Goal: Task Accomplishment & Management: Complete application form

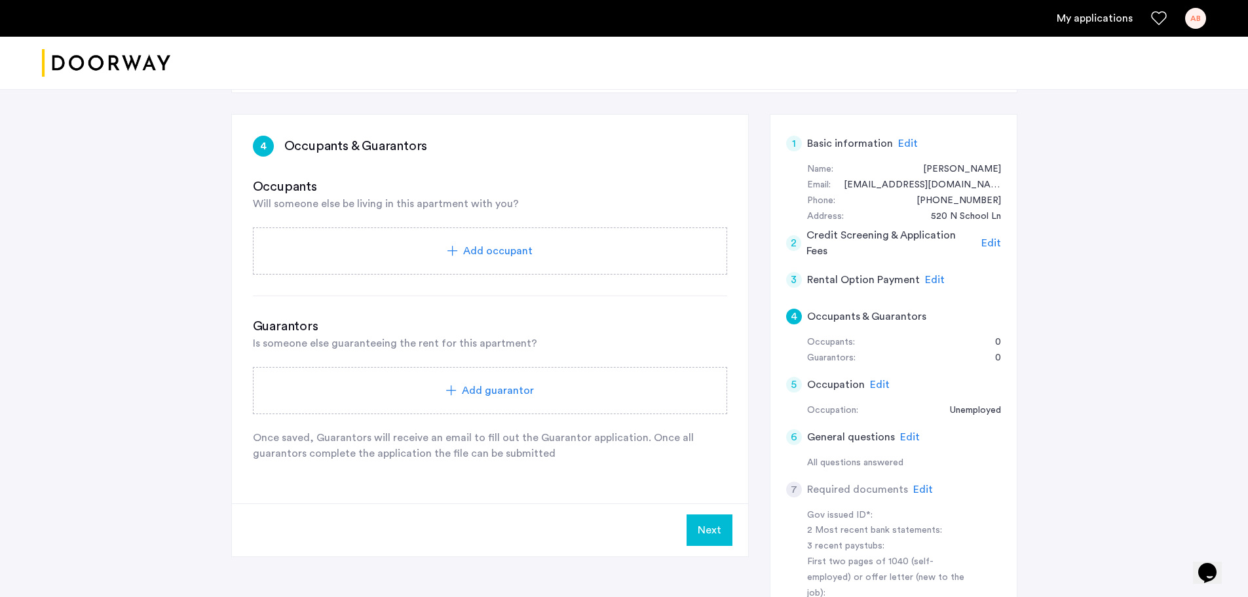
scroll to position [127, 0]
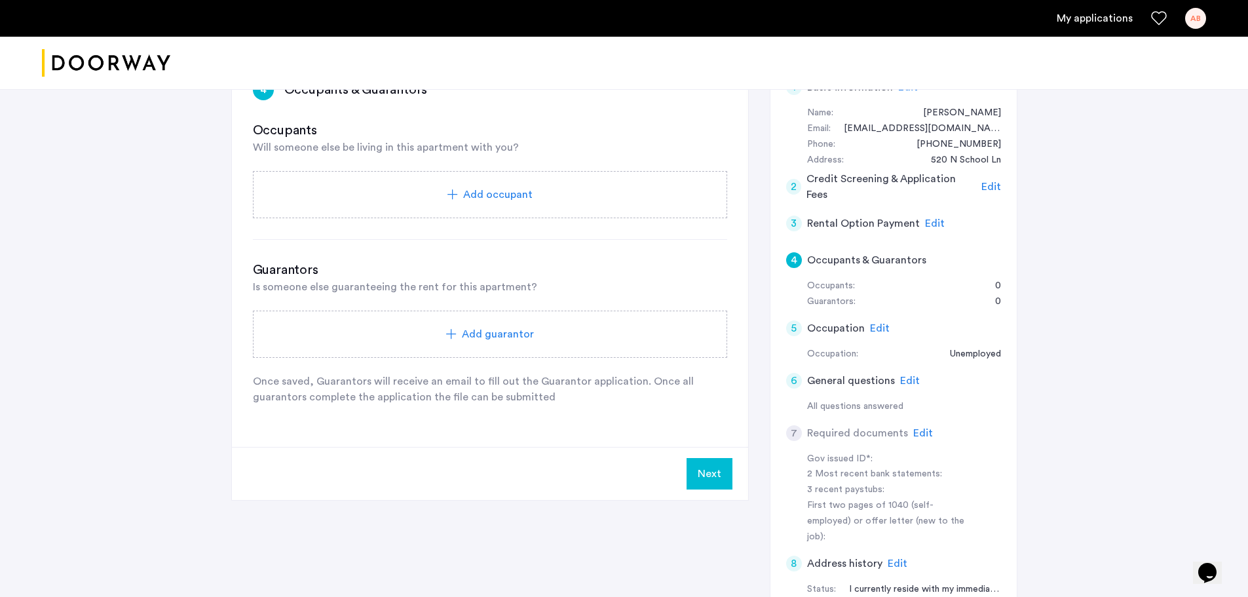
click at [439, 192] on div "Add occupant" at bounding box center [490, 195] width 443 height 16
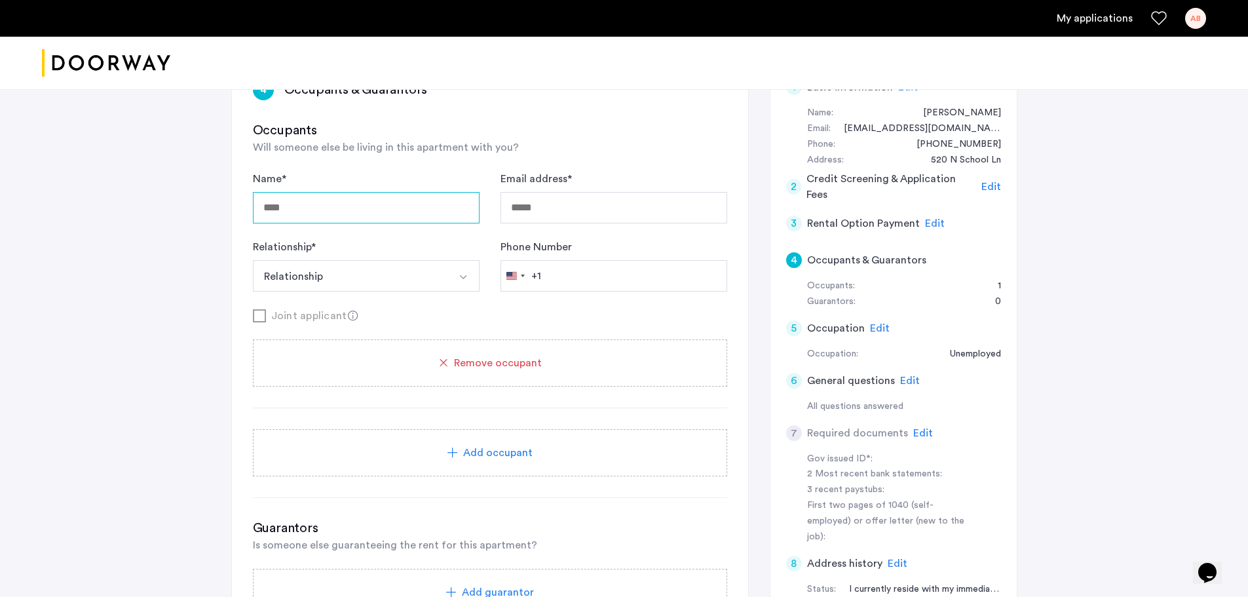
click at [403, 202] on input "Name *" at bounding box center [366, 207] width 227 height 31
type input "*"
click at [664, 154] on div "Occupants Will someone else be living in this apartment with you?" at bounding box center [490, 138] width 474 height 34
click at [547, 363] on div "Remove occupant" at bounding box center [490, 363] width 443 height 16
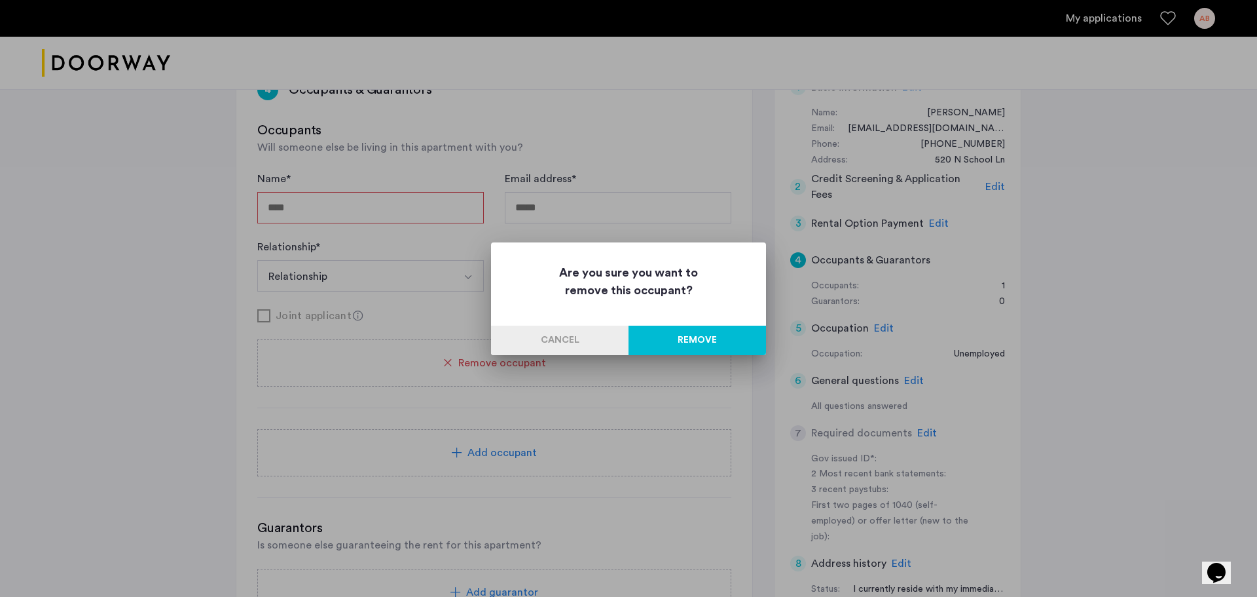
click at [701, 337] on button "Remove" at bounding box center [698, 339] width 138 height 29
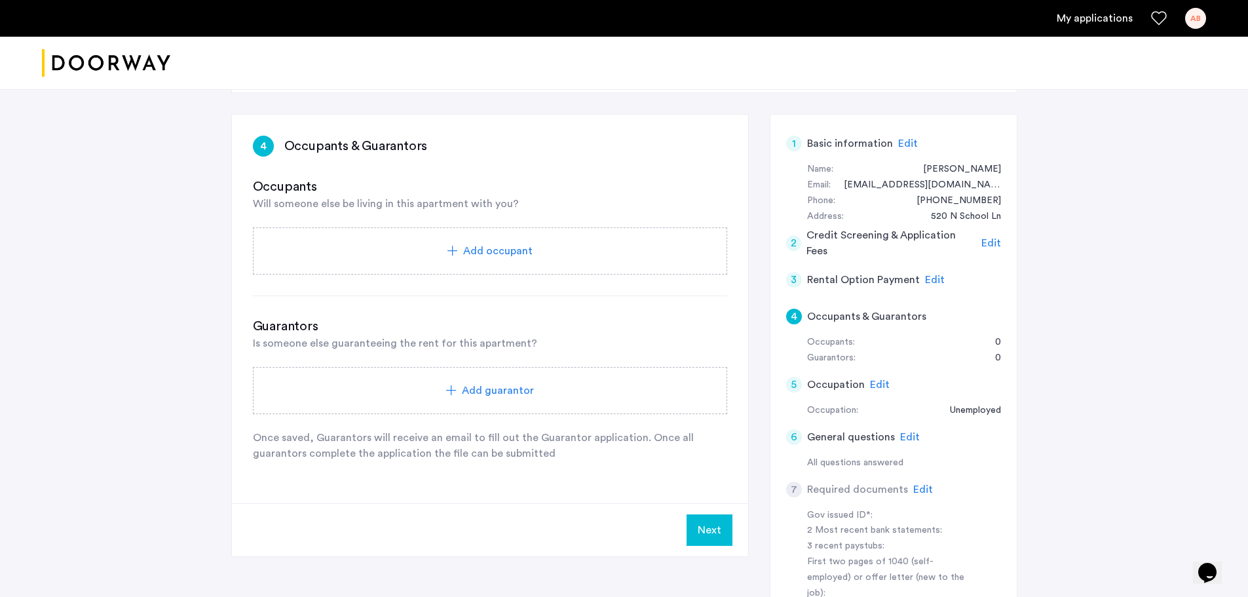
scroll to position [69, 0]
click at [876, 388] on span "Edit" at bounding box center [880, 385] width 20 height 10
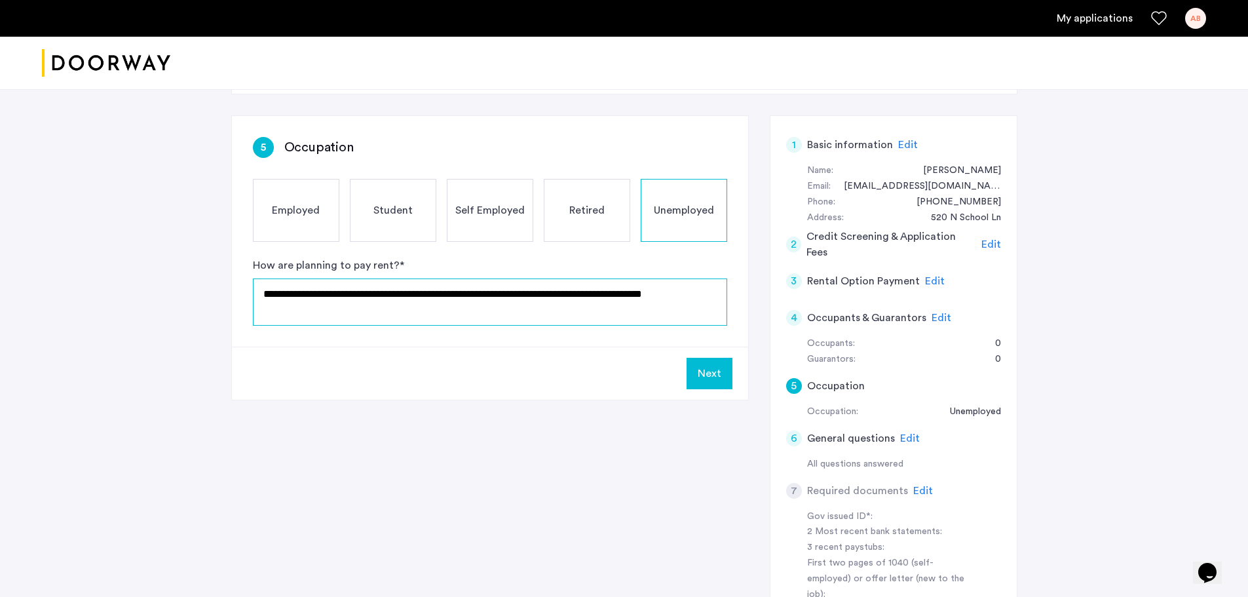
drag, startPoint x: 331, startPoint y: 318, endPoint x: 210, endPoint y: 283, distance: 125.6
click at [210, 283] on div "**********" at bounding box center [624, 403] width 1248 height 767
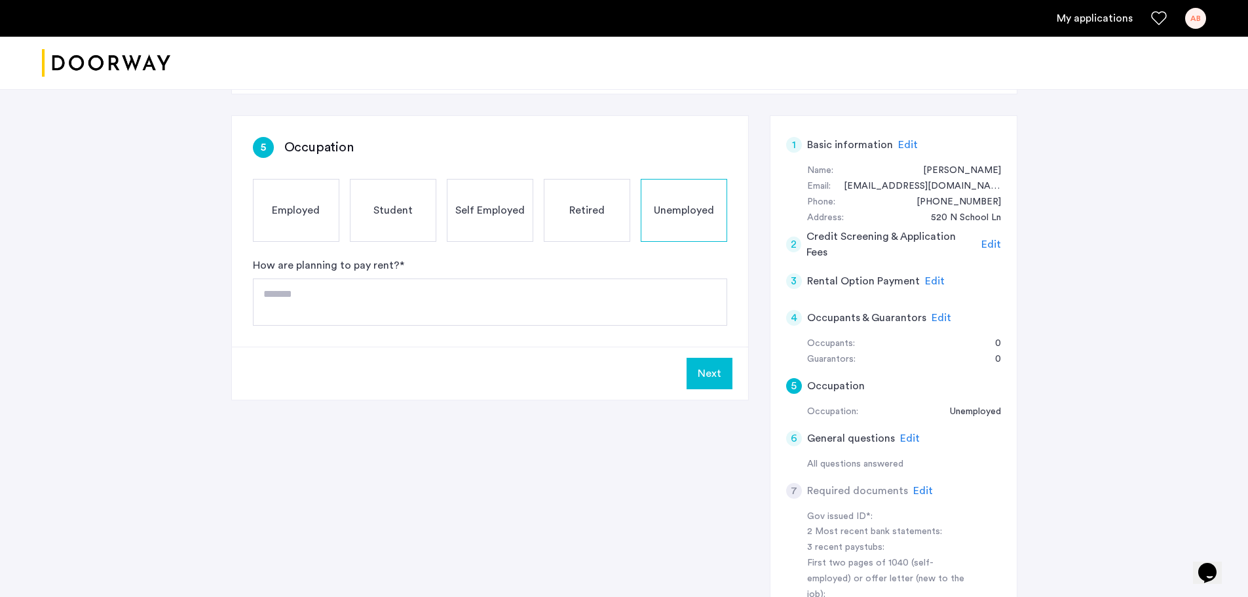
click at [284, 208] on span "Employed" at bounding box center [296, 210] width 48 height 16
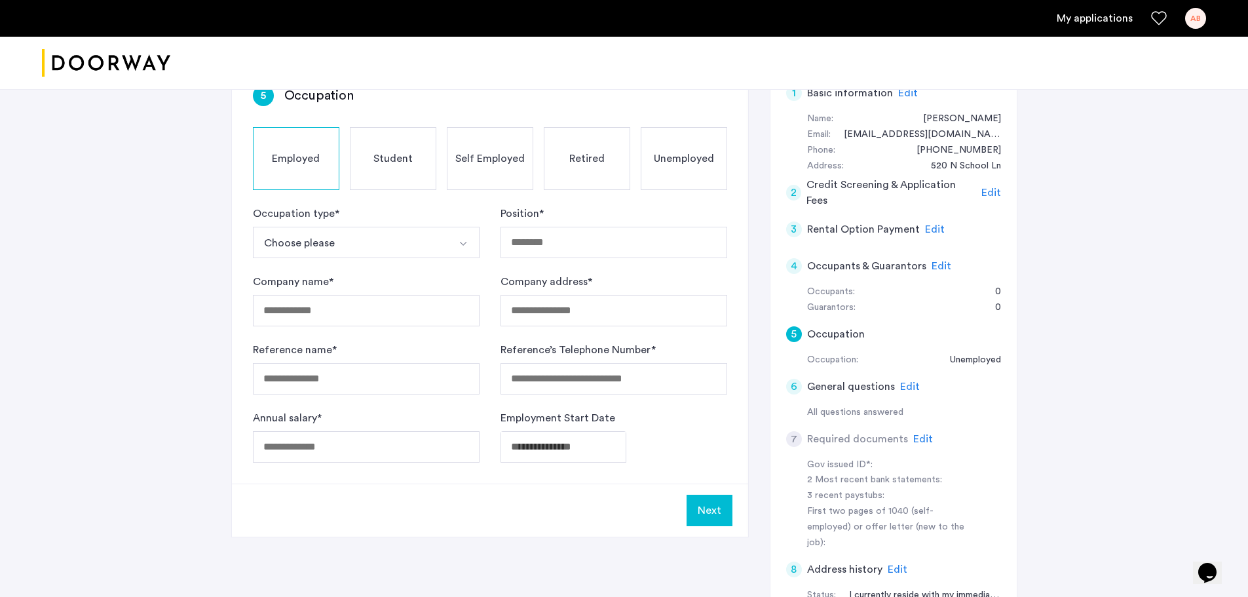
scroll to position [132, 0]
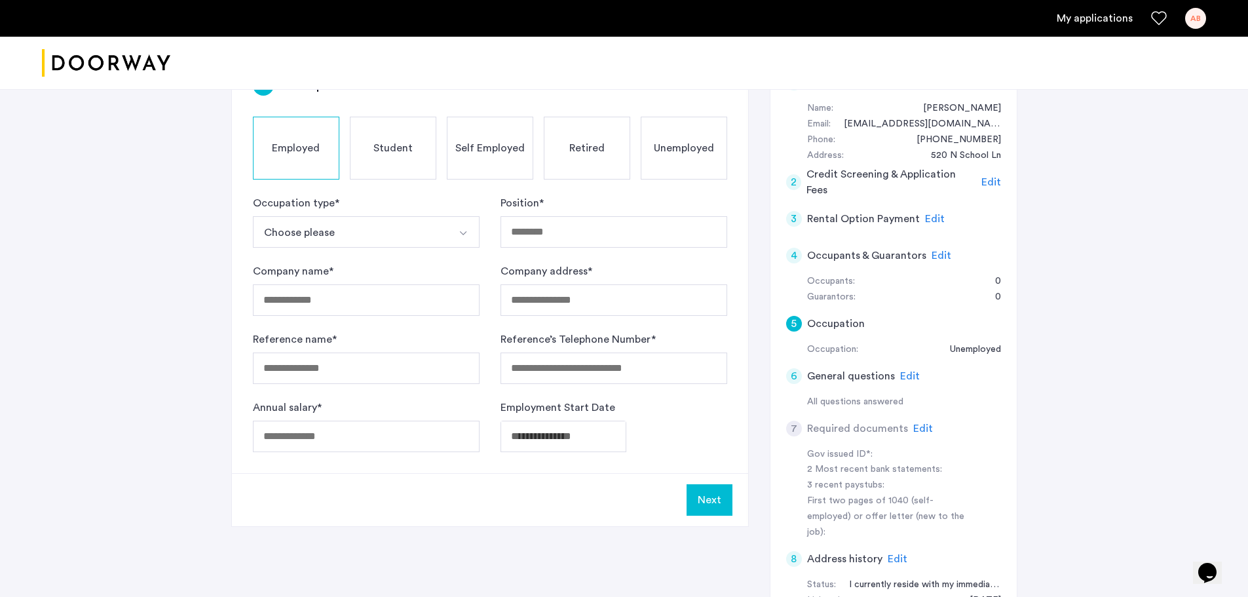
click at [364, 237] on button "Choose please" at bounding box center [351, 231] width 196 height 31
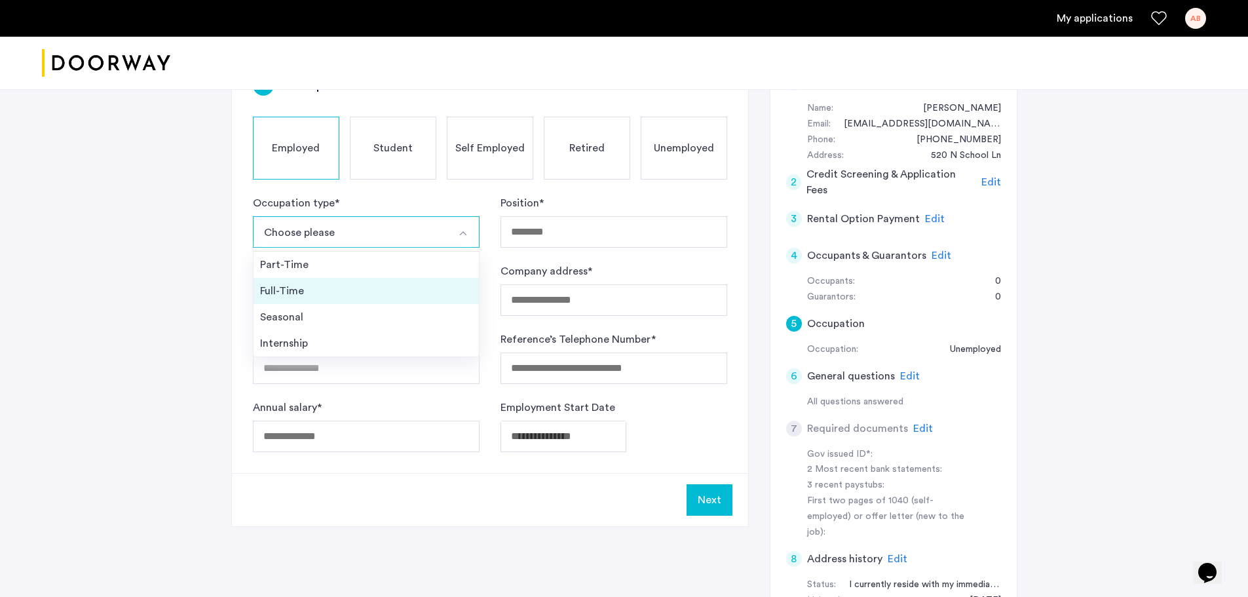
click at [295, 287] on div "Full-Time" at bounding box center [366, 291] width 212 height 16
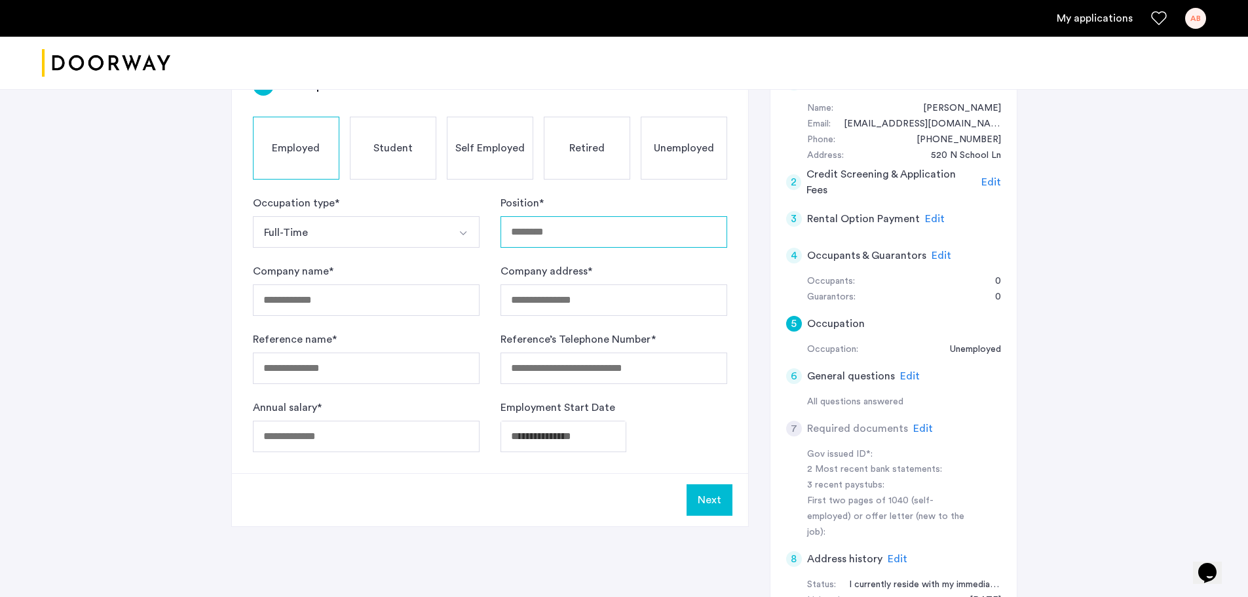
click at [642, 231] on input "Position *" at bounding box center [613, 231] width 227 height 31
type input "**********"
click at [294, 305] on input "Company name *" at bounding box center [366, 299] width 227 height 31
type input "**********"
click at [532, 300] on input "Company address *" at bounding box center [613, 299] width 227 height 31
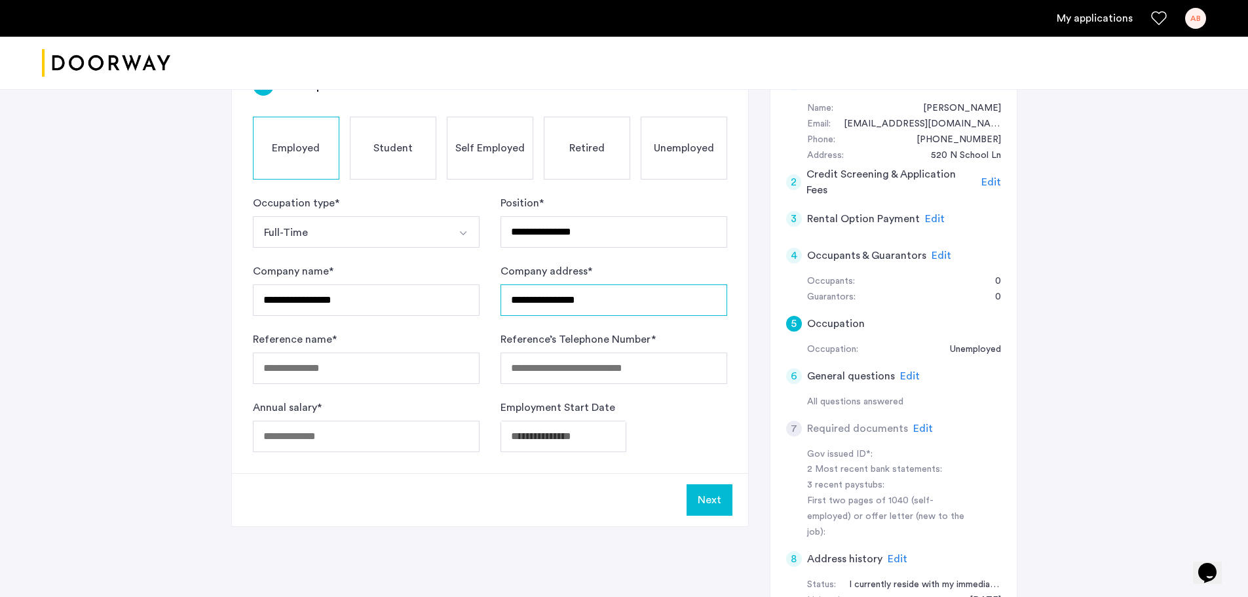
drag, startPoint x: 606, startPoint y: 302, endPoint x: 500, endPoint y: 297, distance: 106.9
click at [501, 297] on input "**********" at bounding box center [613, 299] width 227 height 31
paste input "**********"
type input "**********"
click at [550, 538] on div "**********" at bounding box center [624, 388] width 786 height 671
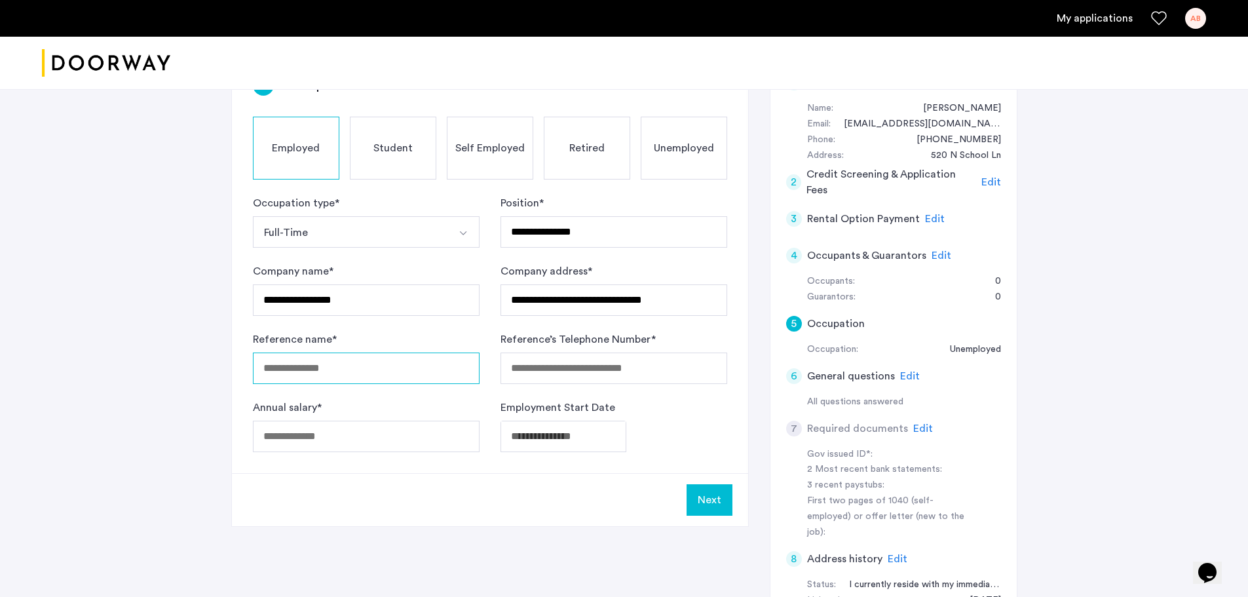
click at [339, 365] on input "Reference name *" at bounding box center [366, 367] width 227 height 31
type input "*"
type input "**********"
click at [524, 375] on input "Reference’s Telephone Number *" at bounding box center [613, 367] width 227 height 31
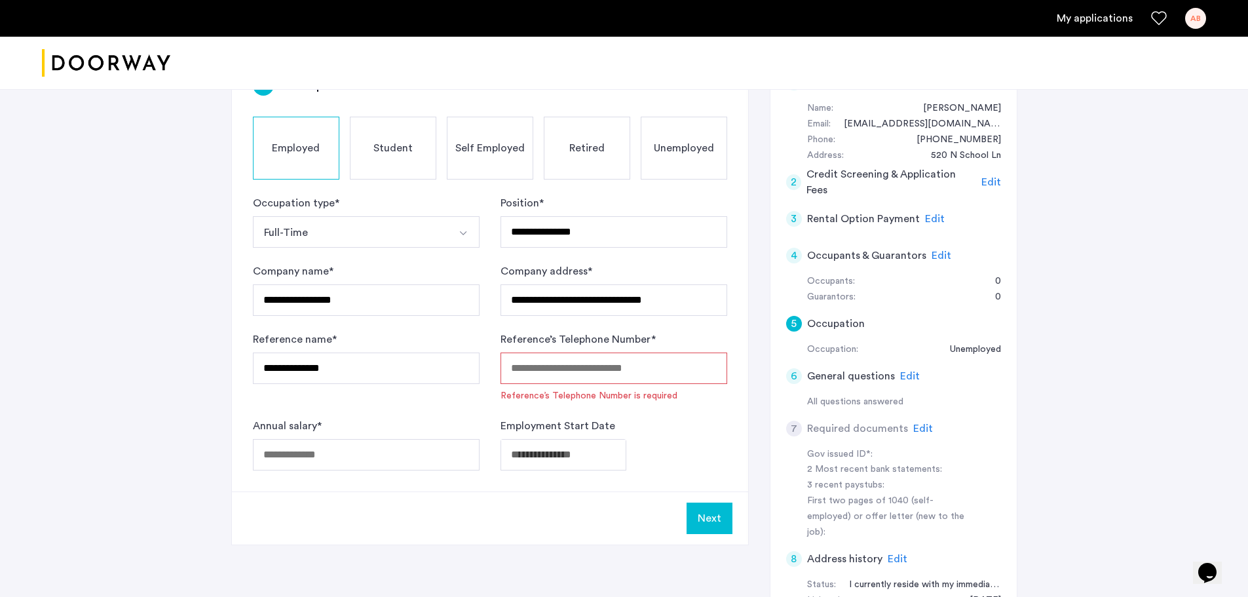
click at [524, 375] on input "Reference’s Telephone Number *" at bounding box center [613, 367] width 227 height 31
click at [532, 517] on div "Next" at bounding box center [490, 517] width 516 height 53
click at [404, 460] on input "Annual salary *" at bounding box center [366, 454] width 227 height 31
click at [511, 367] on input "**********" at bounding box center [613, 367] width 227 height 31
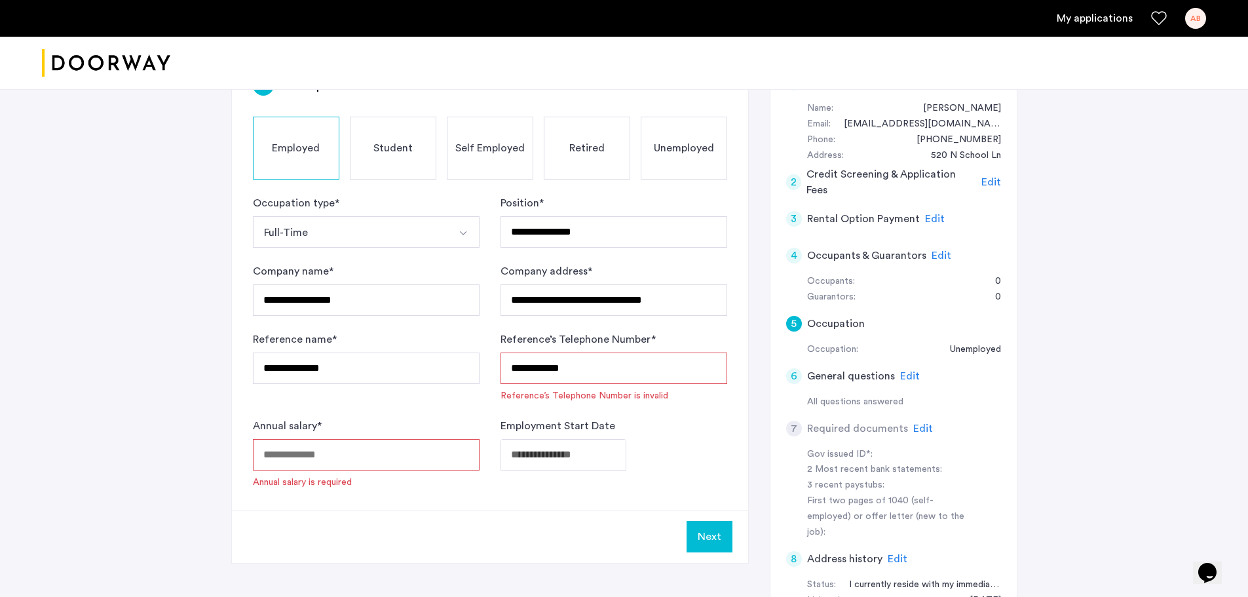
click at [532, 368] on input "**********" at bounding box center [613, 367] width 227 height 31
click at [549, 368] on input "**********" at bounding box center [613, 367] width 227 height 31
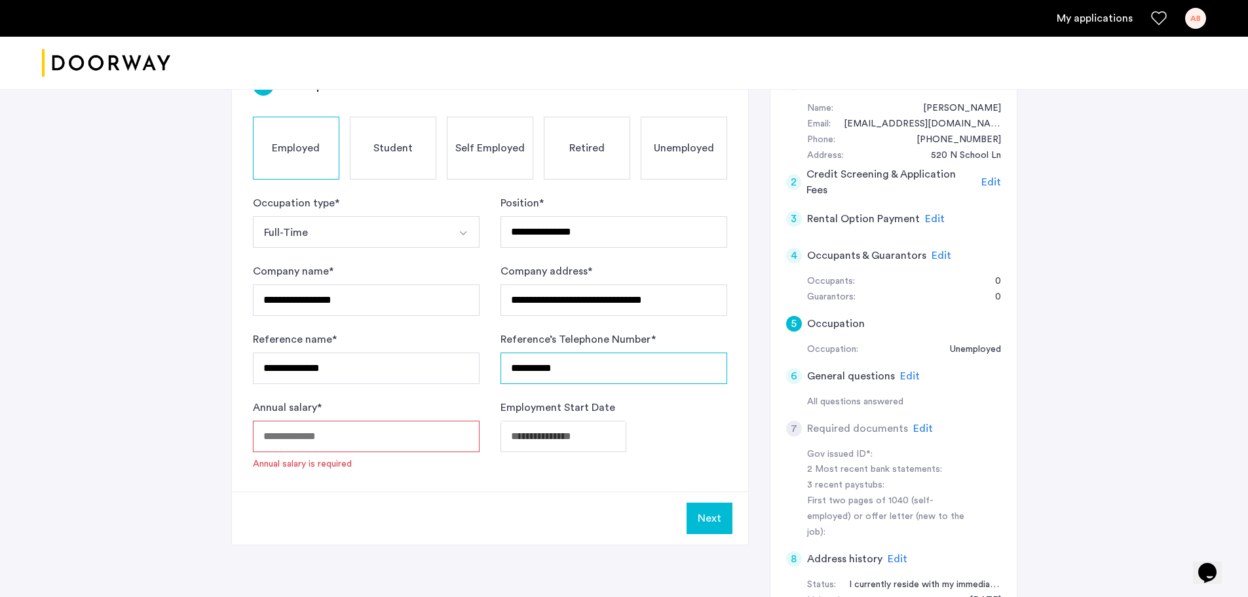
type input "**********"
click at [574, 534] on div "Next" at bounding box center [490, 517] width 516 height 53
click at [326, 435] on input "Annual salary *" at bounding box center [366, 435] width 227 height 31
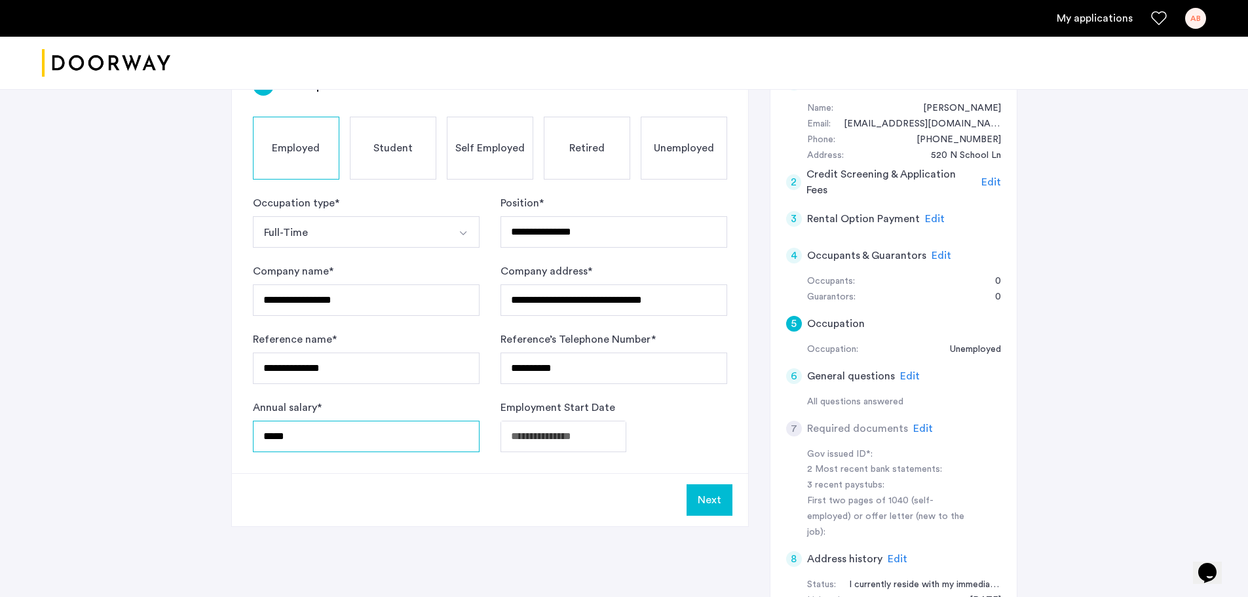
type input "*****"
click at [530, 517] on div "Next" at bounding box center [490, 499] width 516 height 53
click at [540, 438] on body "**********" at bounding box center [624, 166] width 1248 height 597
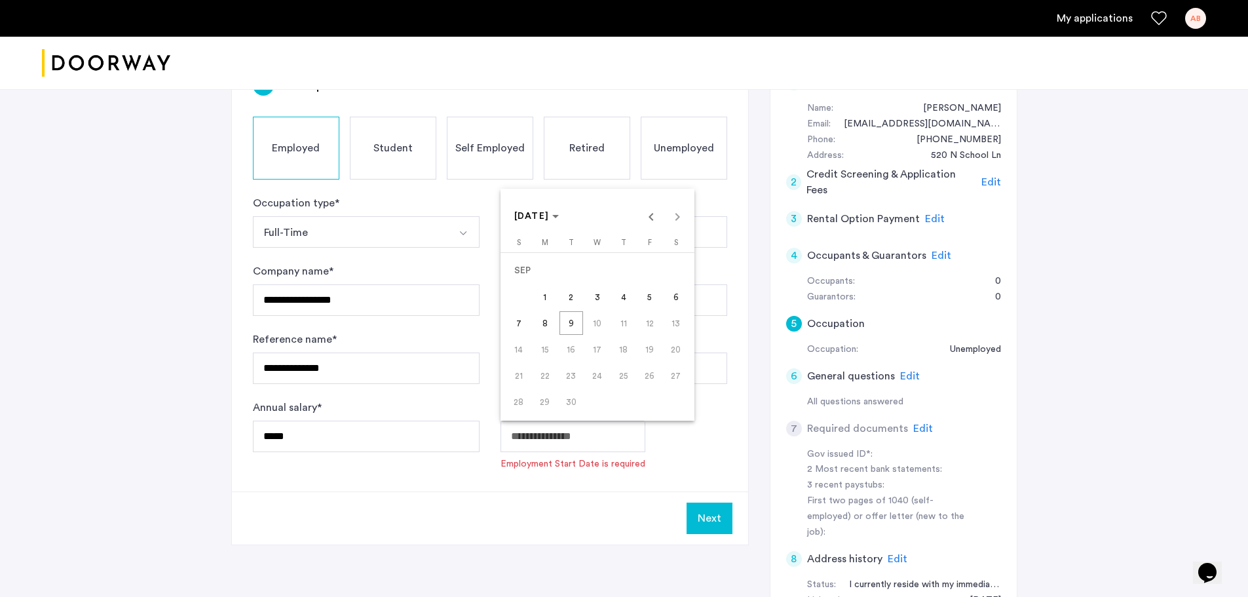
click at [675, 217] on div "SEP 2025 SEP 2025" at bounding box center [597, 216] width 187 height 26
click at [576, 322] on span "9" at bounding box center [571, 323] width 24 height 24
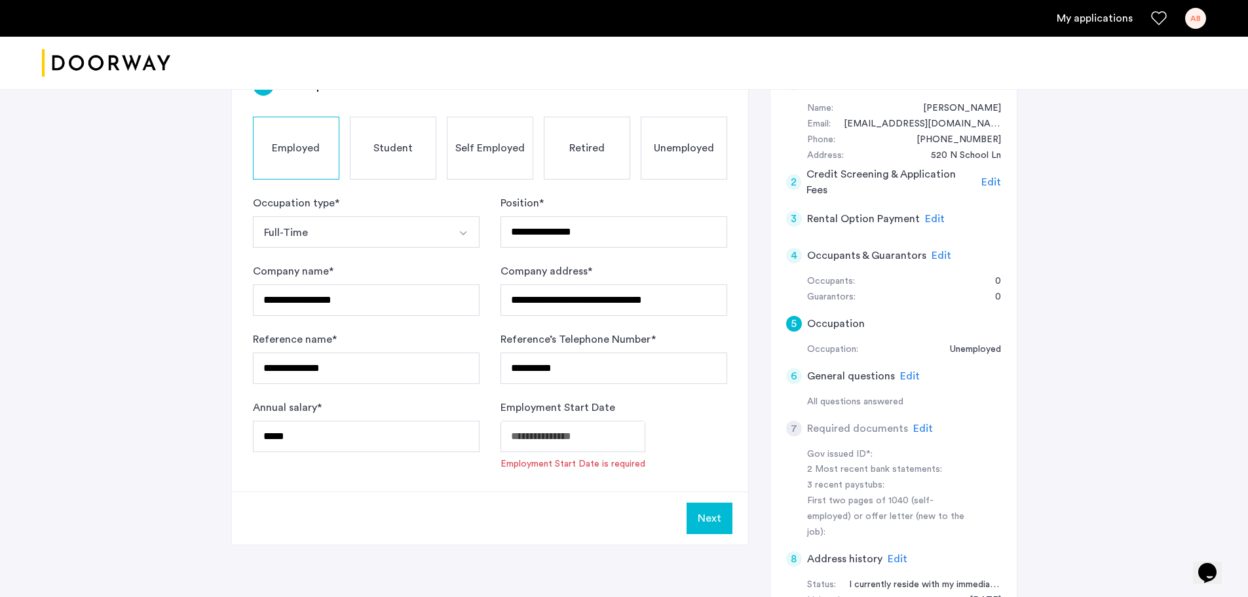
type input "**********"
click at [714, 504] on button "Next" at bounding box center [709, 499] width 46 height 31
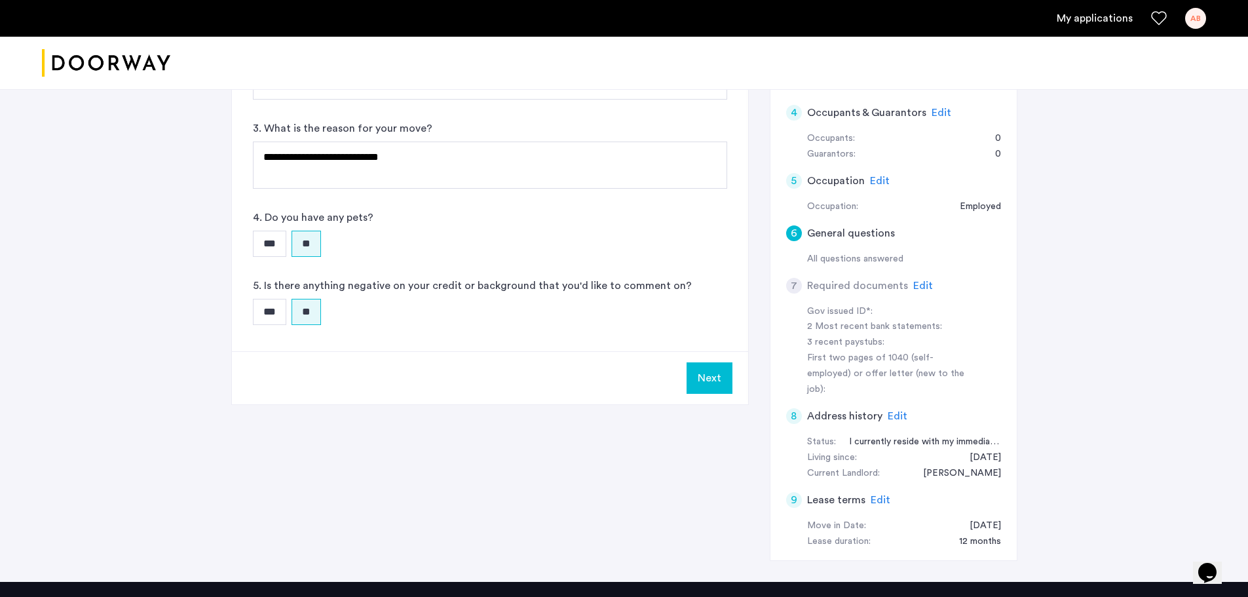
scroll to position [276, 0]
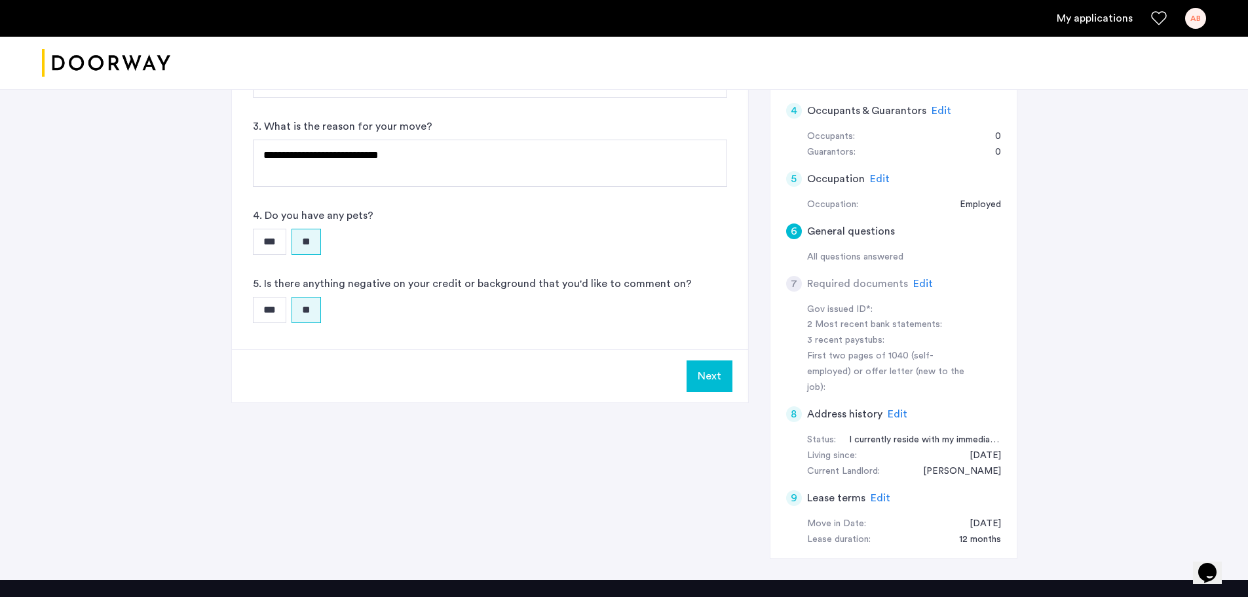
click at [884, 259] on div "All questions answered" at bounding box center [904, 258] width 194 height 16
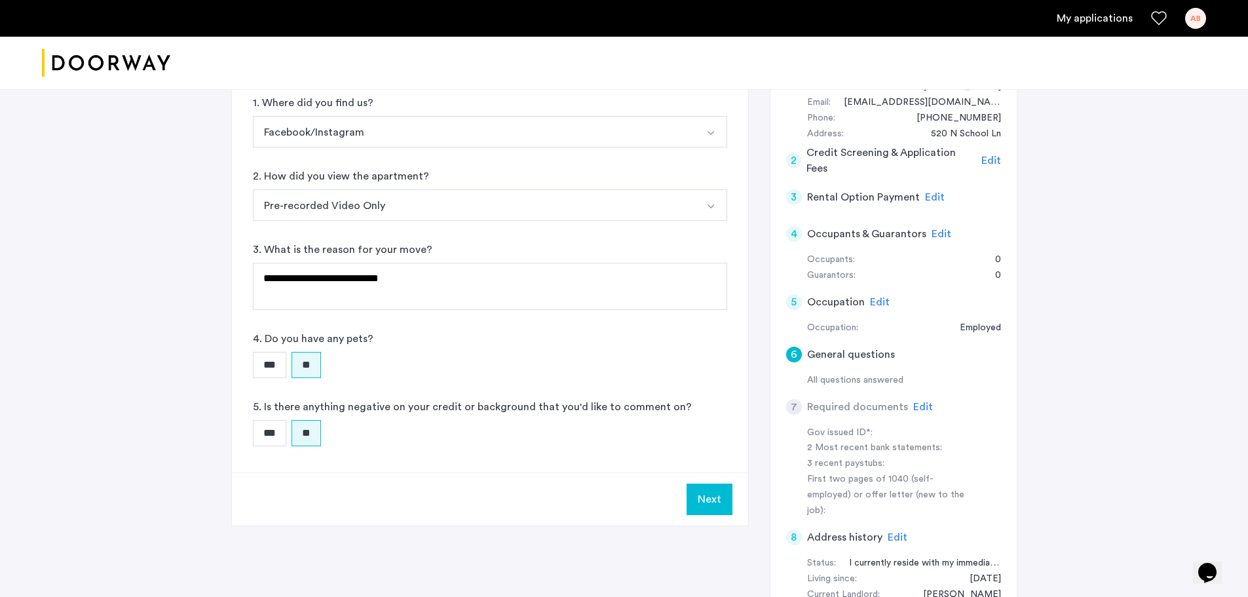
scroll to position [157, 0]
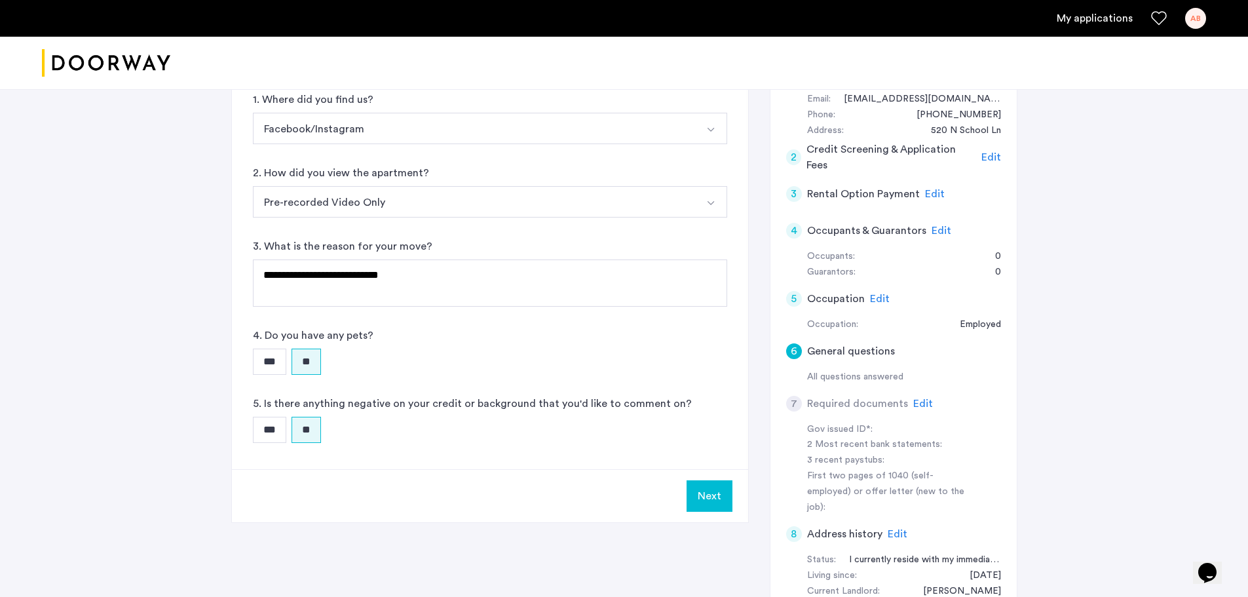
click at [918, 404] on span "Edit" at bounding box center [923, 403] width 20 height 10
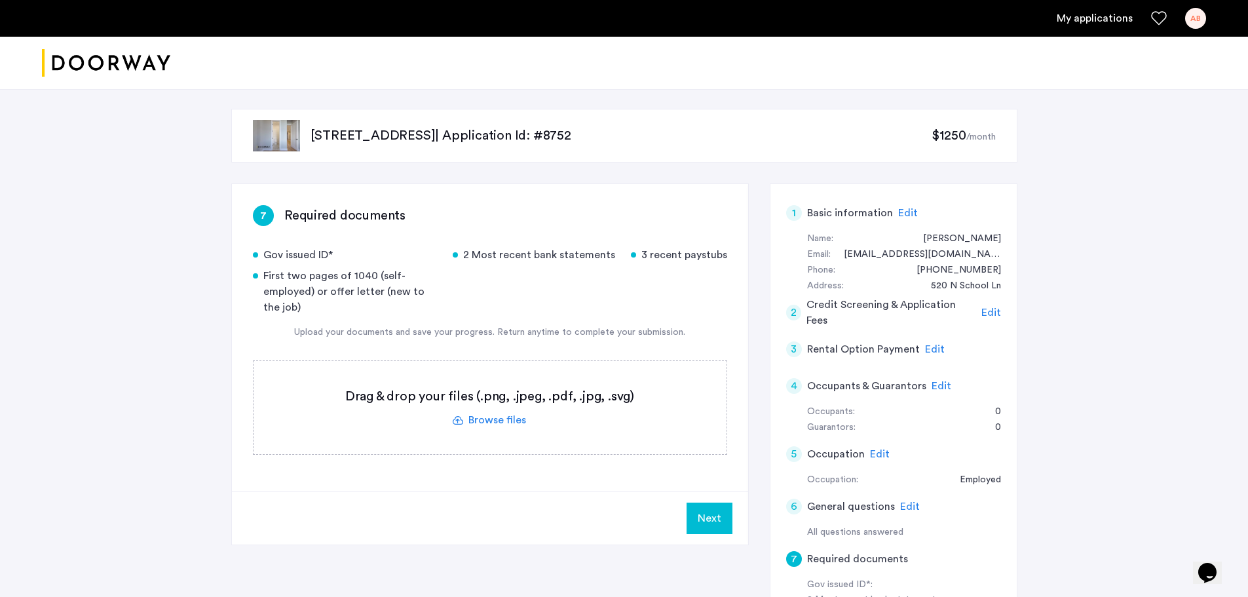
scroll to position [0, 0]
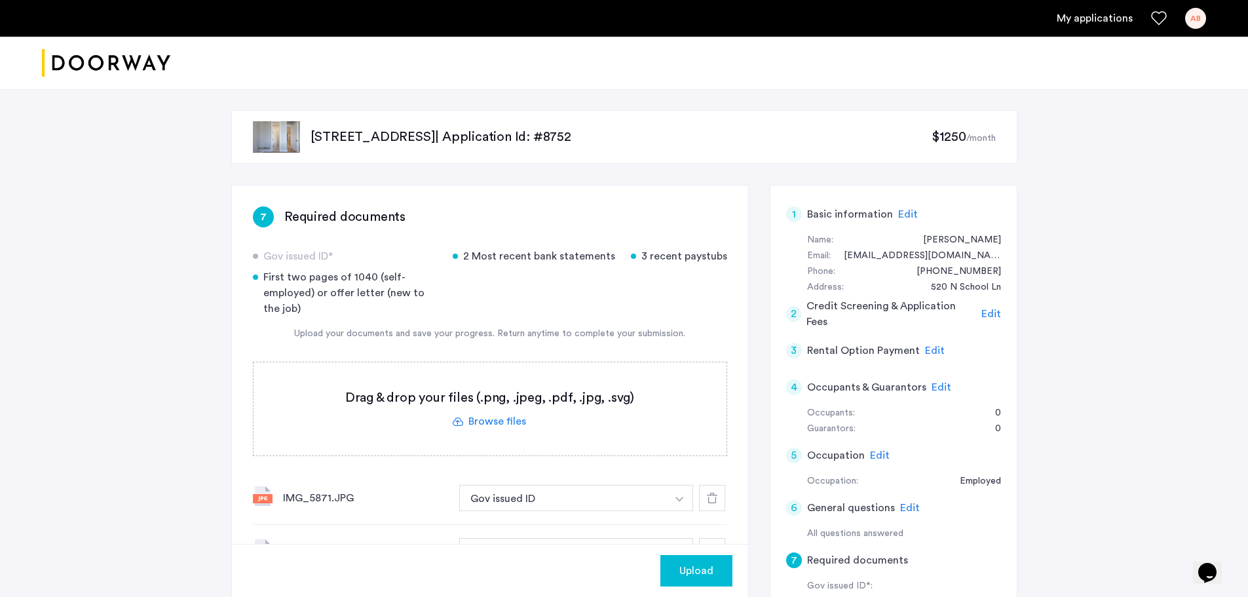
click at [1183, 213] on div "557 Union Street, Unit 1FL, Brooklyn, NY 11215 | Application Id: #8752 $1250 /m…" at bounding box center [624, 472] width 1248 height 767
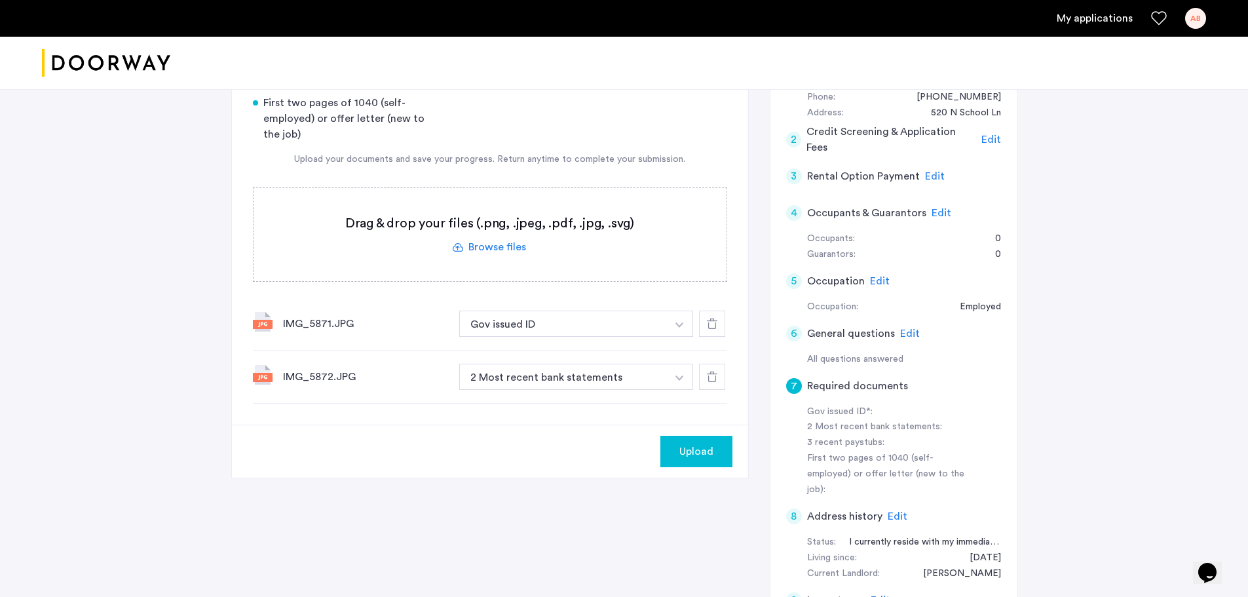
scroll to position [186, 0]
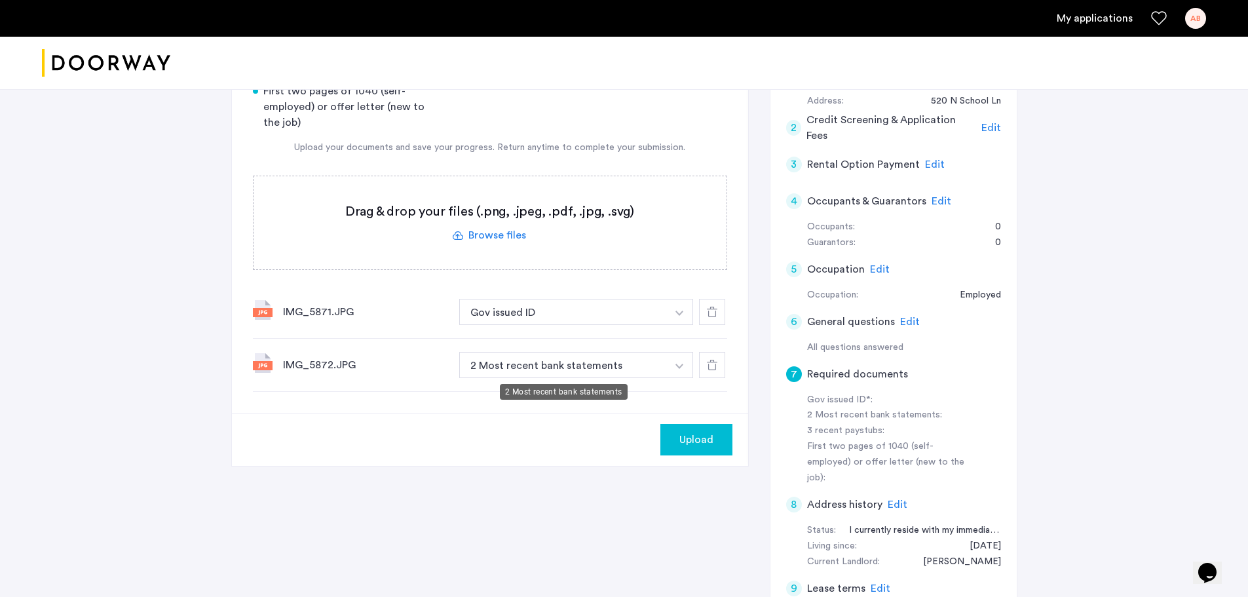
click at [620, 369] on button "2 Most recent bank statements" at bounding box center [563, 365] width 208 height 26
click at [680, 367] on img "button" at bounding box center [679, 365] width 8 height 5
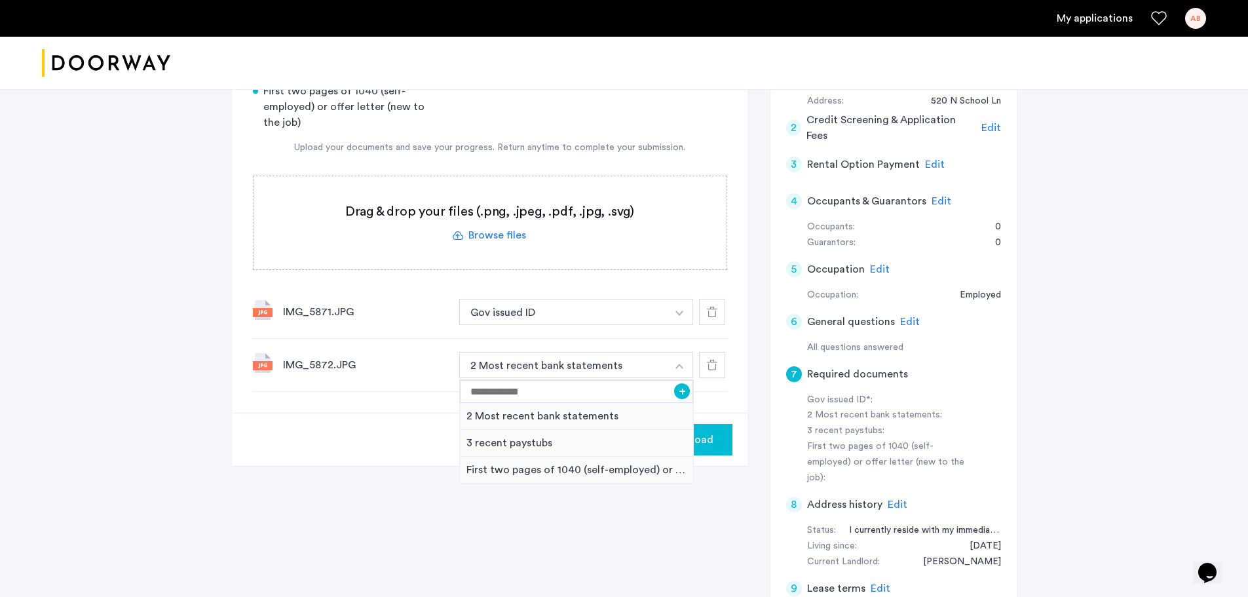
click at [431, 533] on div "7 Required documents Gov issued ID* 2 Most recent bank statements 3 recent pays…" at bounding box center [624, 334] width 786 height 671
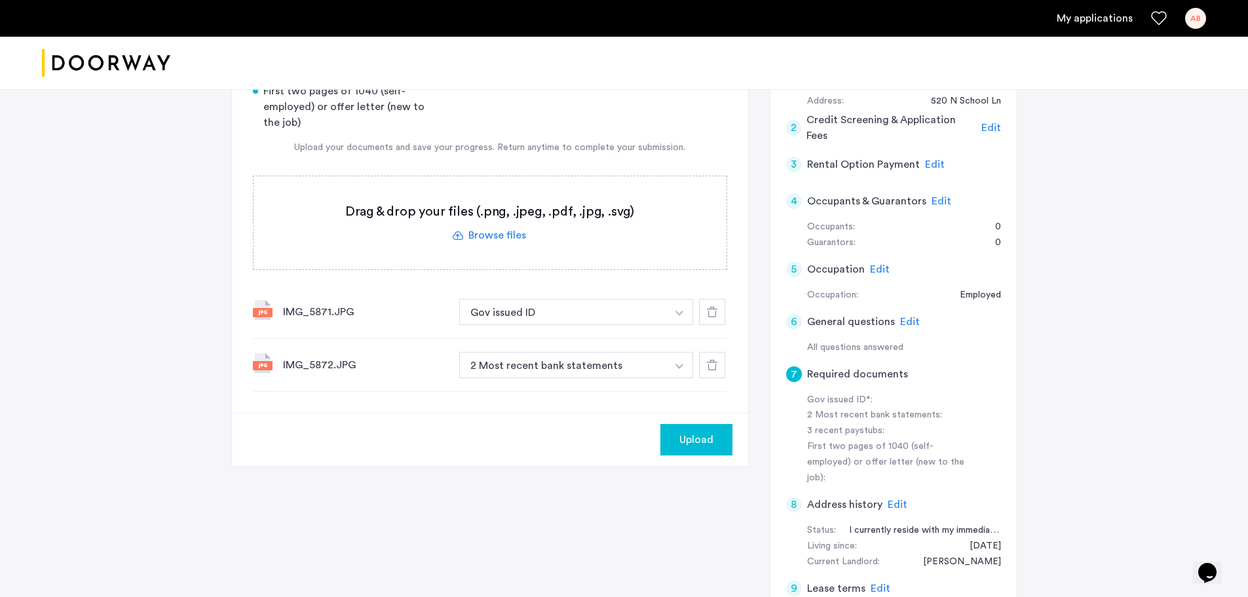
click at [707, 363] on icon at bounding box center [712, 365] width 10 height 10
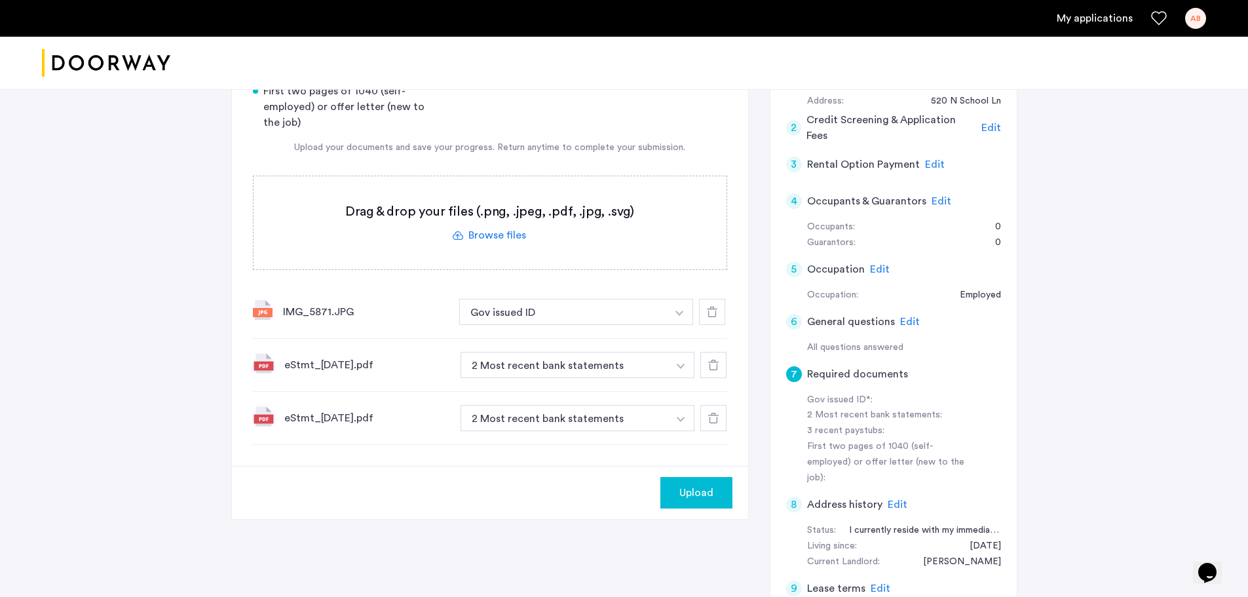
click at [1156, 322] on div "557 Union Street, Unit 1FL, Brooklyn, NY 11215 | Application Id: #8752 $1250 /m…" at bounding box center [624, 286] width 1248 height 767
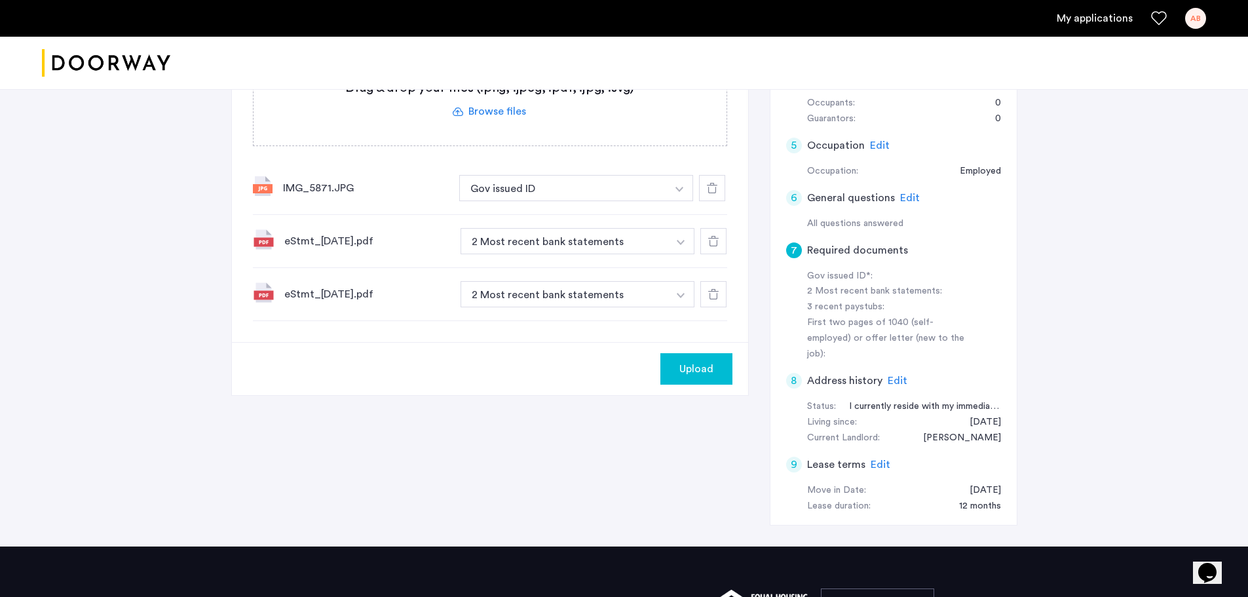
scroll to position [314, 0]
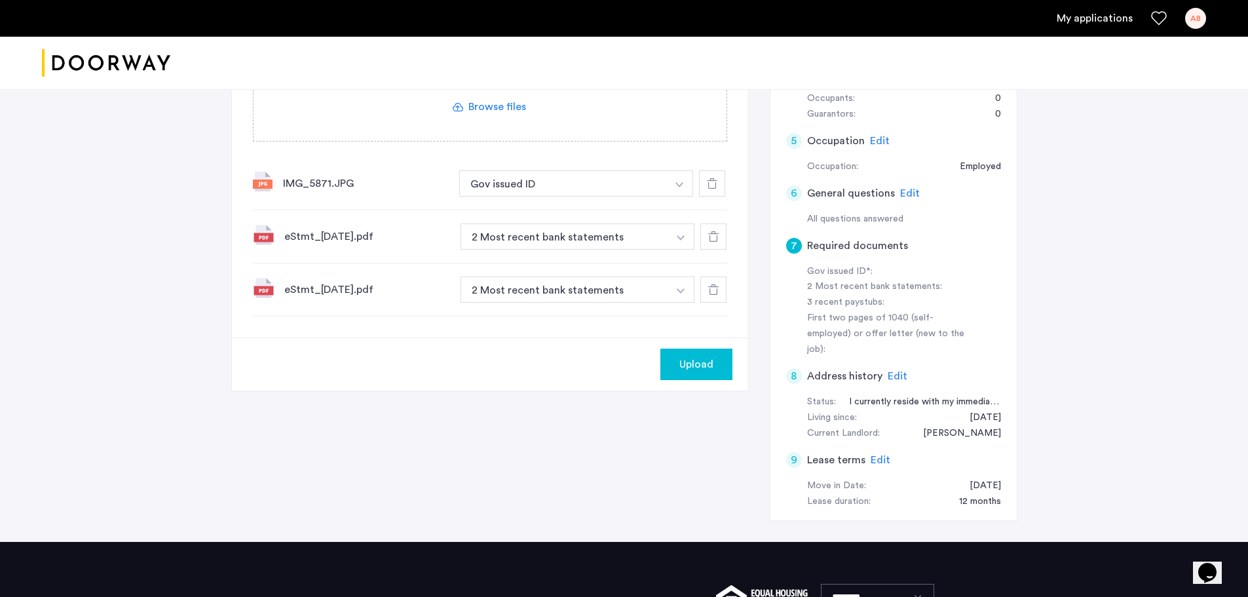
click at [696, 365] on span "Upload" at bounding box center [696, 364] width 34 height 16
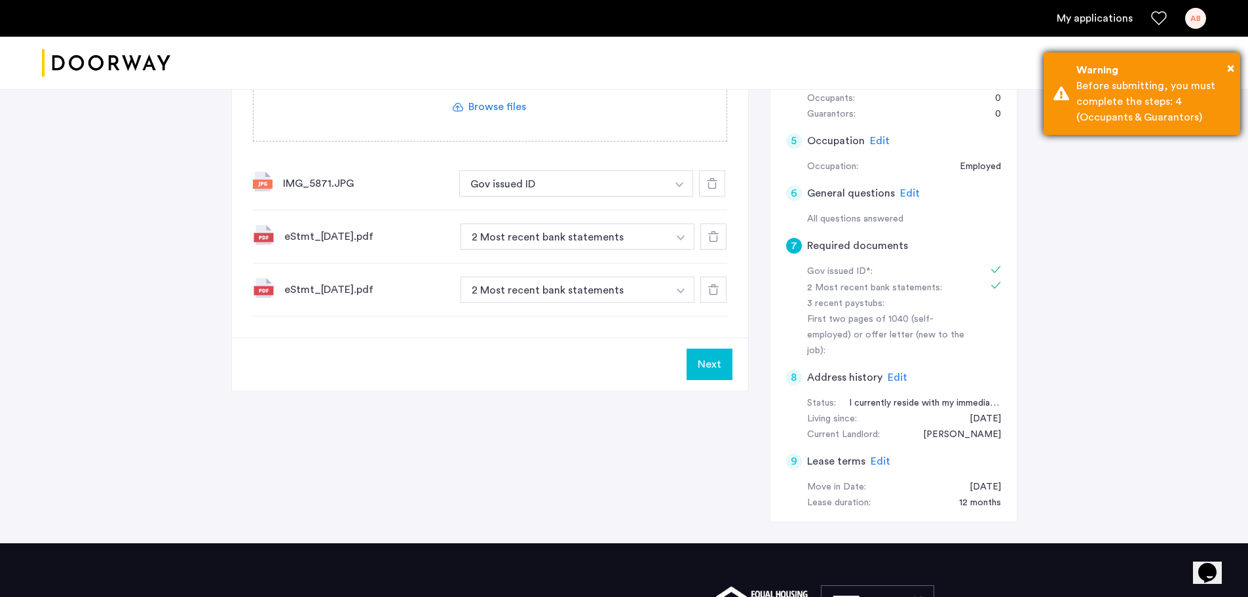
click at [1234, 64] on div "× Warning Before submitting, you must complete the steps: 4 (Occupants & Guaran…" at bounding box center [1141, 93] width 196 height 83
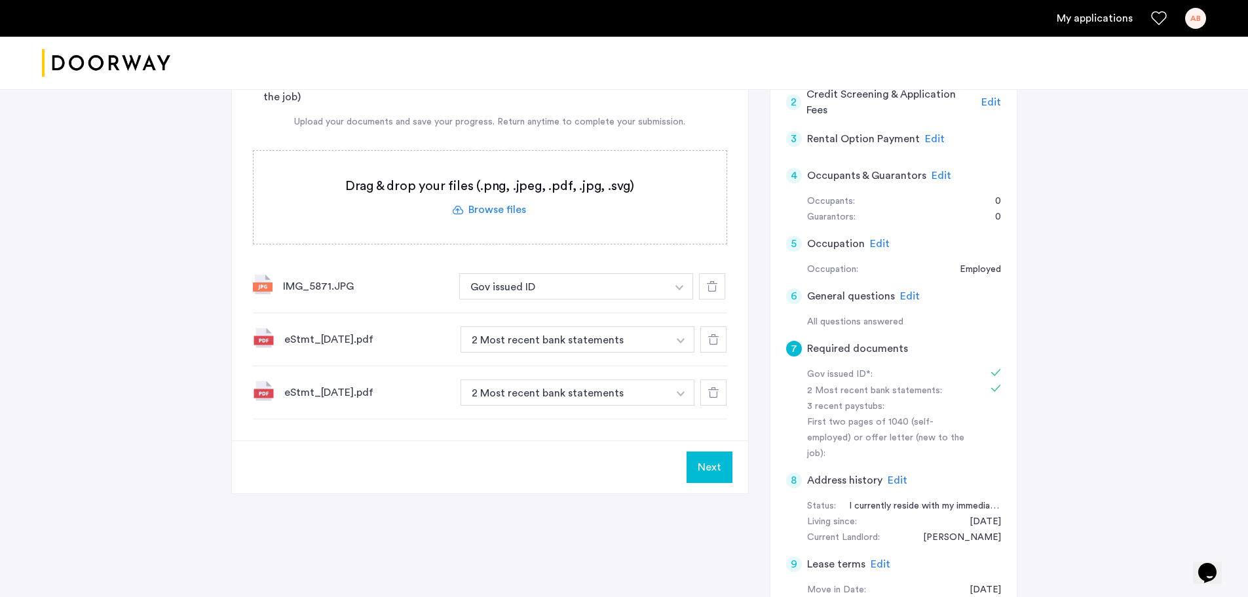
scroll to position [216, 0]
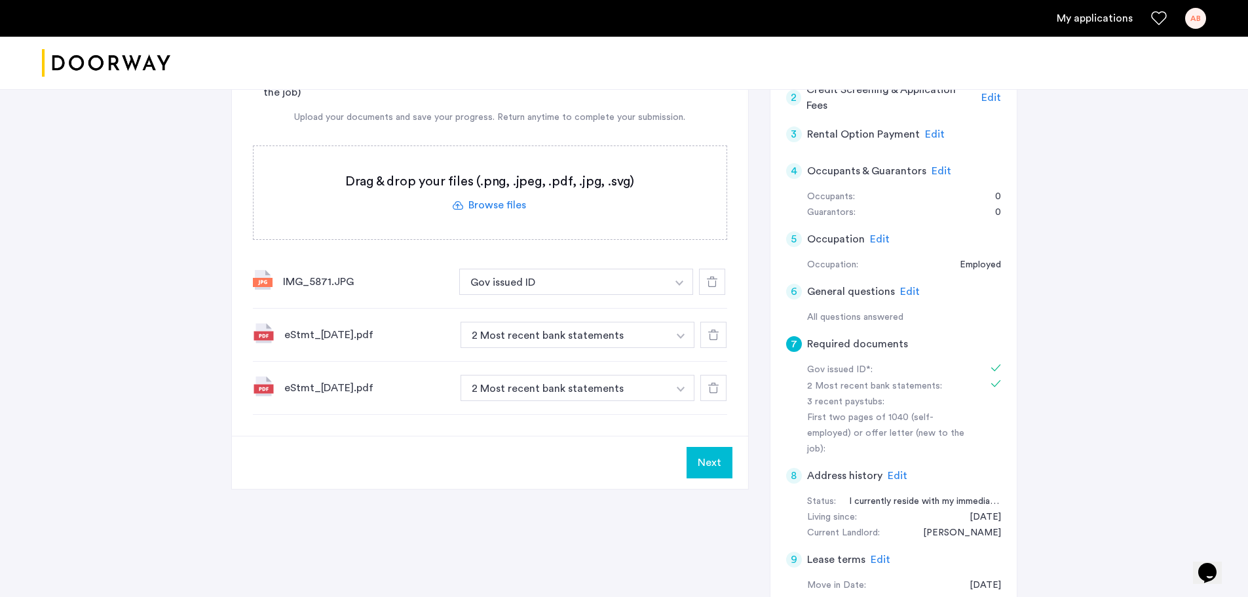
click at [946, 173] on span "Edit" at bounding box center [941, 171] width 20 height 10
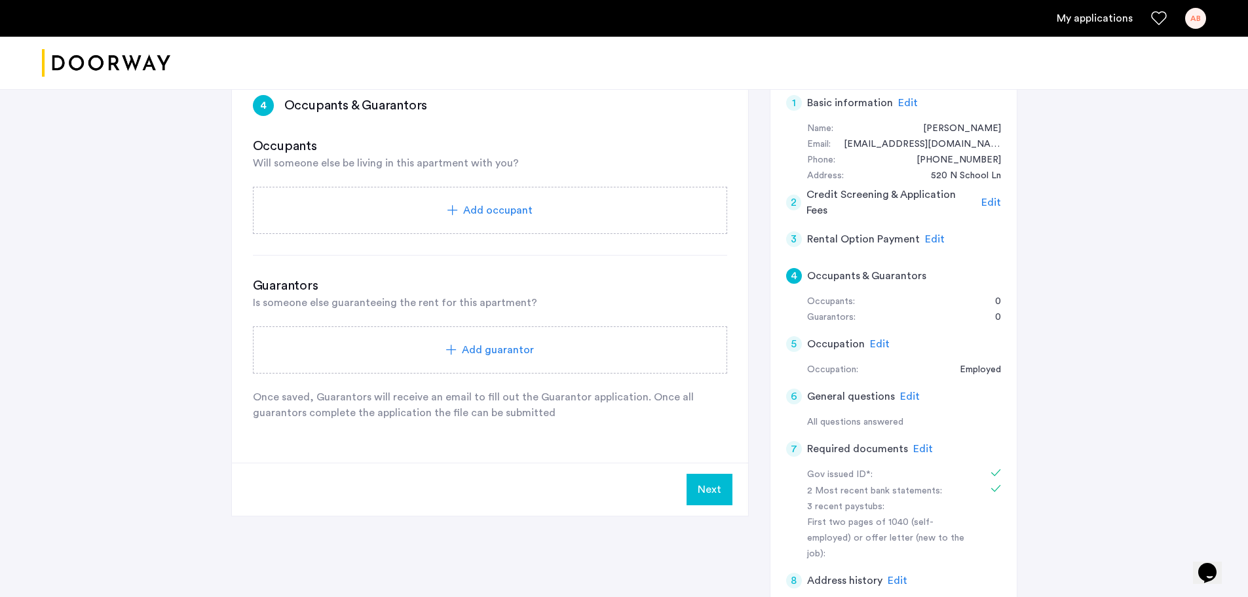
scroll to position [78, 0]
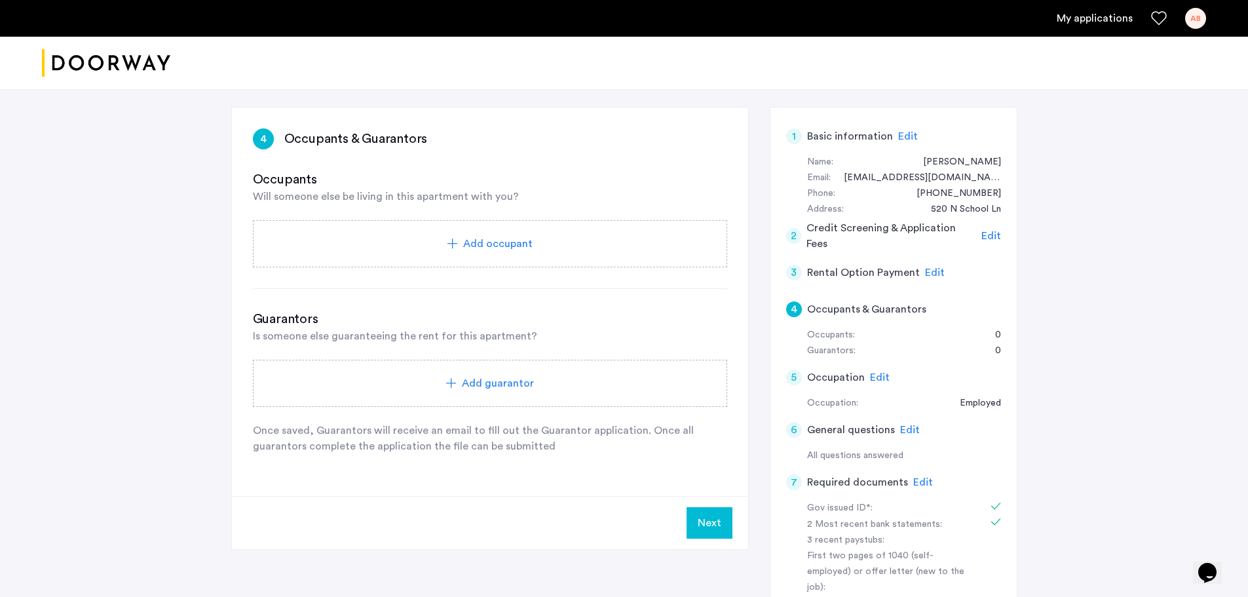
click at [407, 240] on div "Add occupant" at bounding box center [490, 244] width 443 height 16
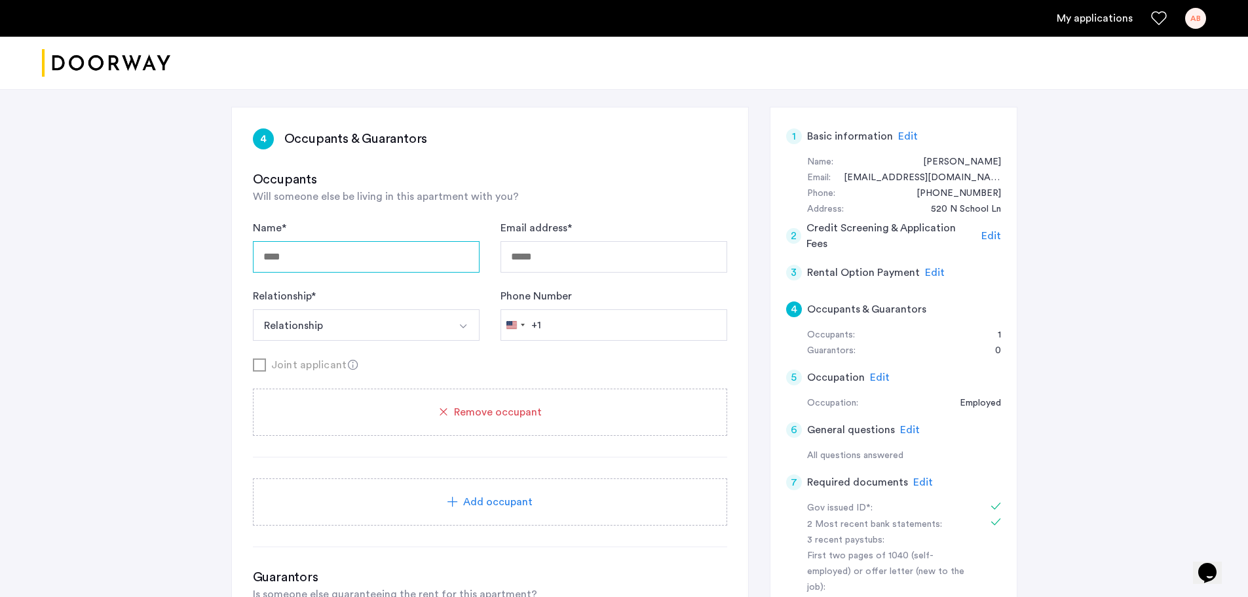
click at [337, 260] on input "Name *" at bounding box center [366, 256] width 227 height 31
type input "**********"
click at [611, 255] on input "Email address *" at bounding box center [613, 256] width 227 height 31
type input "*"
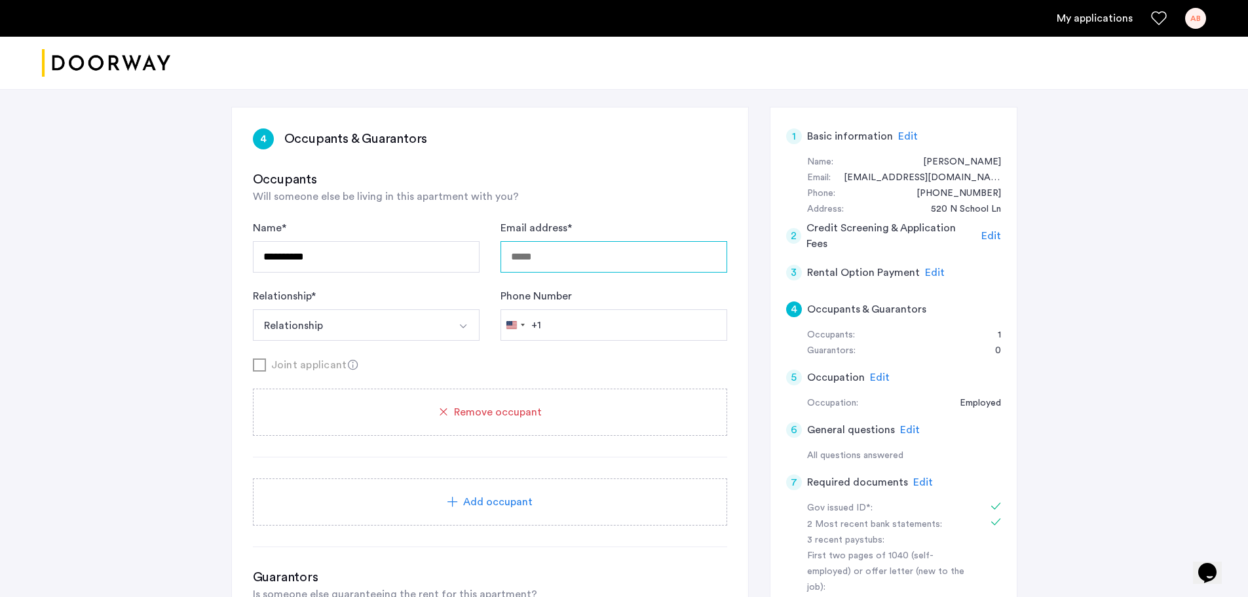
type input "*"
type input "**********"
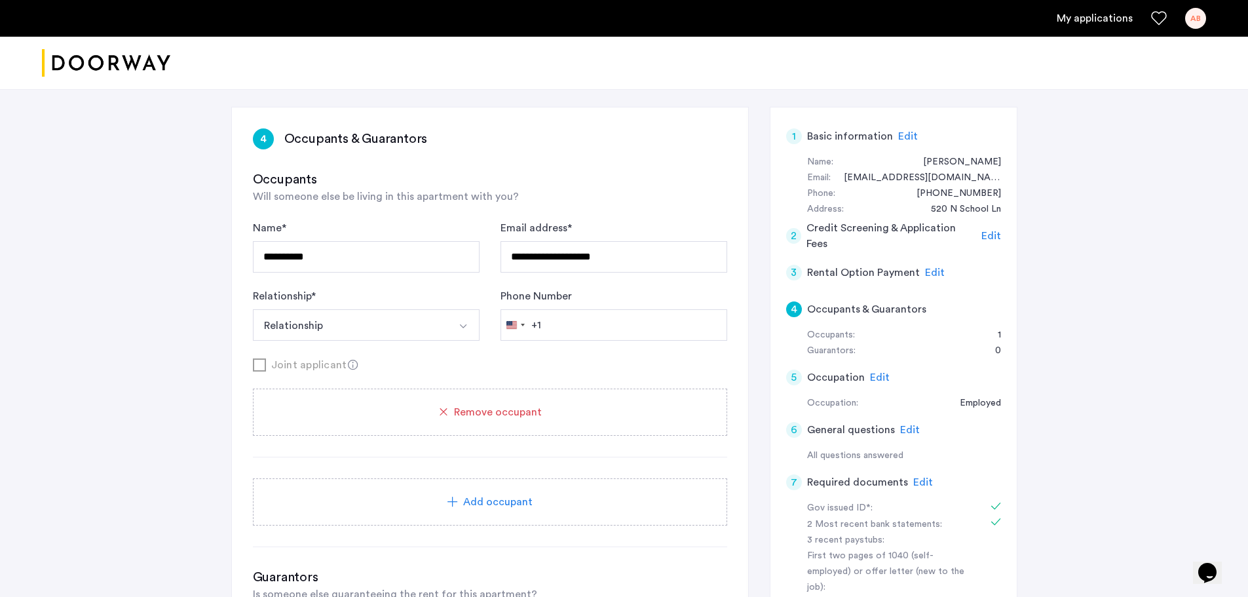
click at [411, 313] on button "Relationship" at bounding box center [351, 324] width 196 height 31
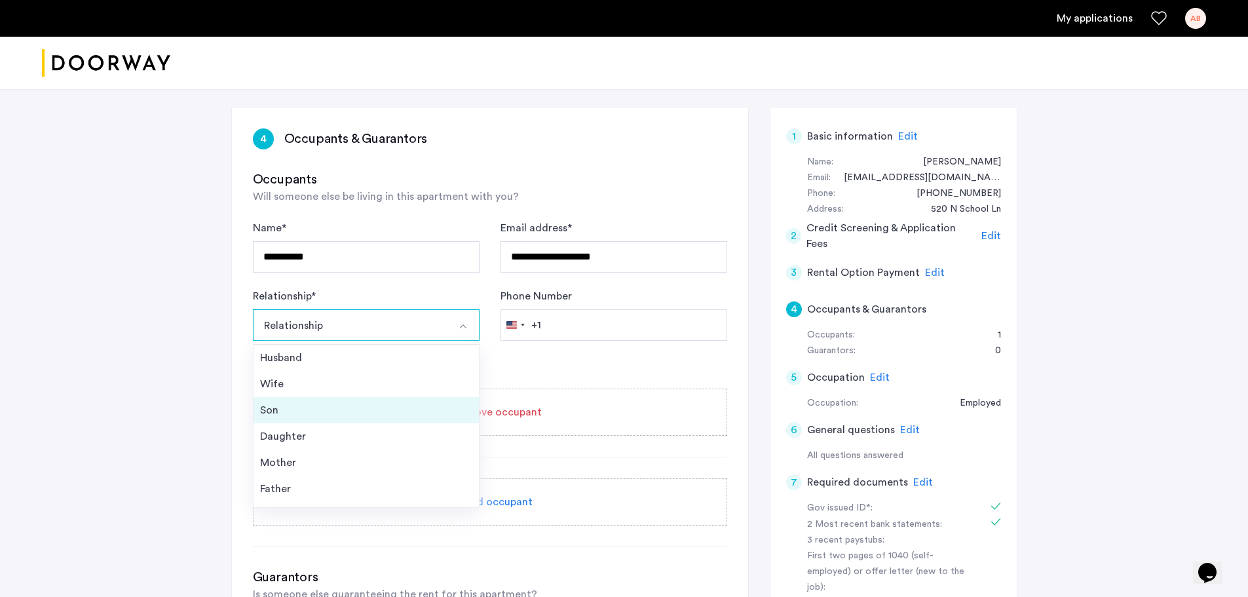
click at [351, 405] on div "Son" at bounding box center [366, 410] width 212 height 16
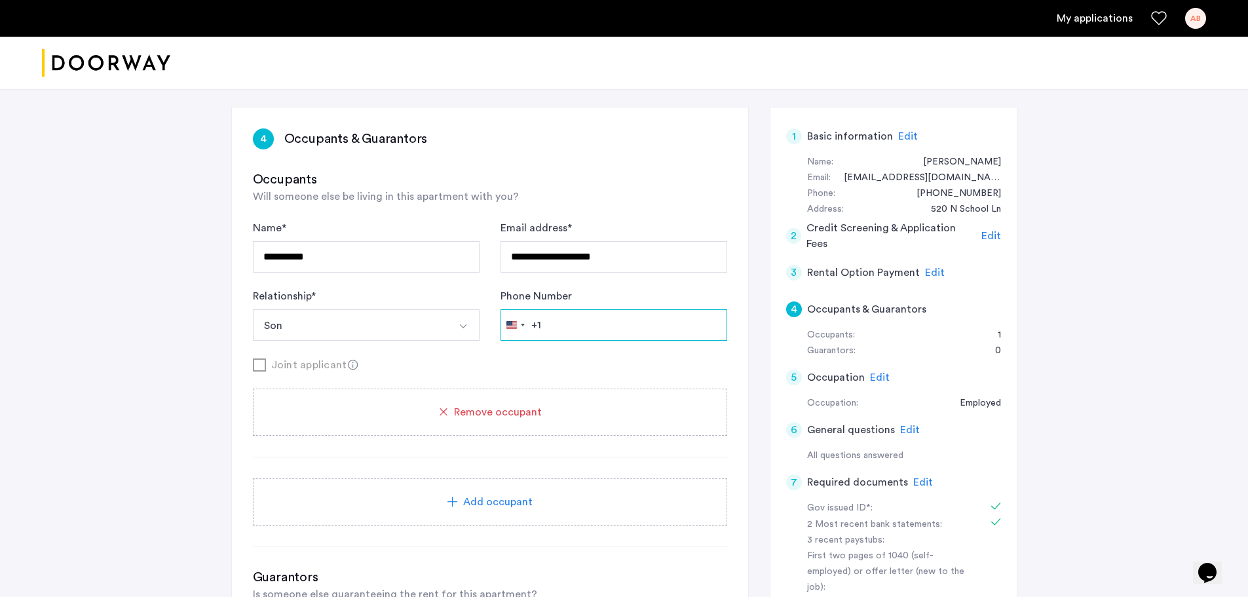
click at [621, 320] on input "Phone Number" at bounding box center [613, 324] width 227 height 31
type input "**********"
click at [711, 161] on div "**********" at bounding box center [490, 430] width 516 height 646
click at [452, 322] on button "Select option" at bounding box center [463, 324] width 31 height 31
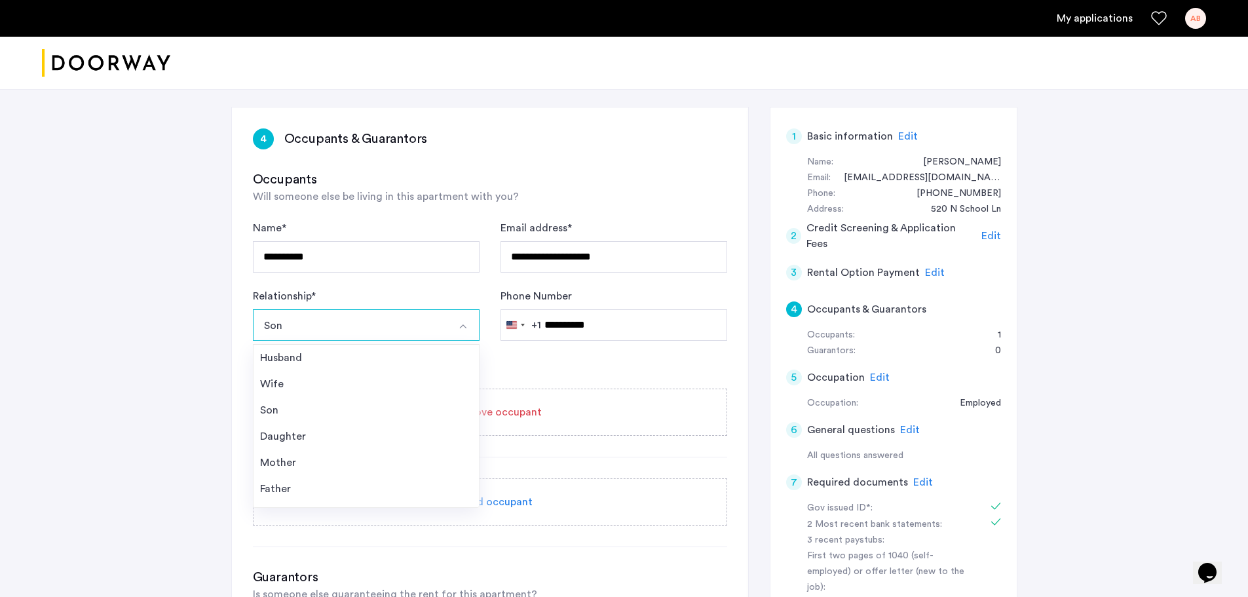
click at [200, 380] on div "**********" at bounding box center [624, 419] width 1248 height 817
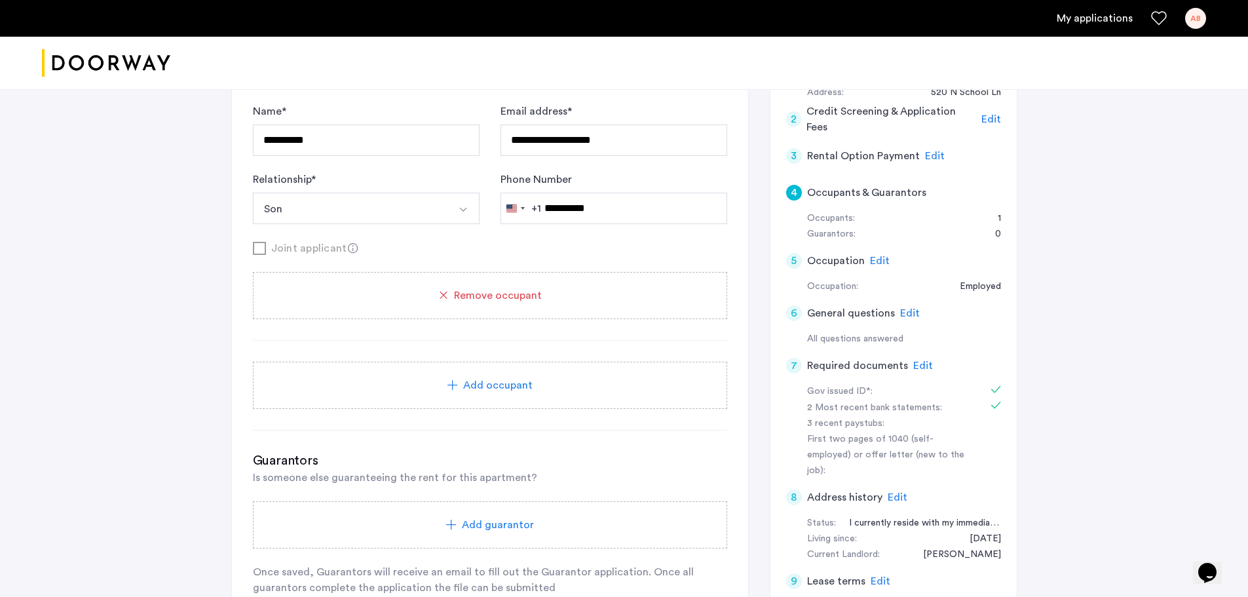
scroll to position [196, 0]
click at [511, 387] on span "Add occupant" at bounding box center [497, 384] width 69 height 16
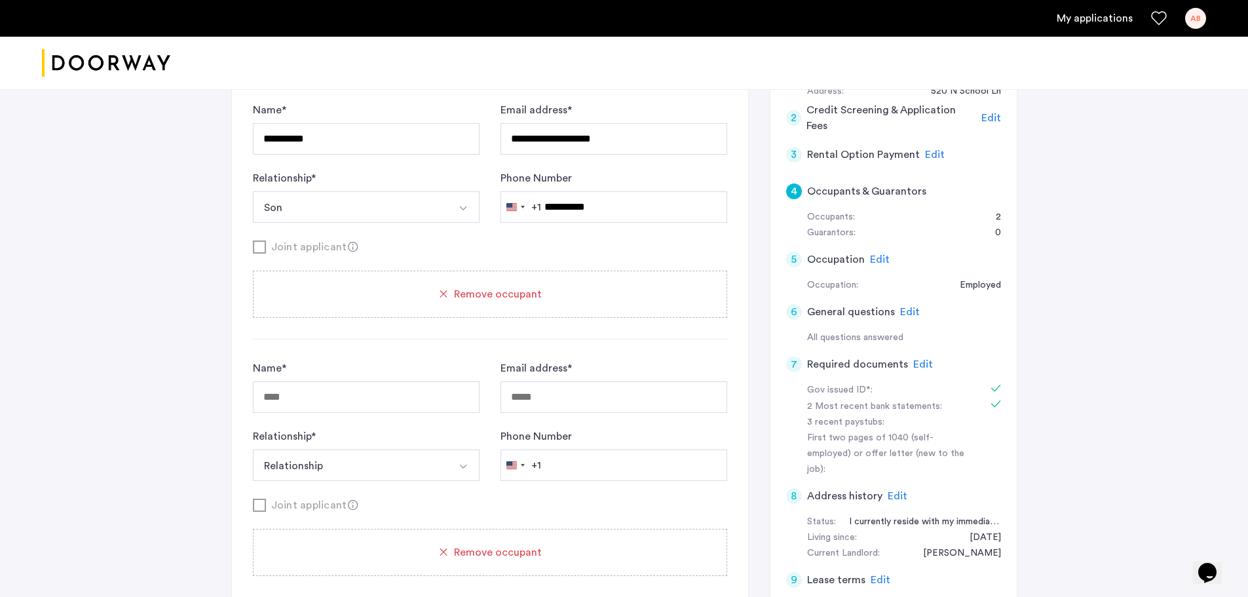
click at [501, 551] on span "Remove occupant" at bounding box center [498, 552] width 88 height 16
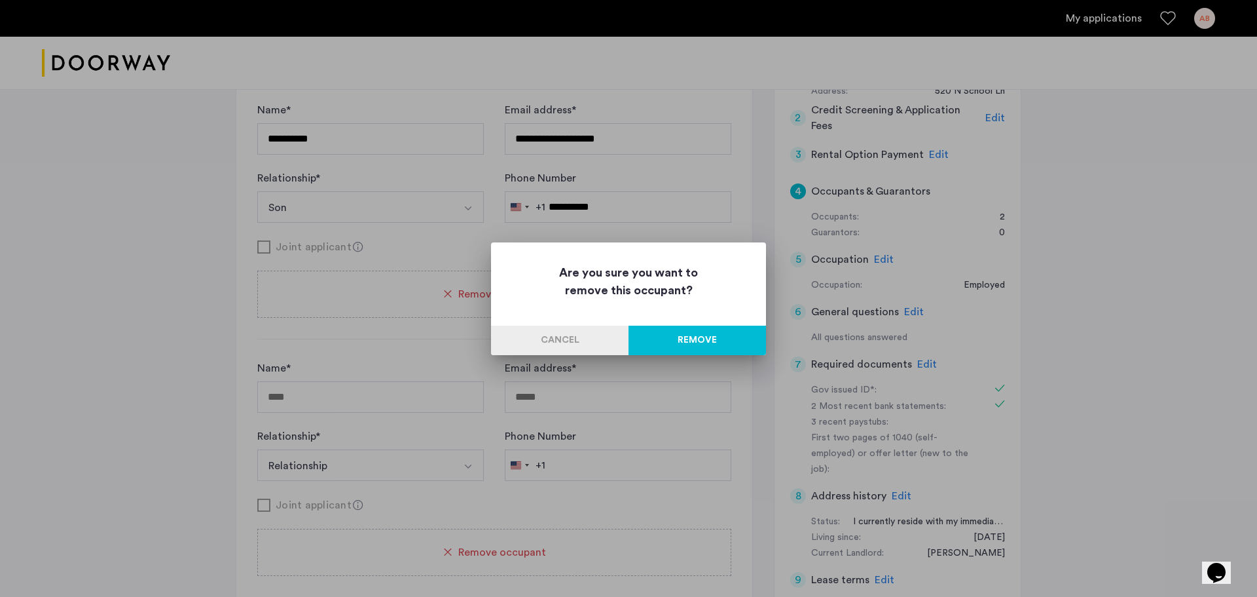
click at [720, 342] on button "Remove" at bounding box center [698, 339] width 138 height 29
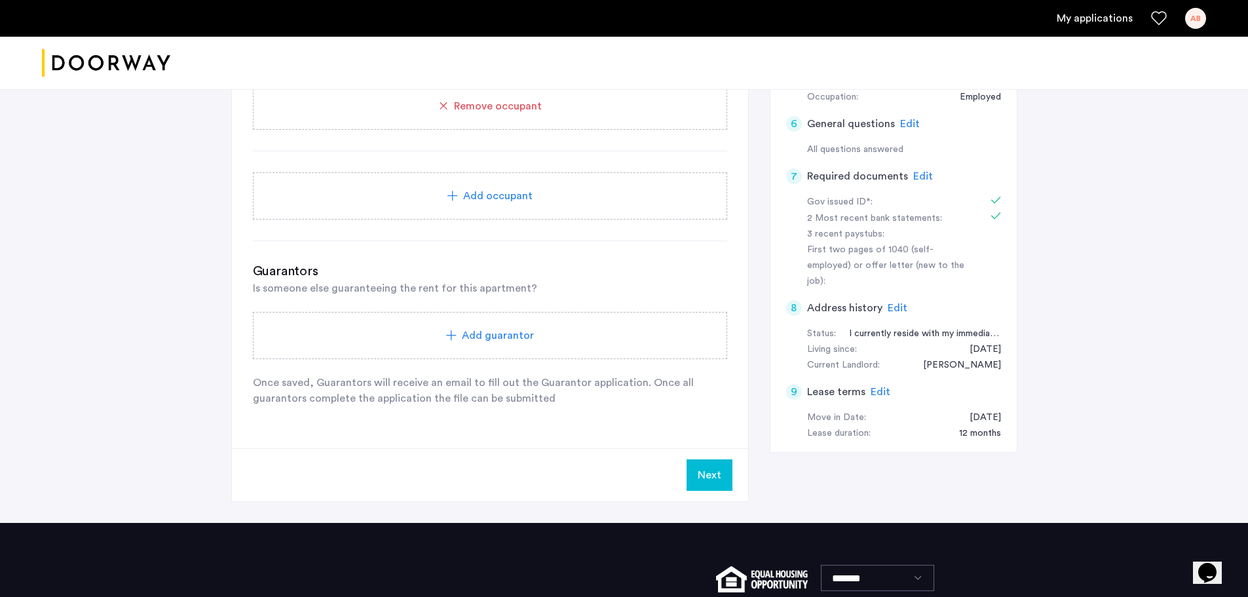
scroll to position [386, 0]
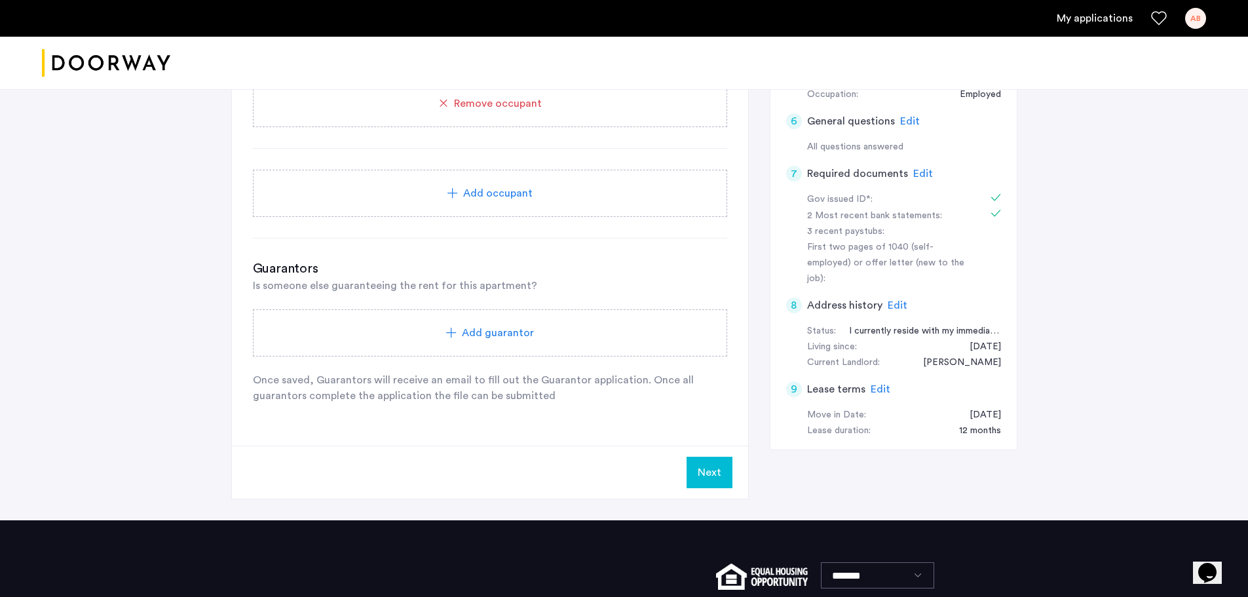
click at [721, 468] on button "Next" at bounding box center [709, 471] width 46 height 31
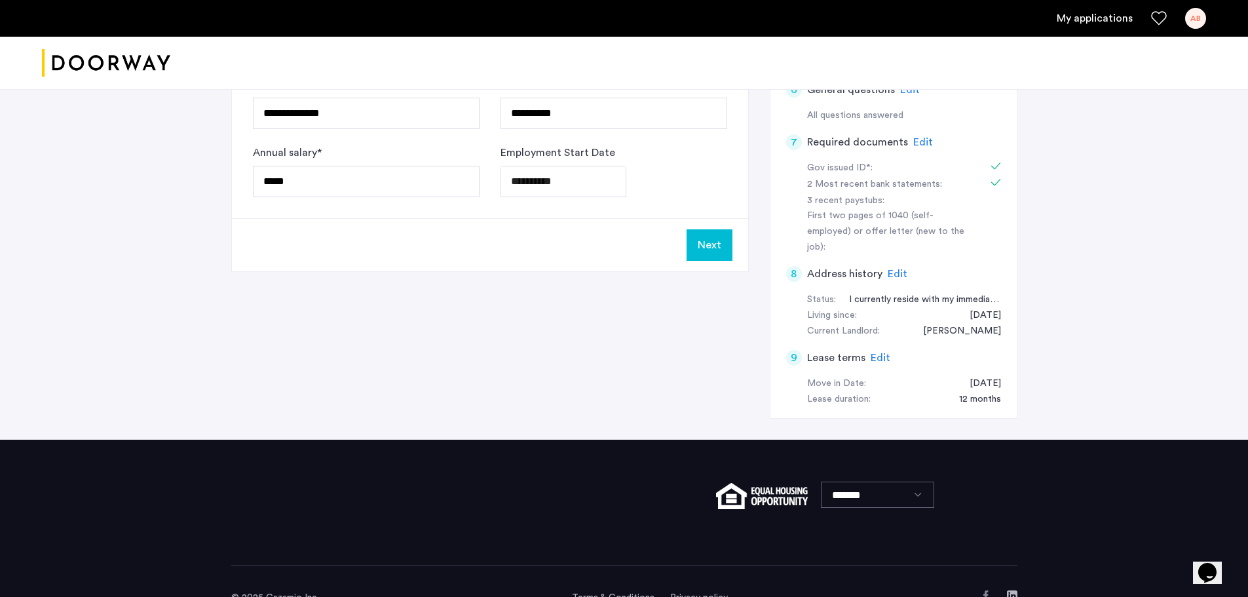
scroll to position [0, 0]
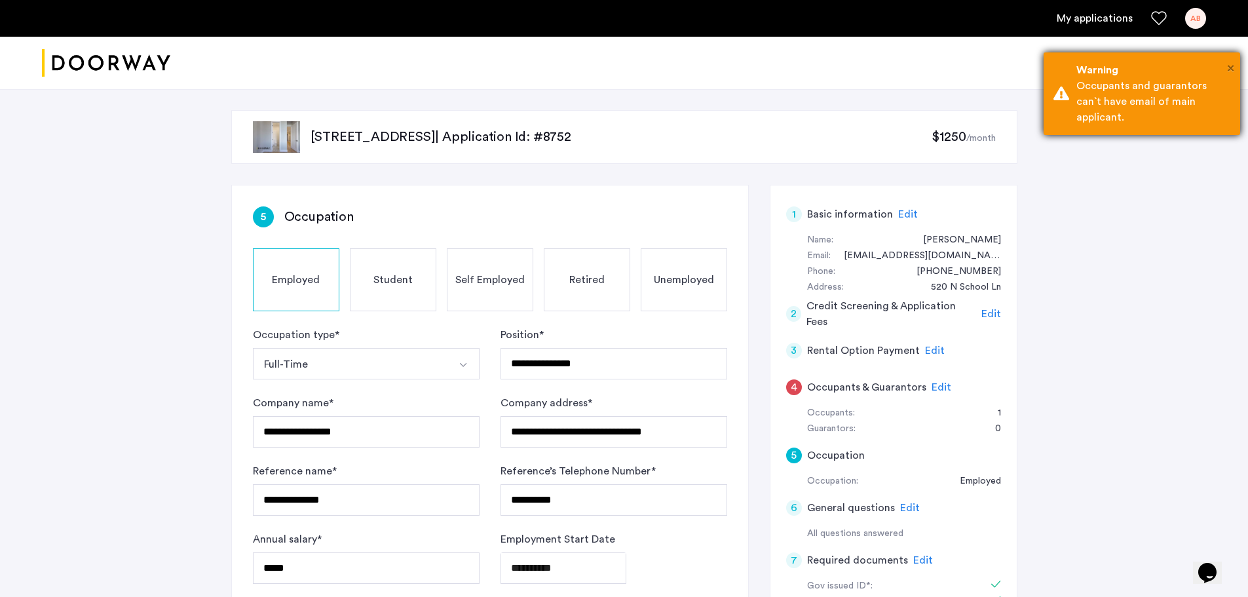
click at [1229, 67] on span "×" at bounding box center [1230, 68] width 7 height 13
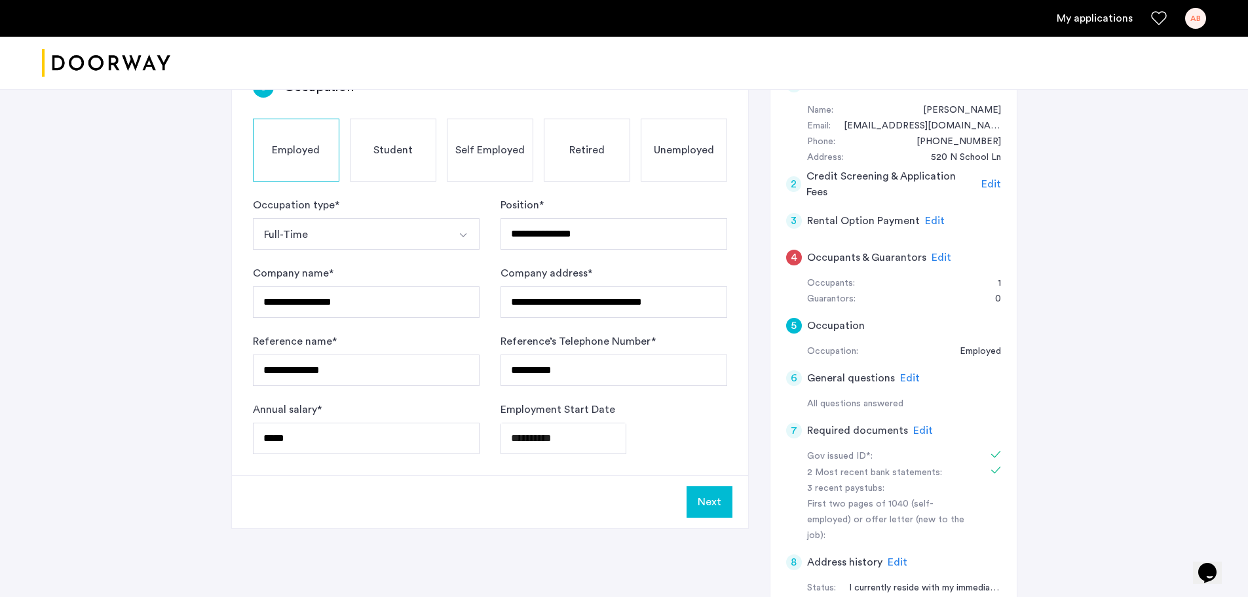
scroll to position [128, 0]
click at [717, 510] on button "Next" at bounding box center [709, 502] width 46 height 31
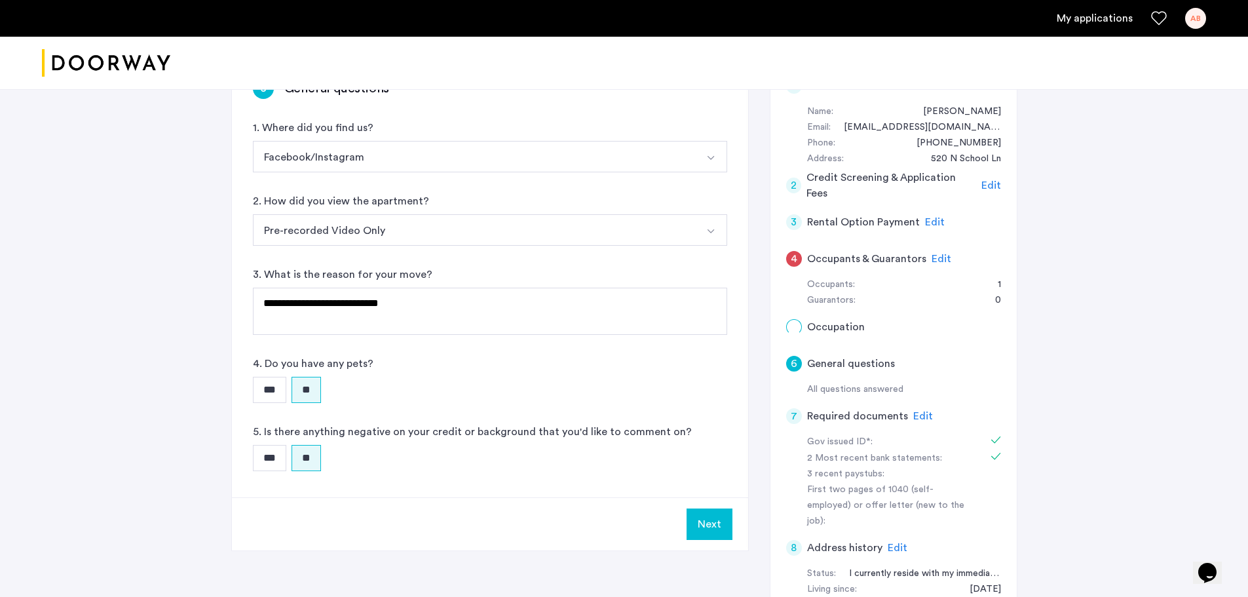
scroll to position [0, 0]
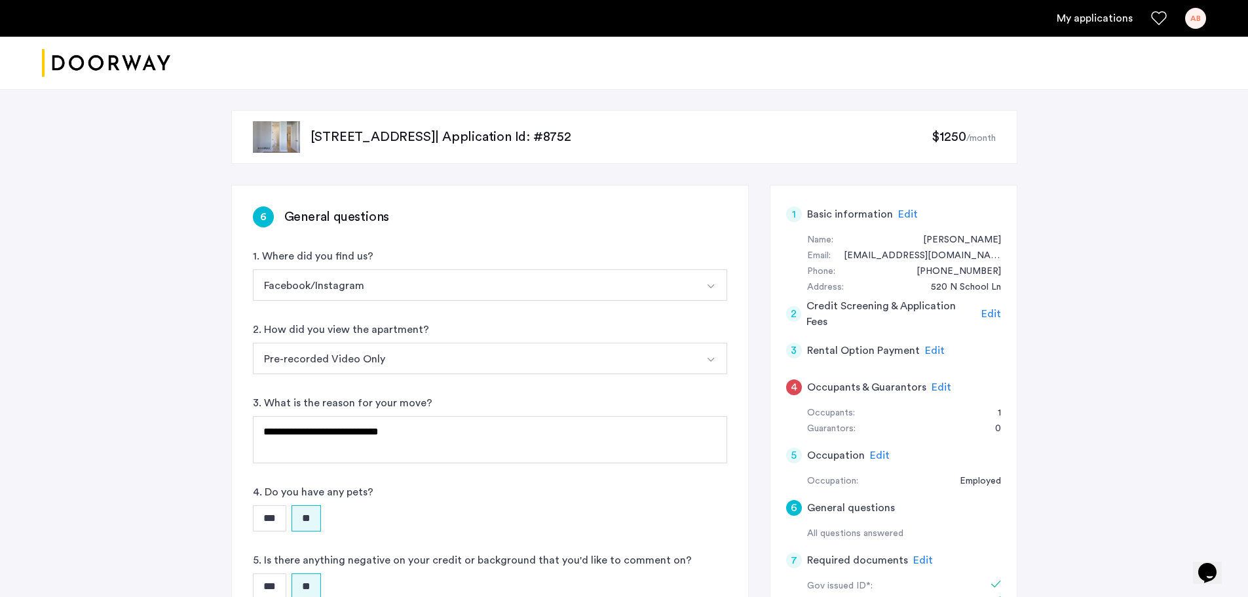
click at [940, 386] on span "Edit" at bounding box center [941, 387] width 20 height 10
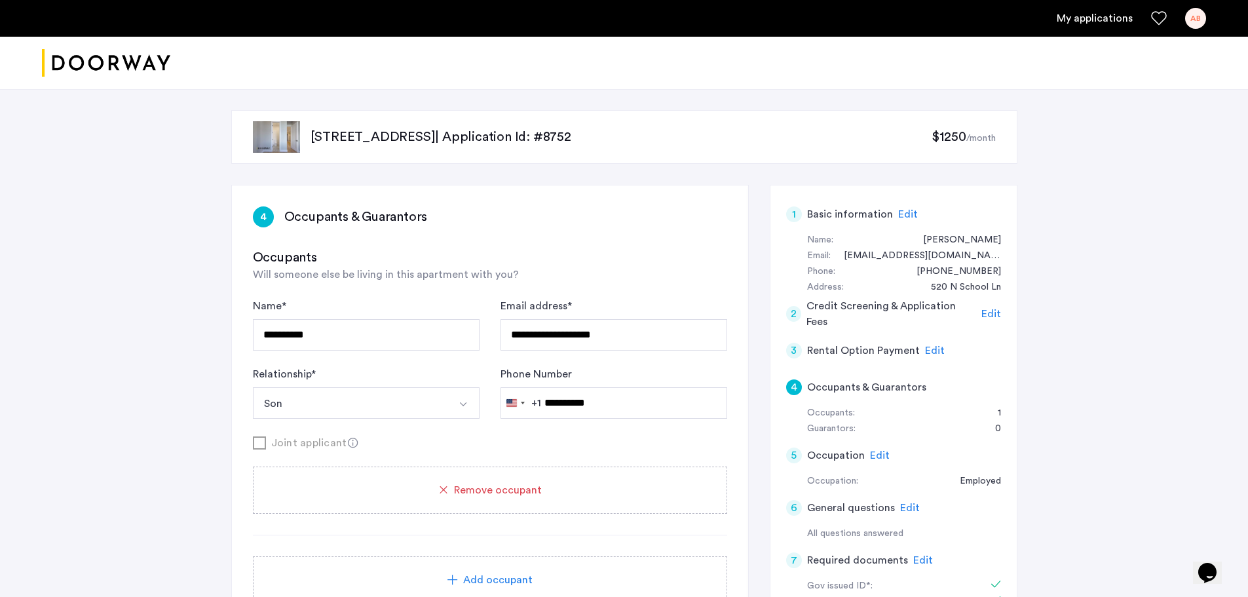
click at [472, 491] on span "Remove occupant" at bounding box center [498, 490] width 88 height 16
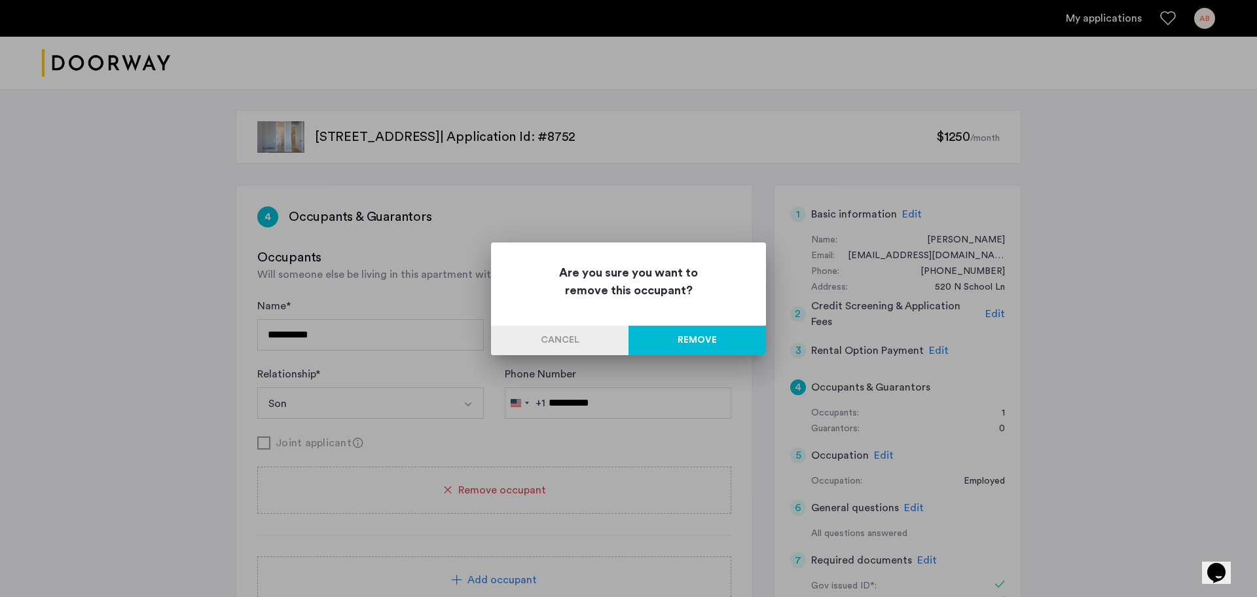
click at [707, 345] on button "Remove" at bounding box center [698, 339] width 138 height 29
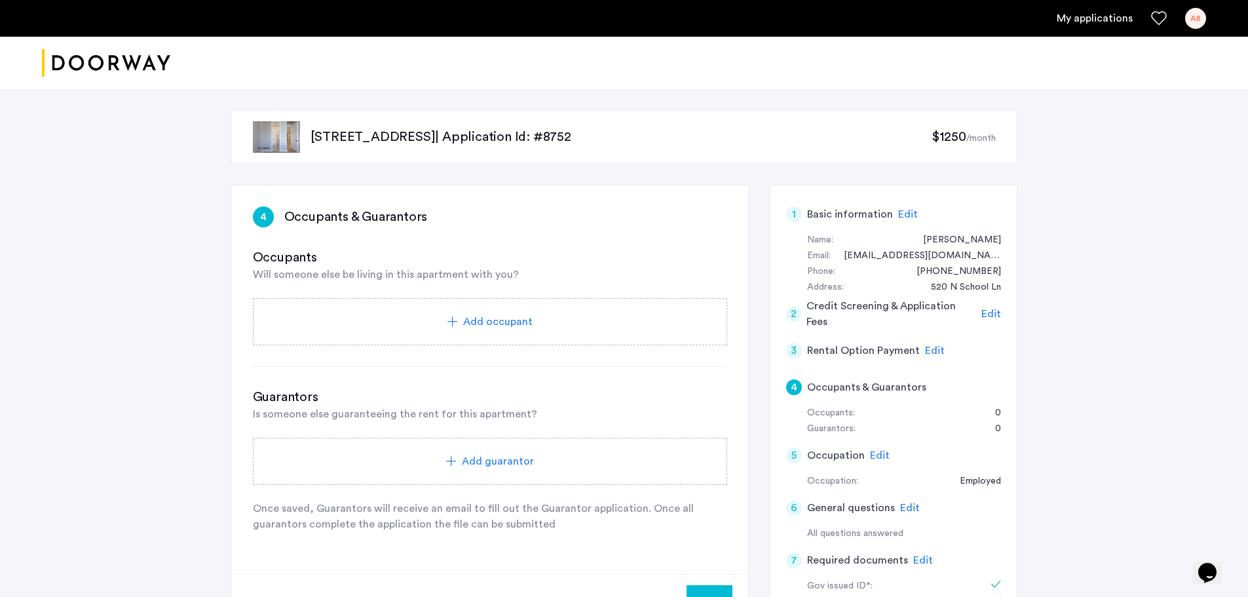
drag, startPoint x: 1244, startPoint y: 186, endPoint x: 1253, endPoint y: 204, distance: 20.2
click at [1247, 204] on html "My applications AB Price Fee Availability Beds Baths Subway Neighborhoods Build…" at bounding box center [624, 298] width 1248 height 597
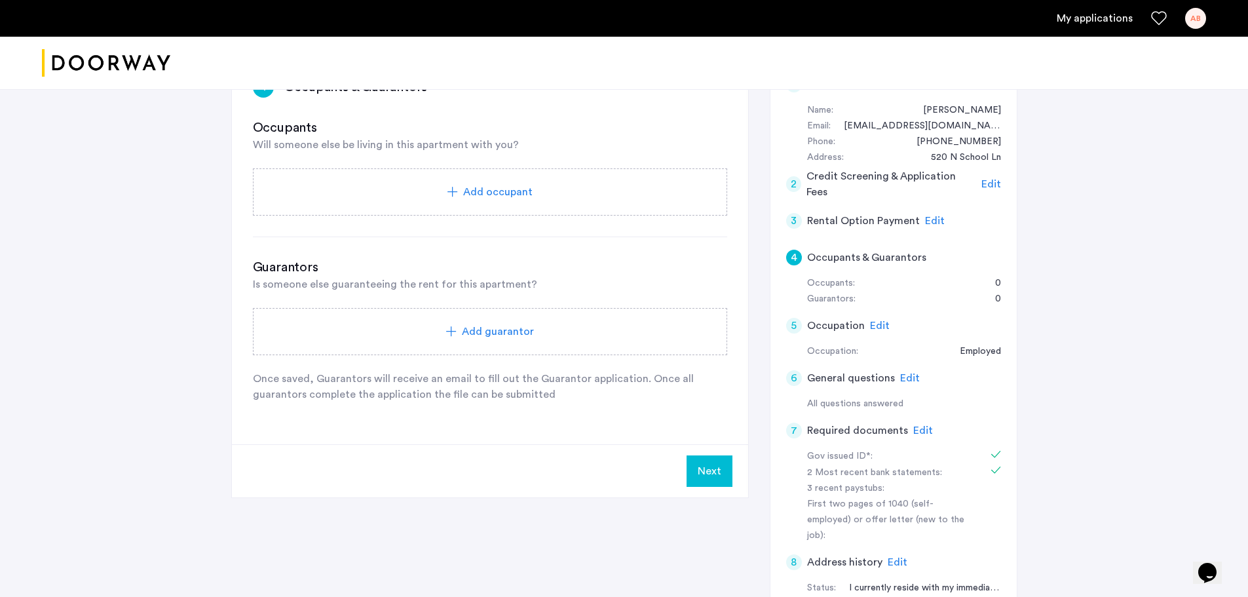
scroll to position [132, 0]
click at [695, 475] on button "Next" at bounding box center [709, 468] width 46 height 31
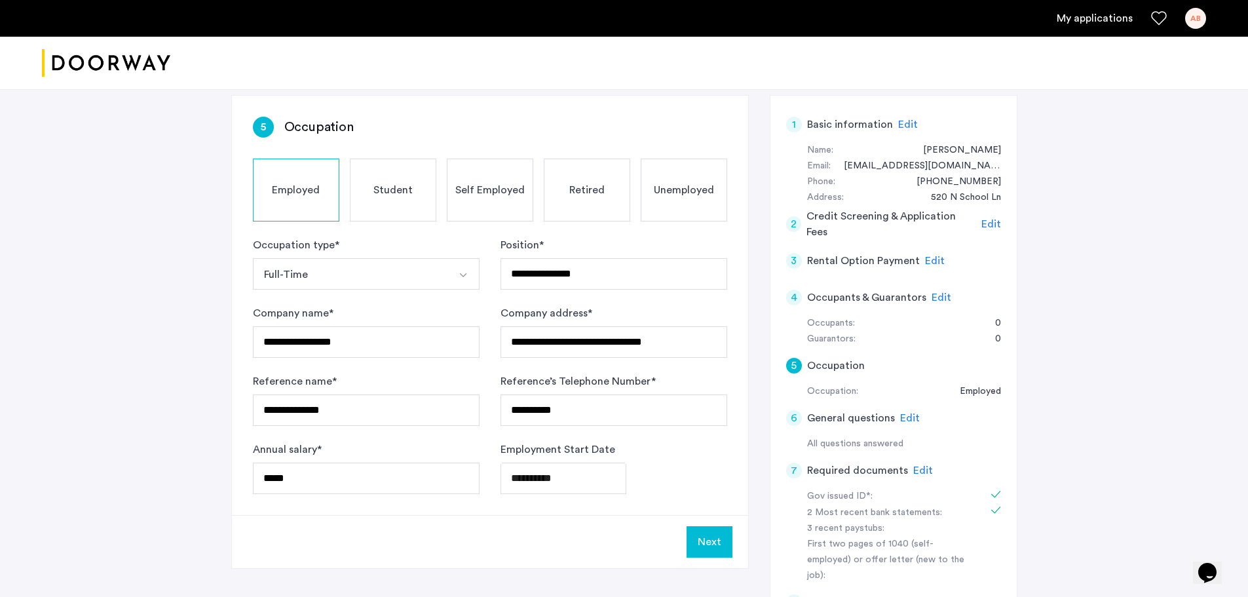
scroll to position [99, 0]
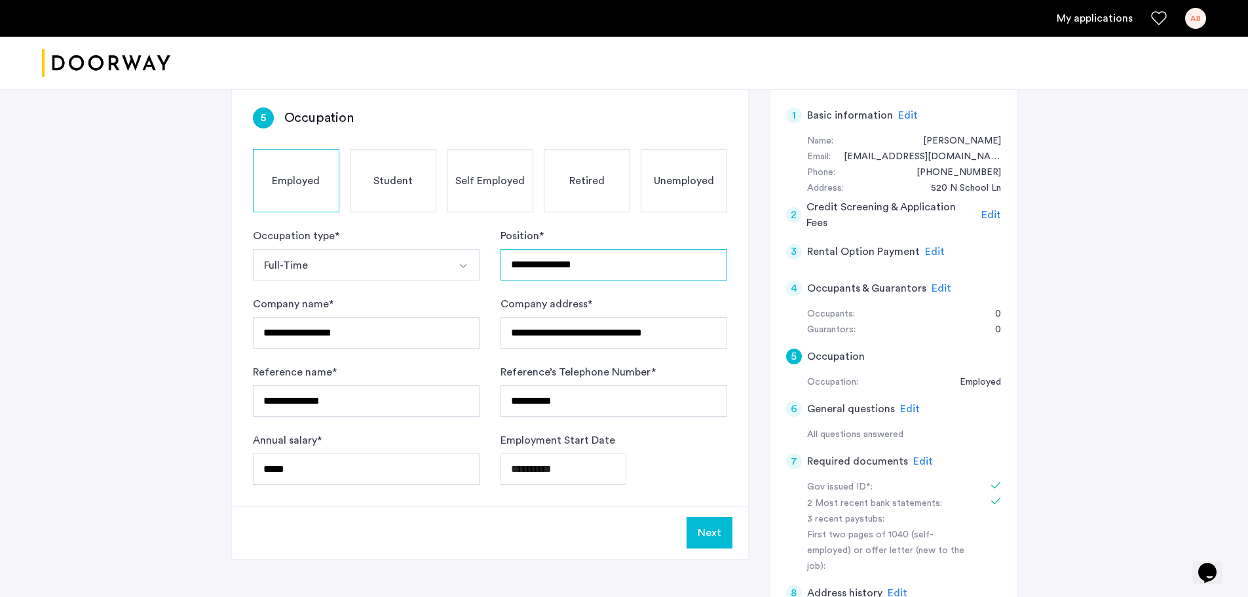
click at [549, 258] on input "**********" at bounding box center [613, 264] width 227 height 31
type input "**********"
click at [1176, 310] on div "**********" at bounding box center [624, 374] width 1248 height 768
click at [720, 545] on button "Next" at bounding box center [709, 532] width 46 height 31
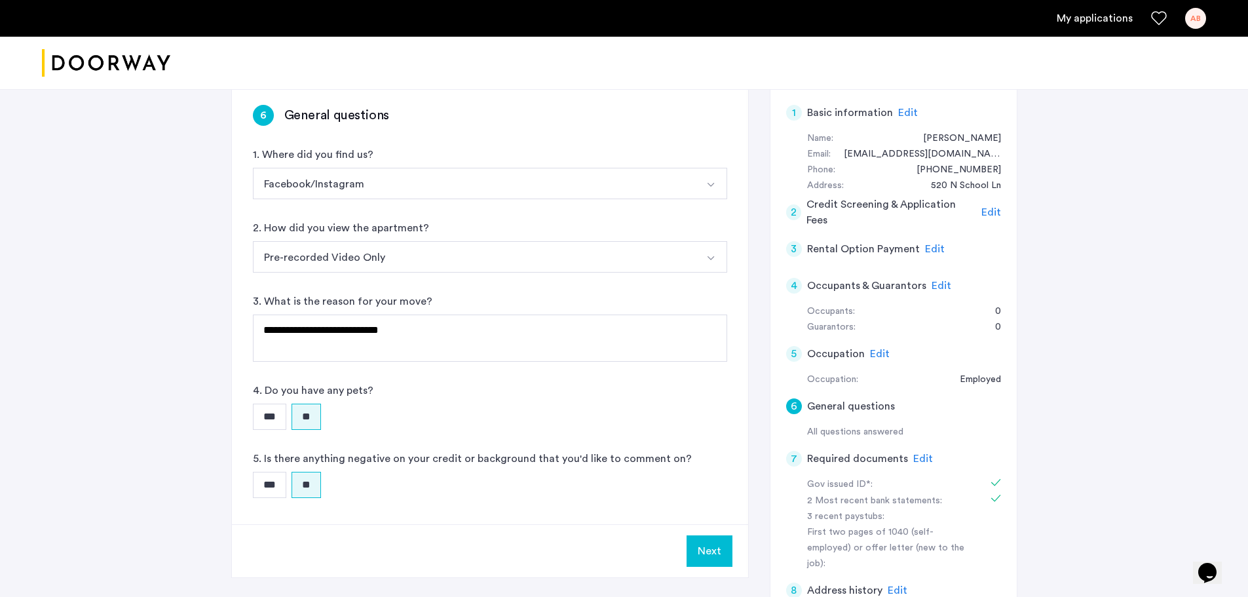
scroll to position [98, 0]
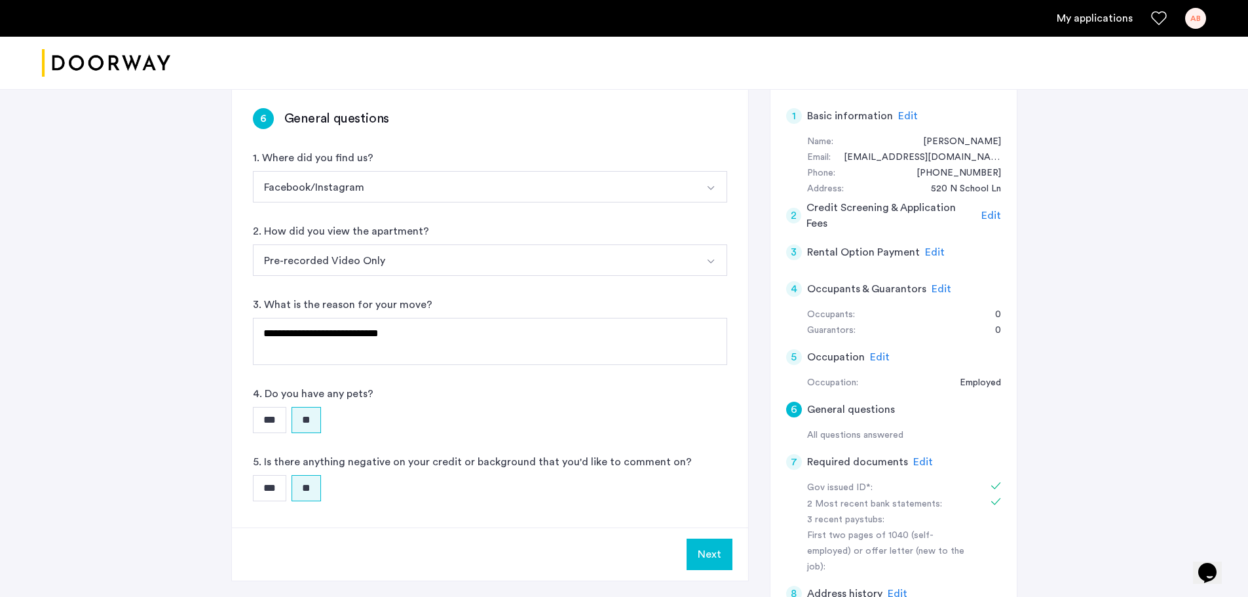
click at [703, 560] on button "Next" at bounding box center [709, 553] width 46 height 31
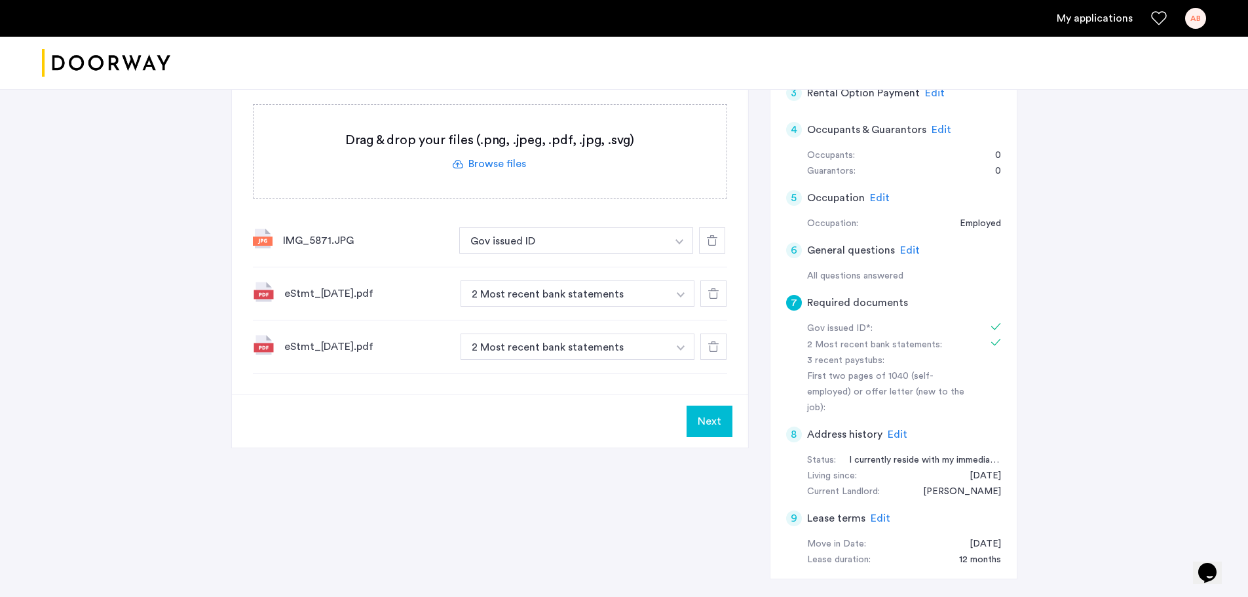
scroll to position [261, 0]
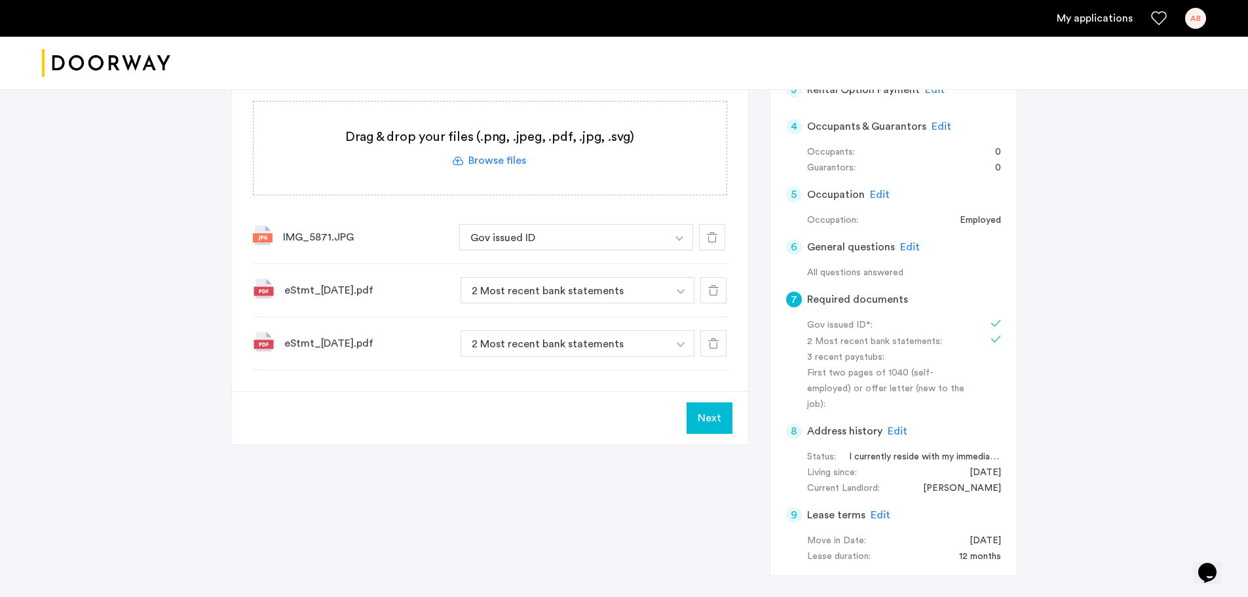
click at [693, 413] on button "Next" at bounding box center [709, 417] width 46 height 31
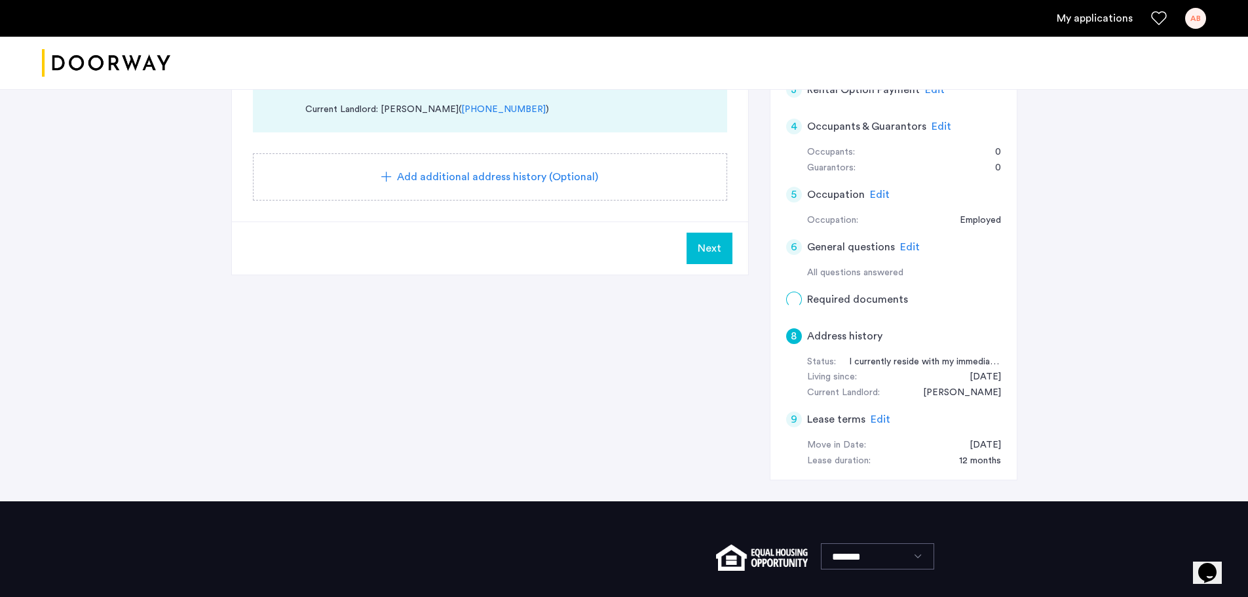
scroll to position [0, 0]
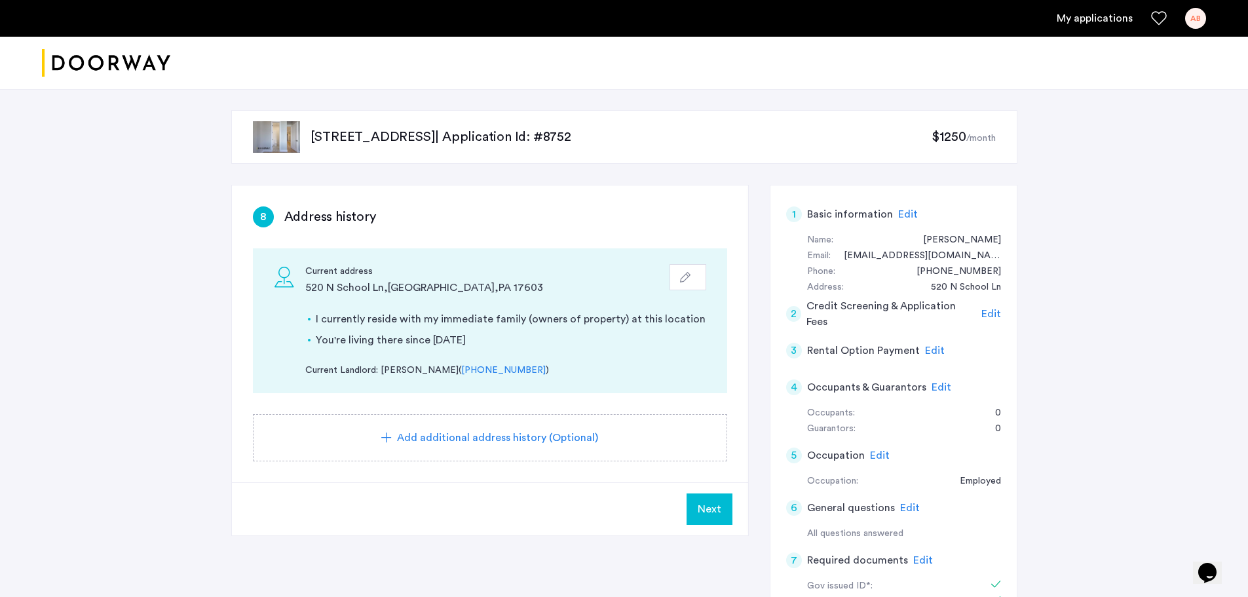
click at [688, 281] on icon "button" at bounding box center [685, 277] width 10 height 10
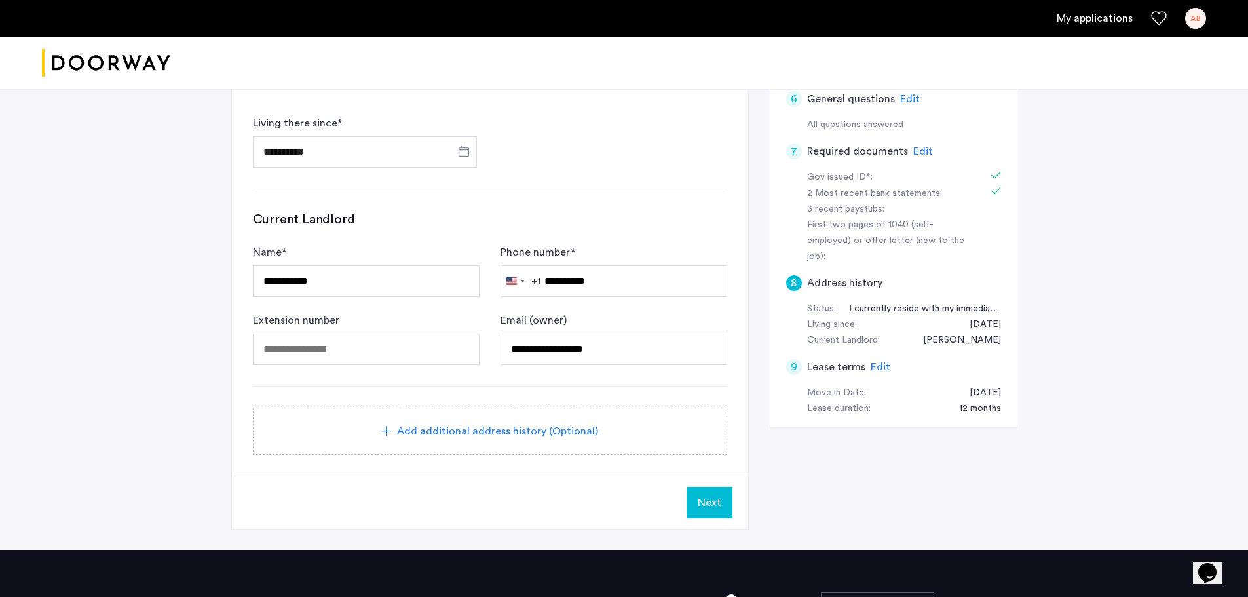
scroll to position [413, 0]
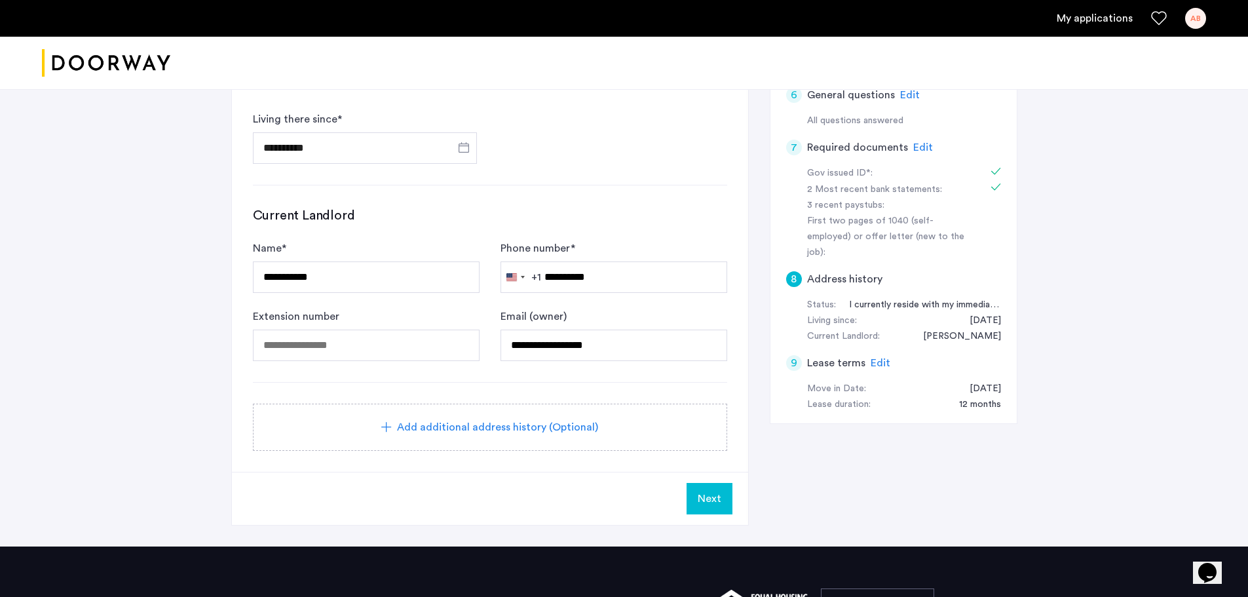
click at [694, 488] on button "Next" at bounding box center [709, 498] width 46 height 31
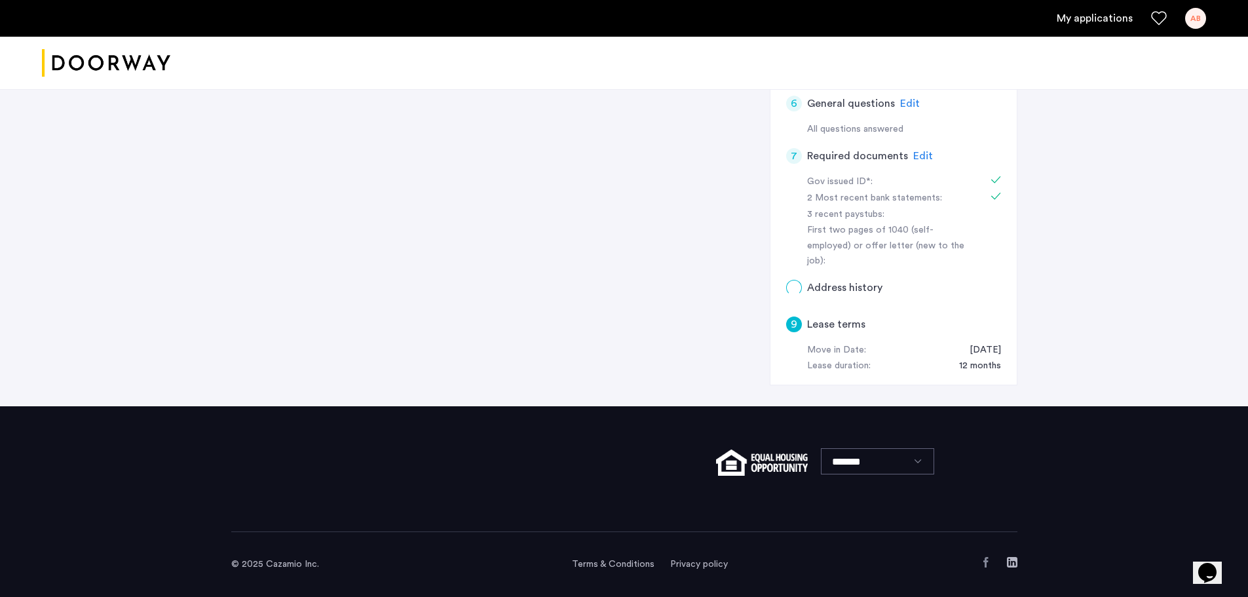
scroll to position [0, 0]
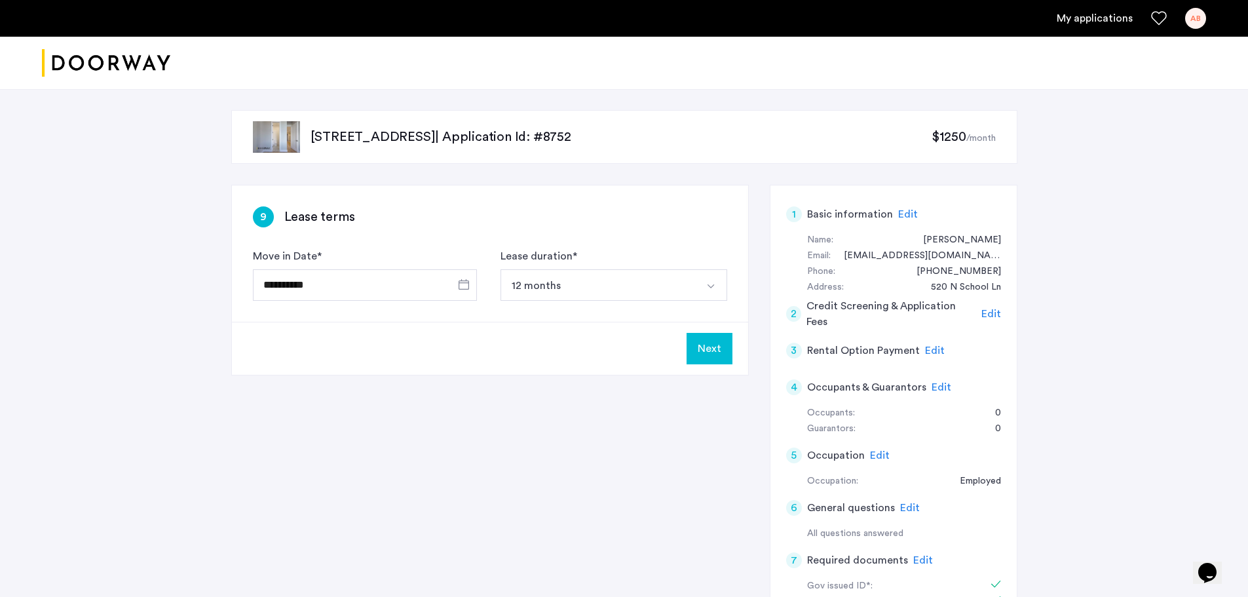
click at [710, 353] on button "Next" at bounding box center [709, 348] width 46 height 31
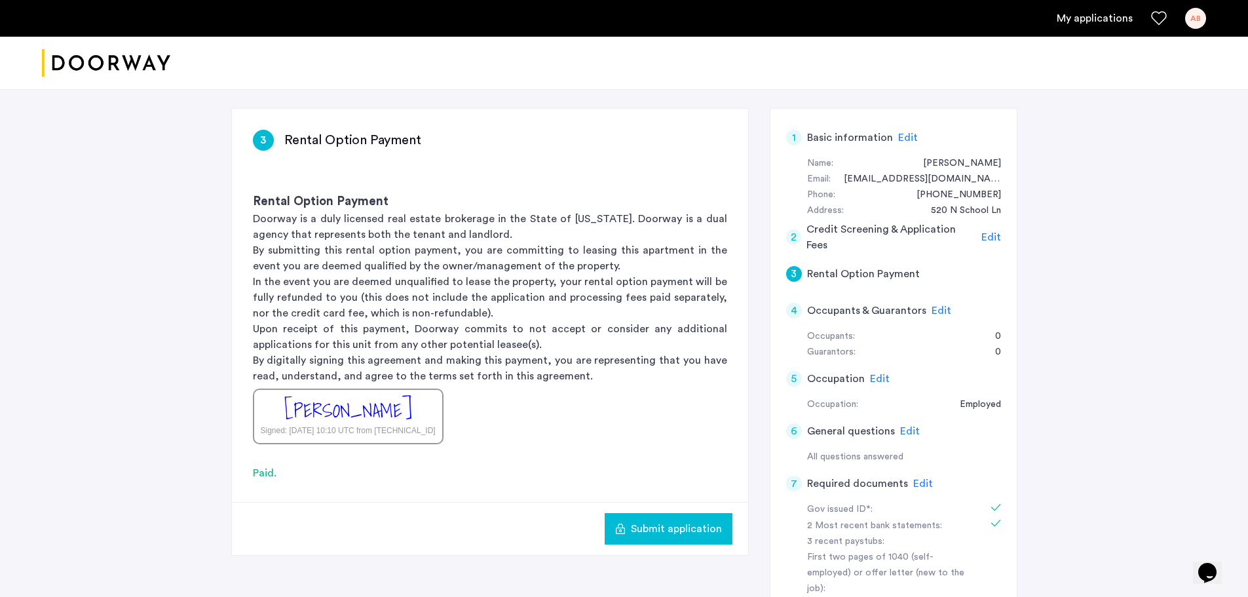
scroll to position [83, 0]
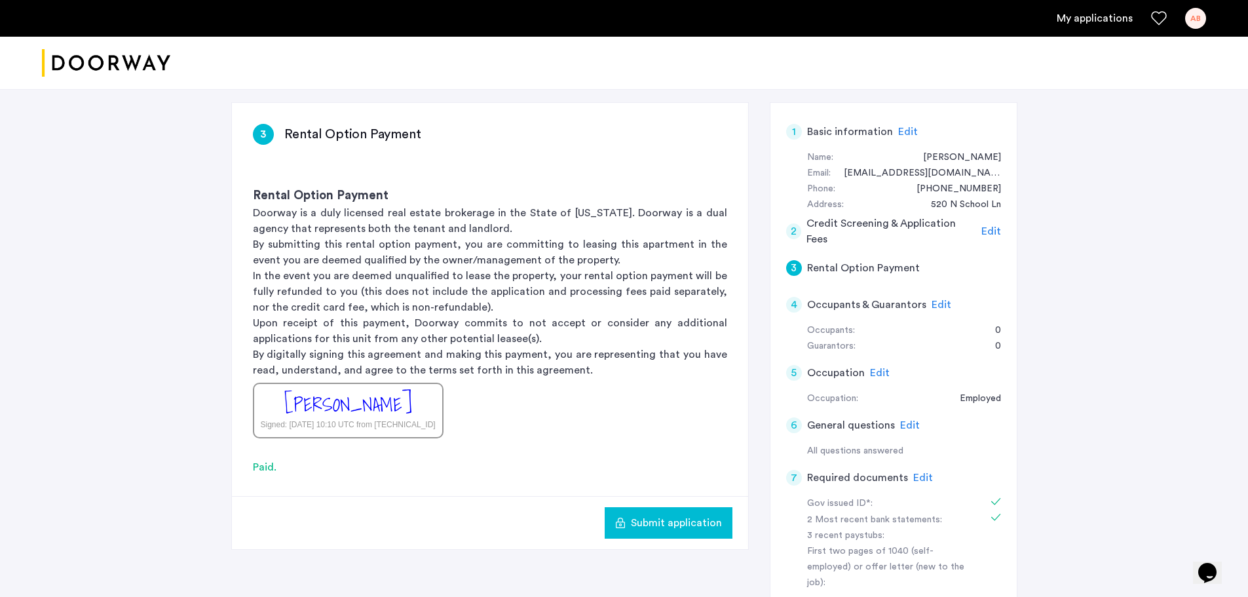
click at [864, 264] on h5 "Rental Option Payment" at bounding box center [863, 268] width 113 height 16
click at [796, 231] on div "2" at bounding box center [794, 231] width 16 height 16
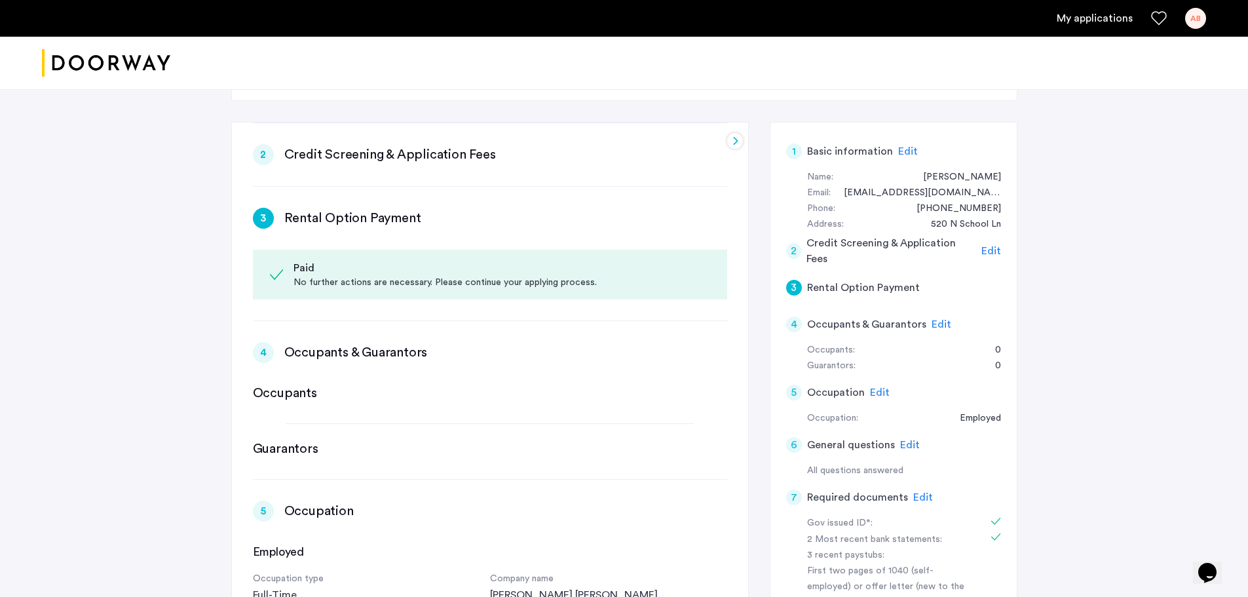
scroll to position [67, 0]
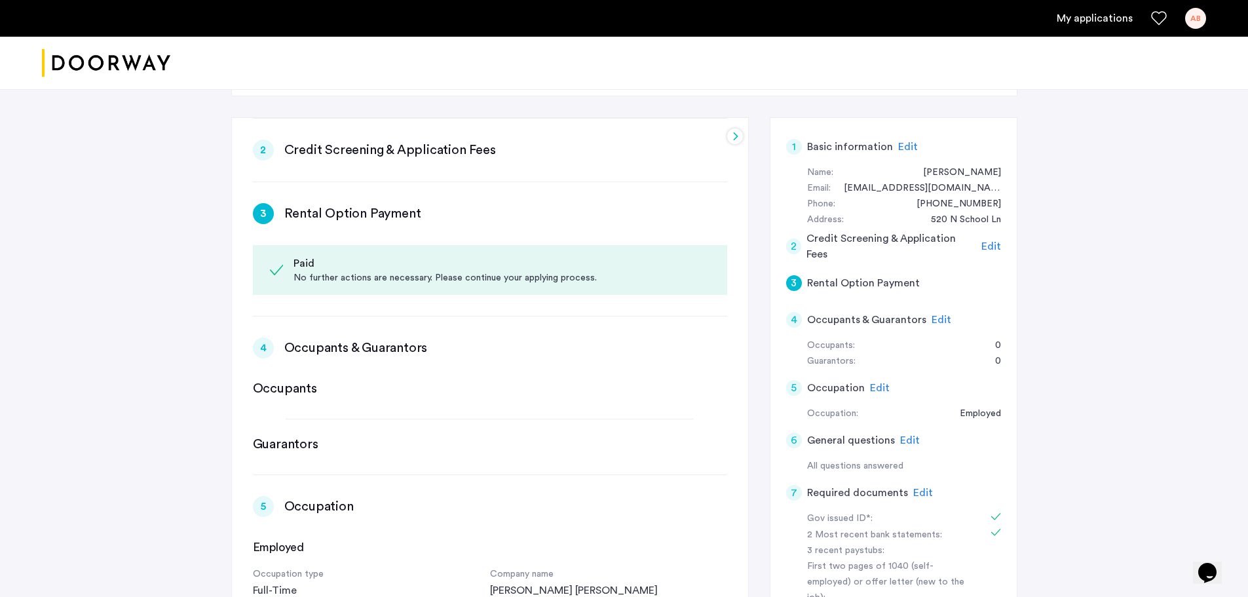
drag, startPoint x: 748, startPoint y: 328, endPoint x: 748, endPoint y: 307, distance: 21.0
click at [748, 307] on div "3 Rental Option Payment Rental Option Payment Doorway is a duly licensed real e…" at bounding box center [489, 443] width 517 height 652
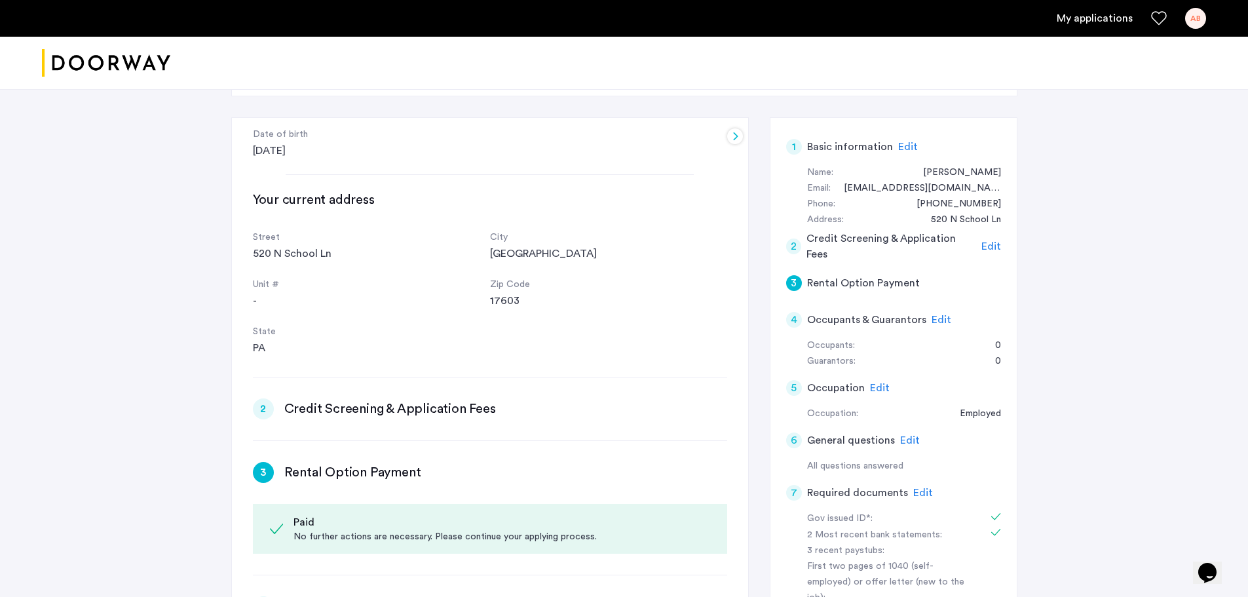
scroll to position [216, 0]
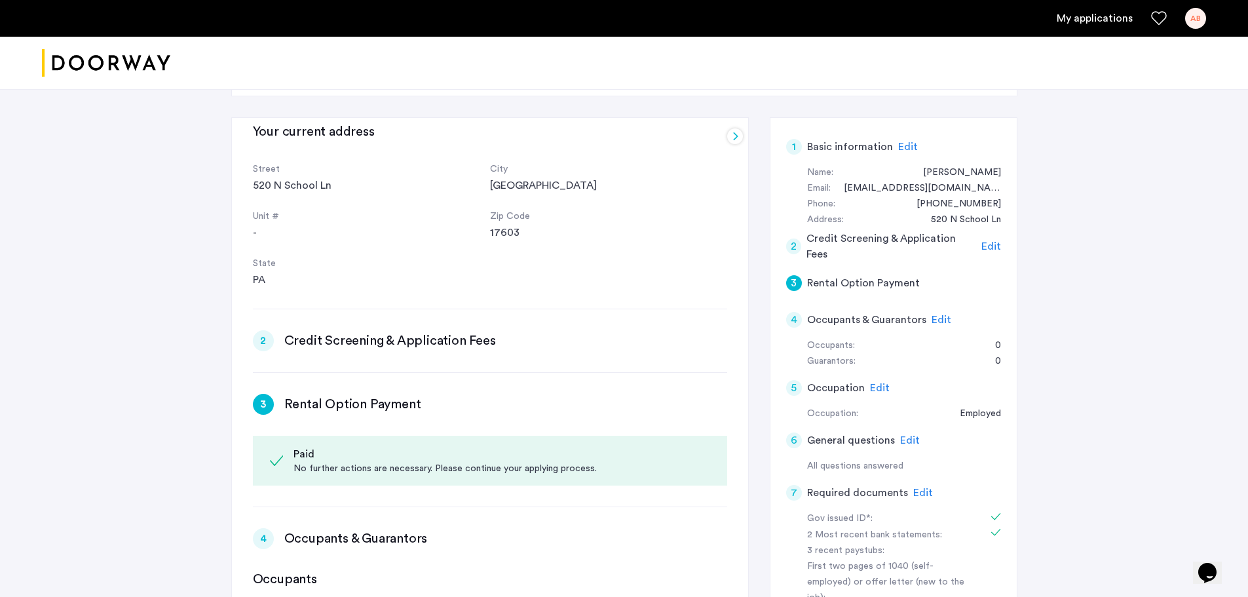
click at [265, 339] on div "2" at bounding box center [263, 340] width 21 height 21
click at [380, 344] on h3 "Credit Screening & Application Fees" at bounding box center [390, 340] width 212 height 18
click at [986, 245] on span "Edit" at bounding box center [991, 246] width 20 height 10
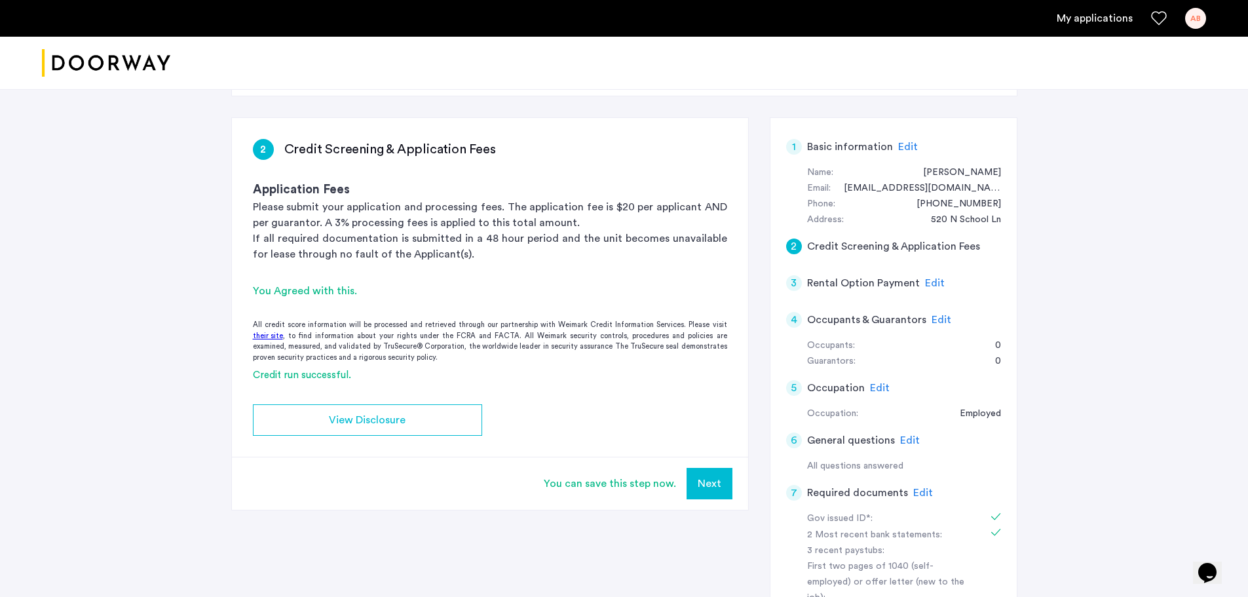
click at [716, 473] on button "Next" at bounding box center [709, 483] width 46 height 31
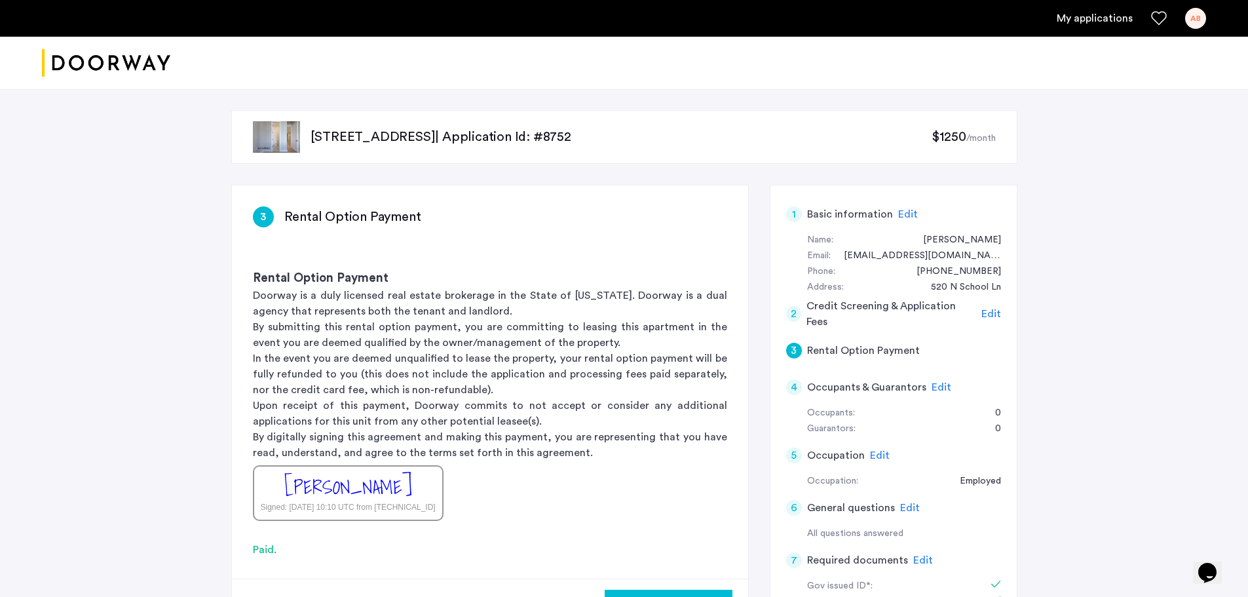
click at [939, 390] on span "Edit" at bounding box center [941, 387] width 20 height 10
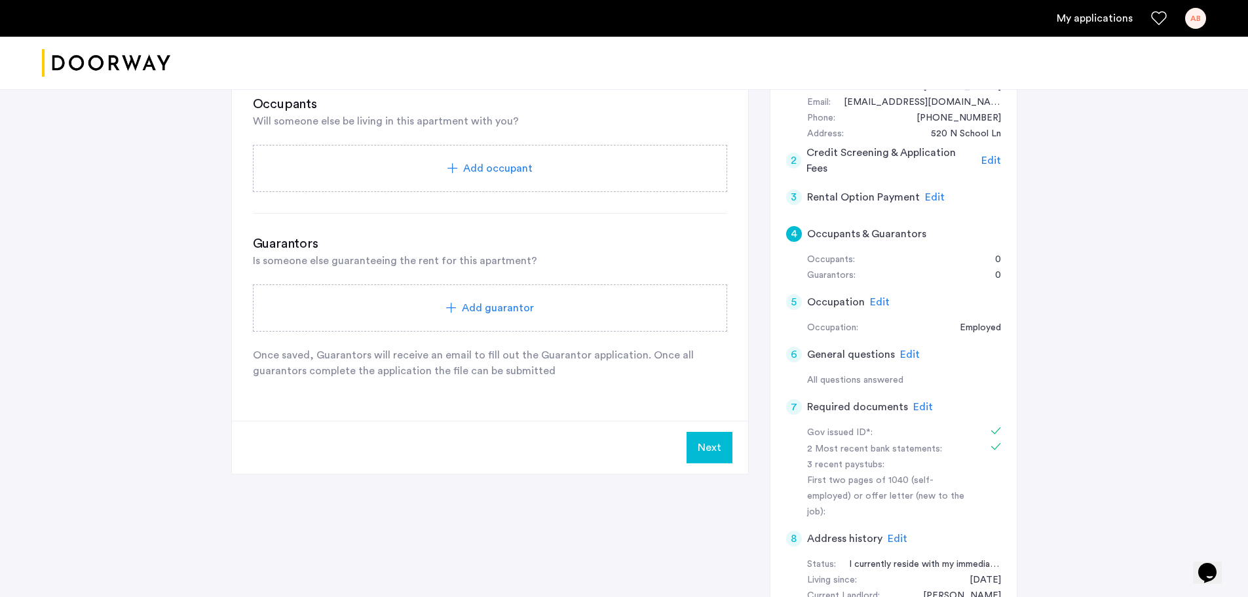
scroll to position [163, 0]
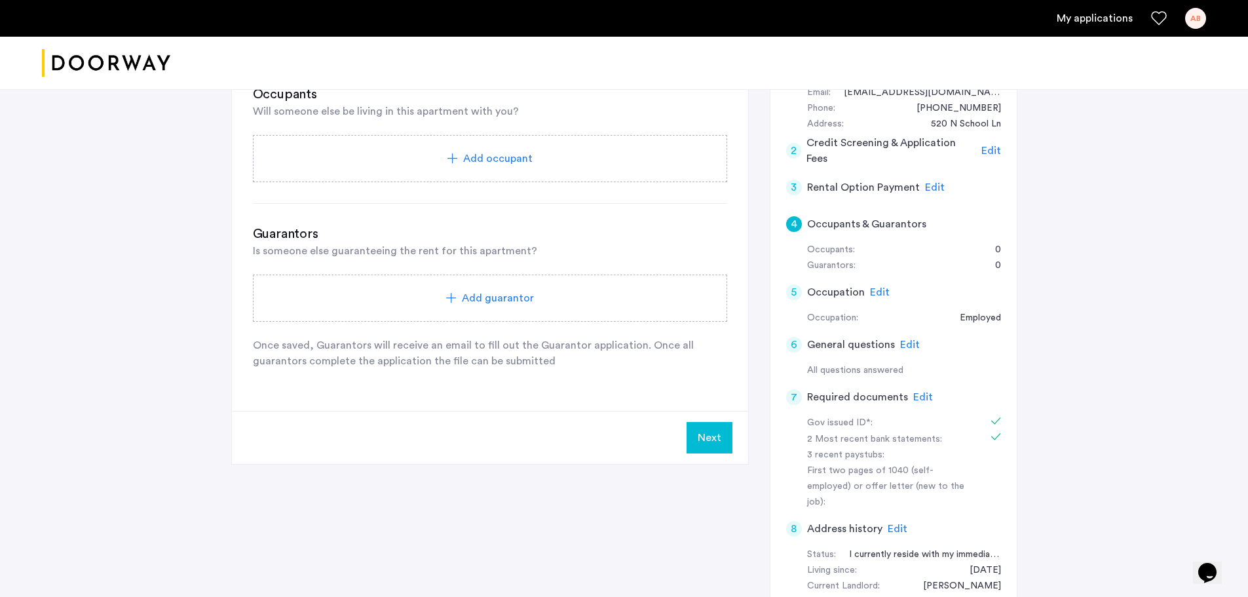
click at [908, 346] on span "Edit" at bounding box center [910, 344] width 20 height 10
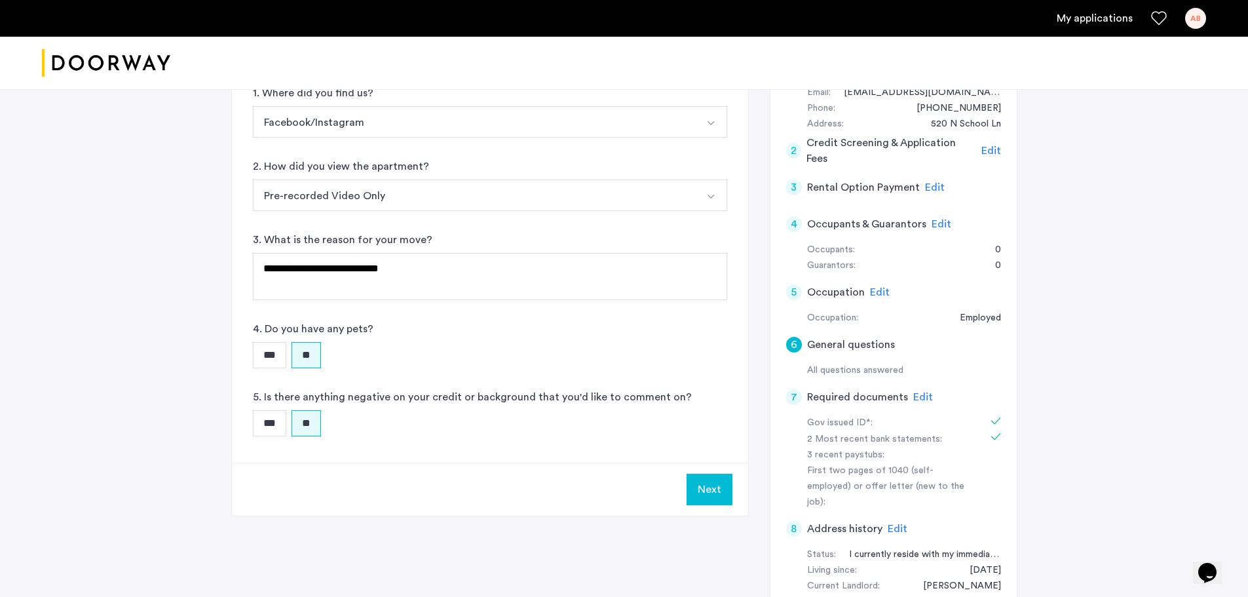
scroll to position [200, 0]
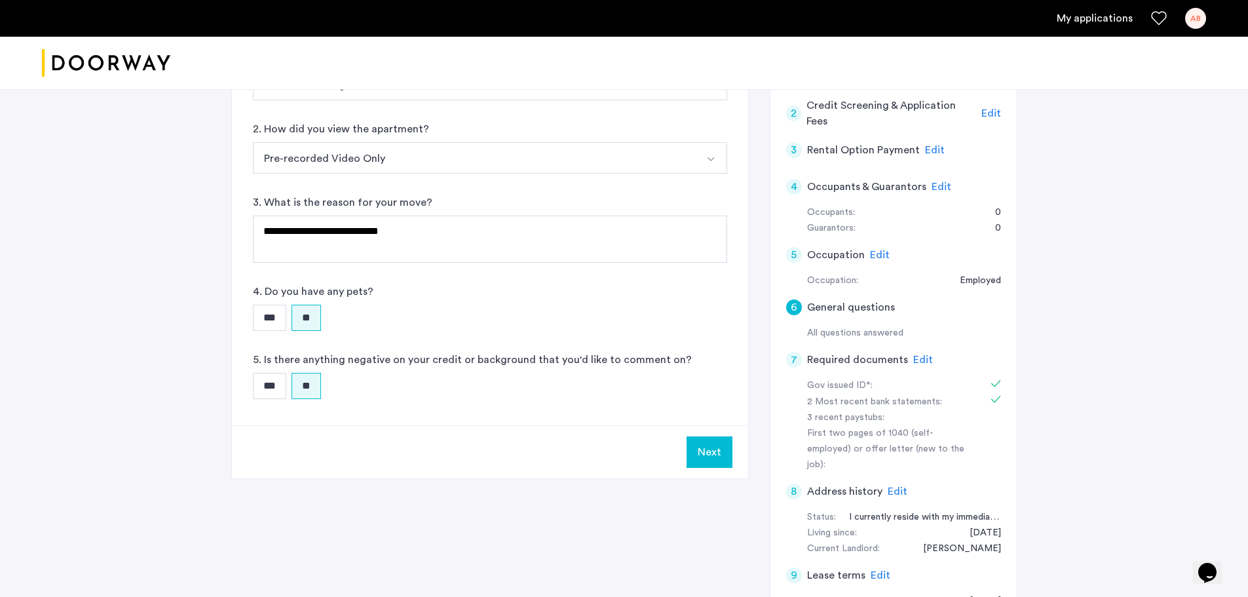
click at [925, 361] on span "Edit" at bounding box center [923, 359] width 20 height 10
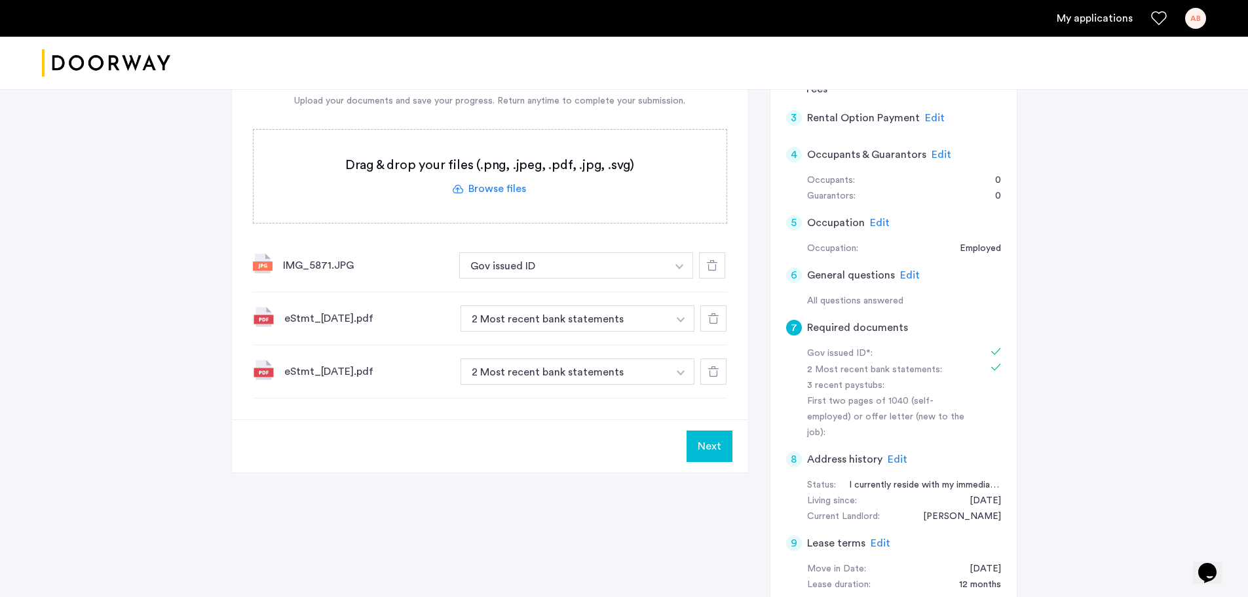
scroll to position [221, 0]
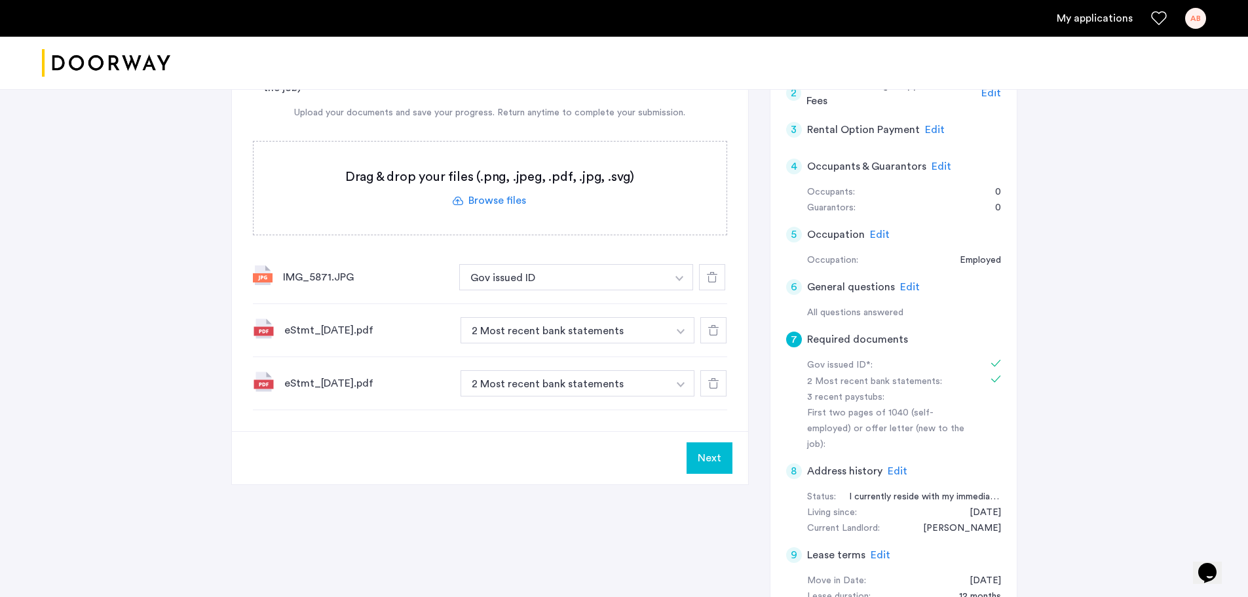
click at [498, 204] on label at bounding box center [489, 187] width 473 height 93
click at [0, 0] on input "file" at bounding box center [0, 0] width 0 height 0
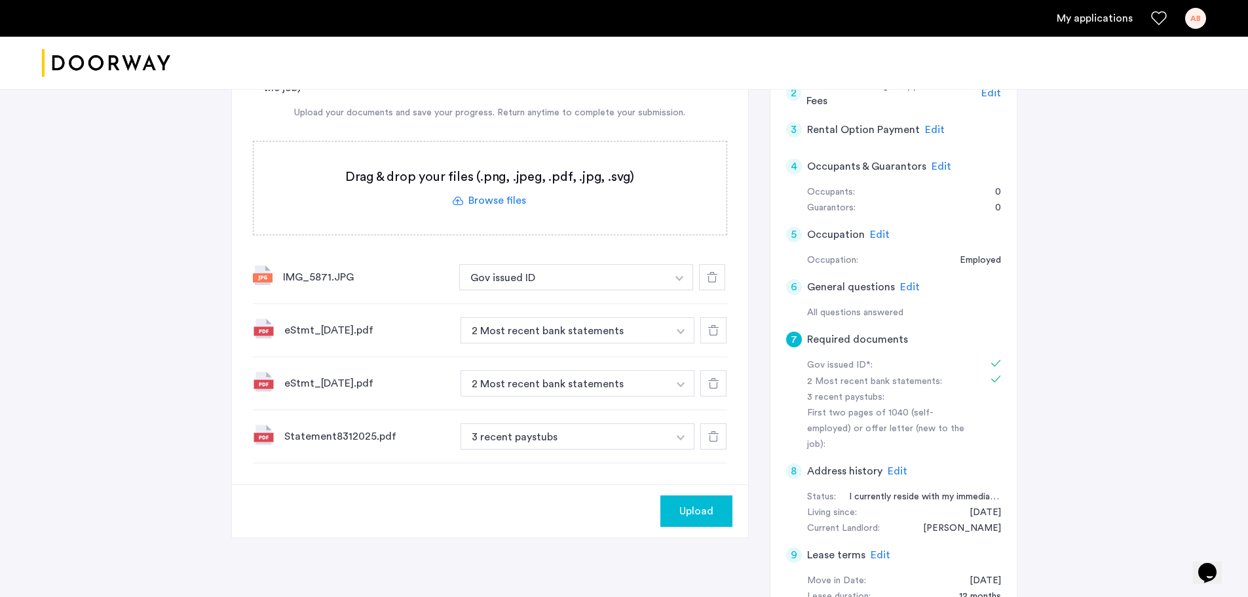
click at [679, 436] on img "button" at bounding box center [681, 437] width 8 height 5
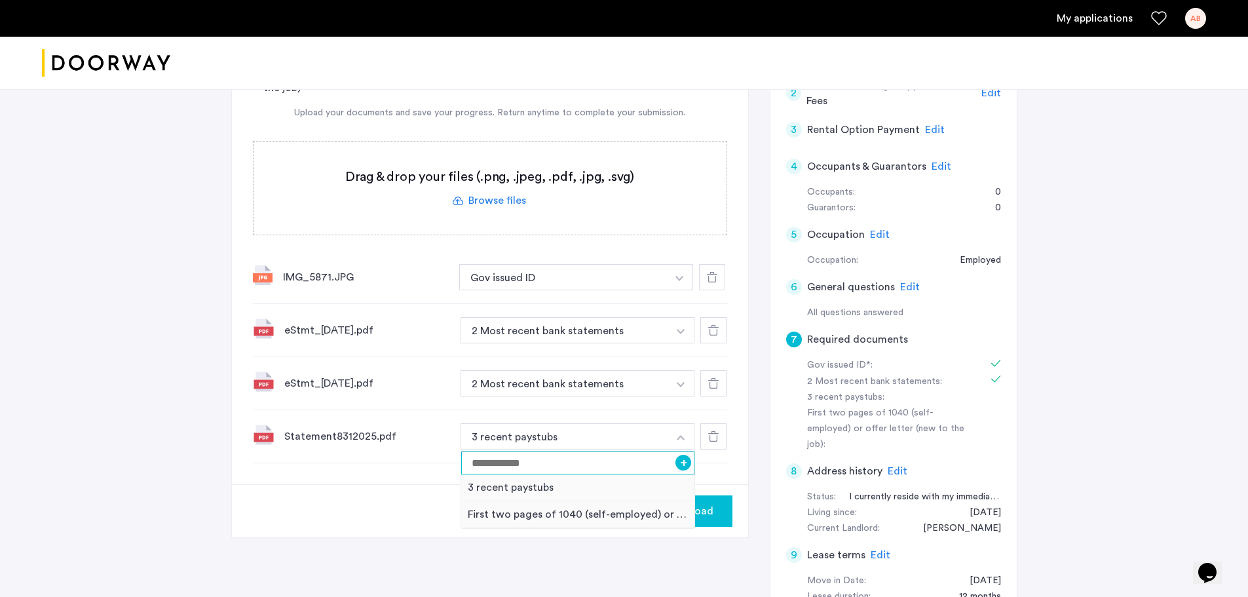
click at [530, 469] on input at bounding box center [578, 462] width 234 height 23
click at [473, 467] on input "**********" at bounding box center [578, 462] width 234 height 23
type input "**********"
click at [686, 464] on button "+" at bounding box center [683, 462] width 16 height 16
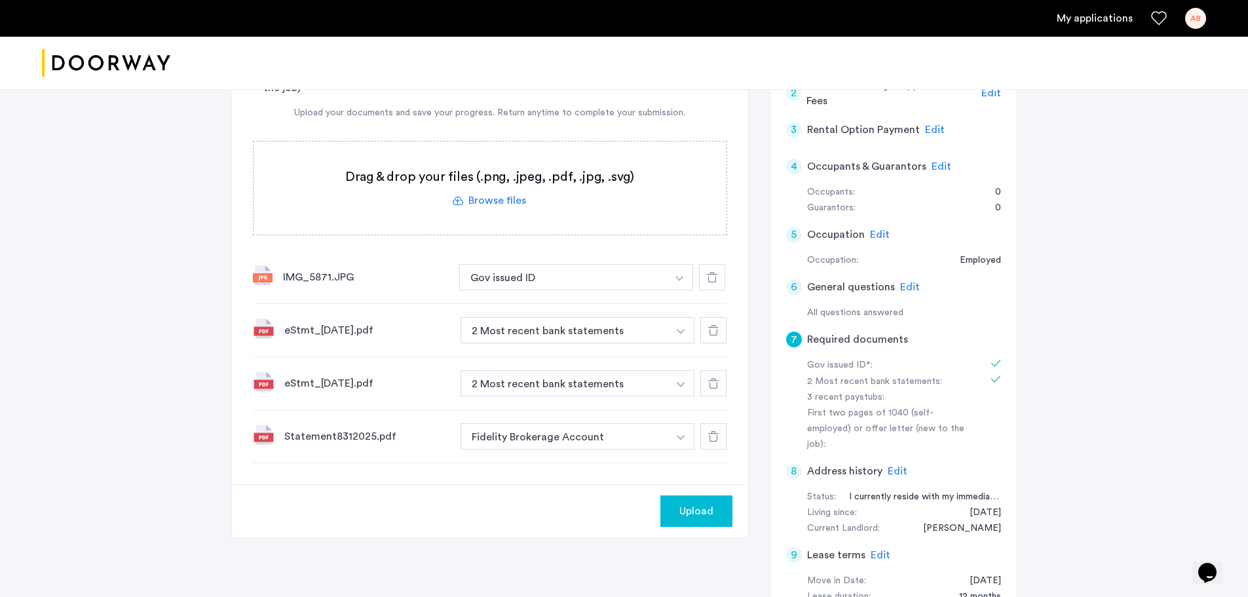
click at [703, 523] on button "Upload" at bounding box center [696, 510] width 72 height 31
click at [504, 204] on label at bounding box center [489, 187] width 473 height 93
click at [0, 0] on input "file" at bounding box center [0, 0] width 0 height 0
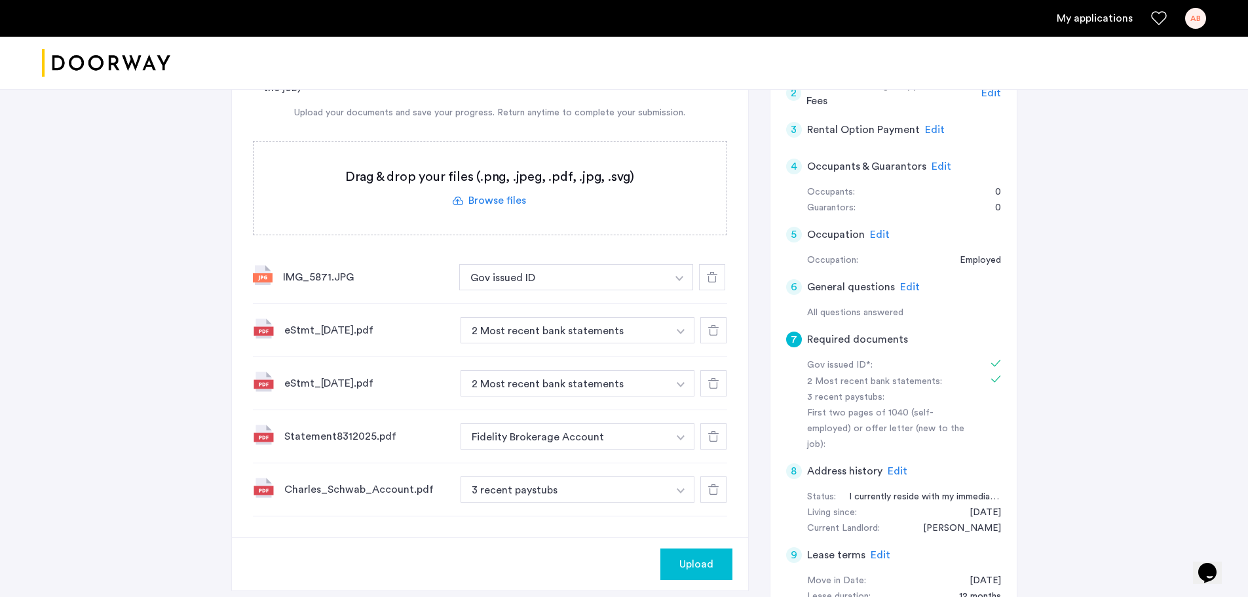
click at [673, 492] on button "button" at bounding box center [680, 489] width 27 height 26
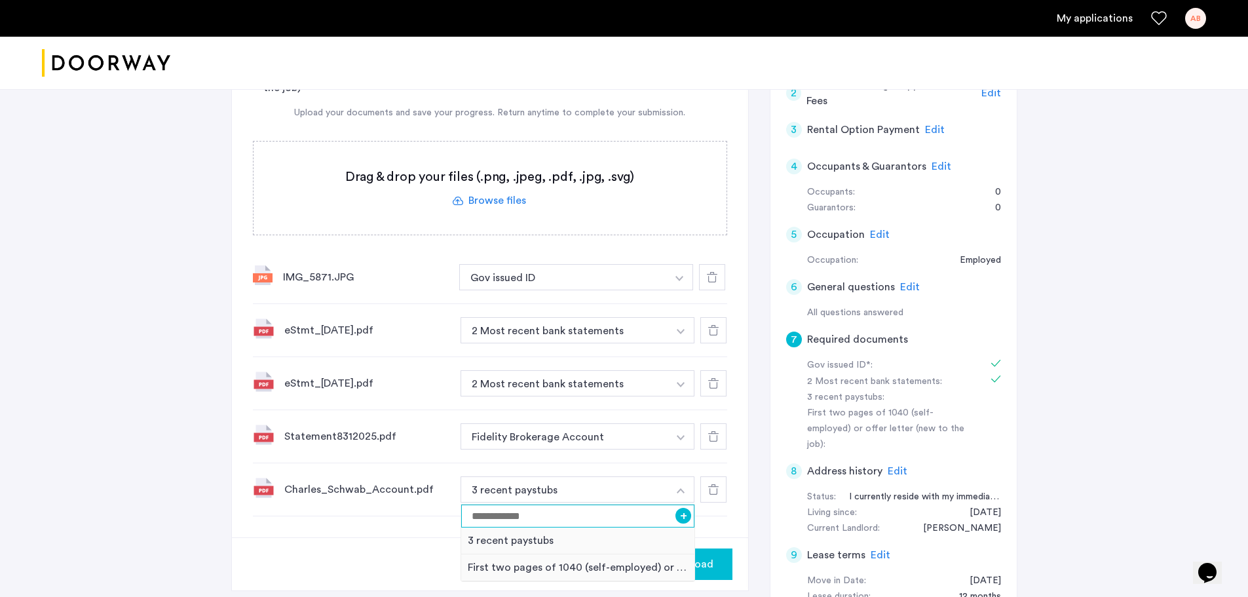
click at [517, 520] on input at bounding box center [578, 515] width 234 height 23
type input "**********"
click at [686, 518] on button "+" at bounding box center [683, 516] width 16 height 16
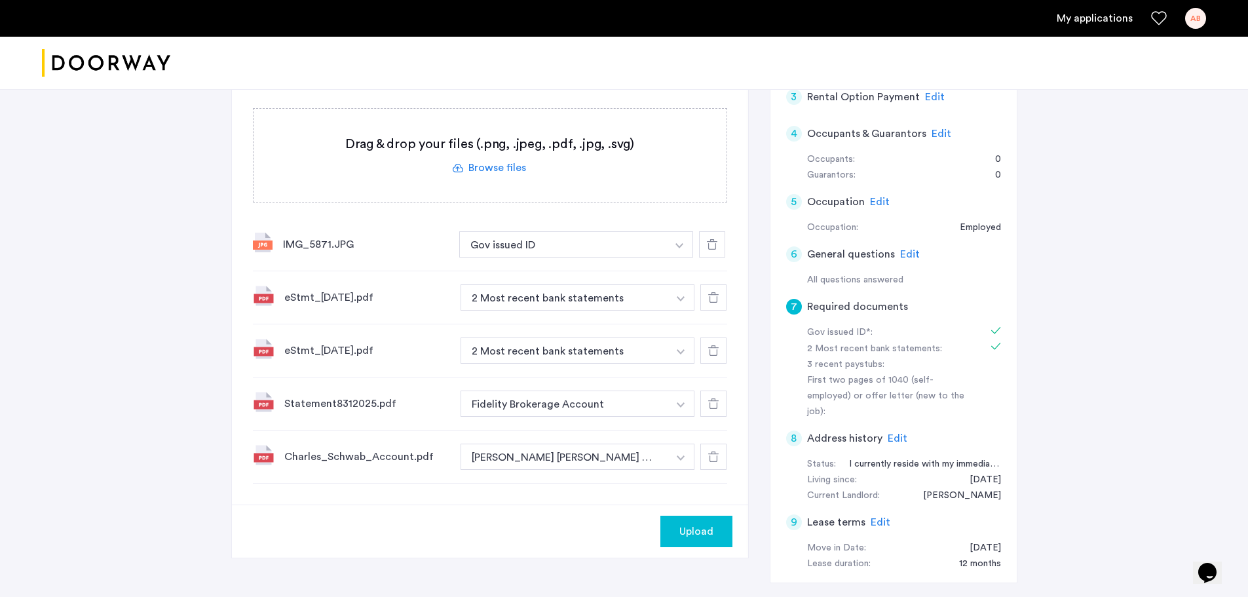
scroll to position [263, 0]
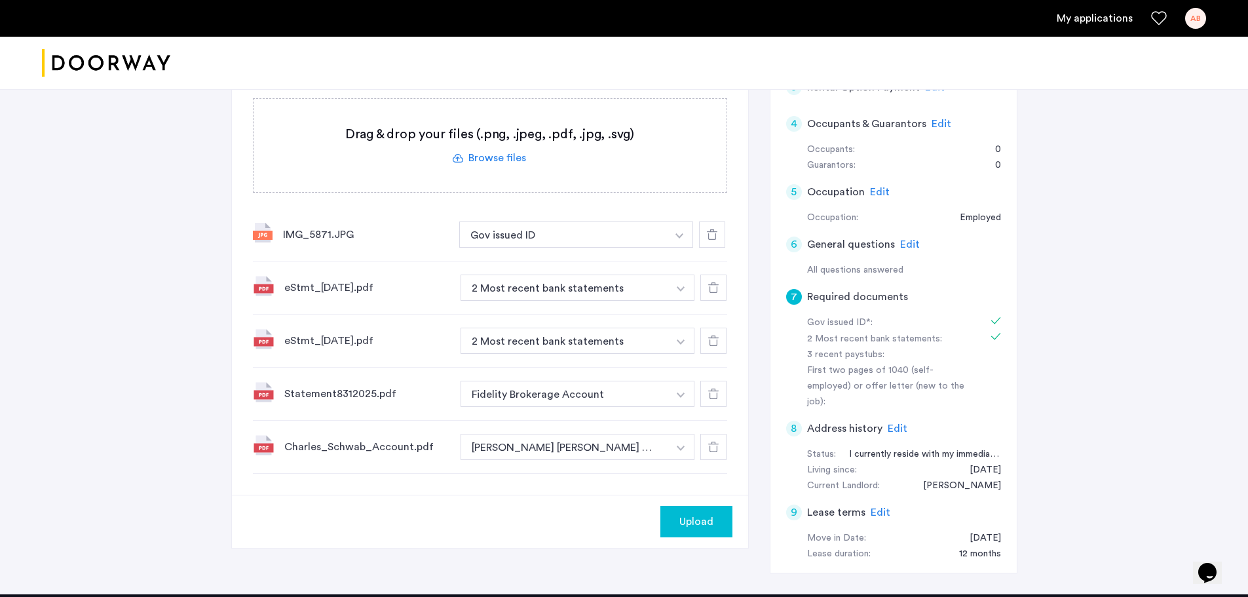
click at [684, 528] on span "Upload" at bounding box center [696, 521] width 34 height 16
